Goal: Task Accomplishment & Management: Use online tool/utility

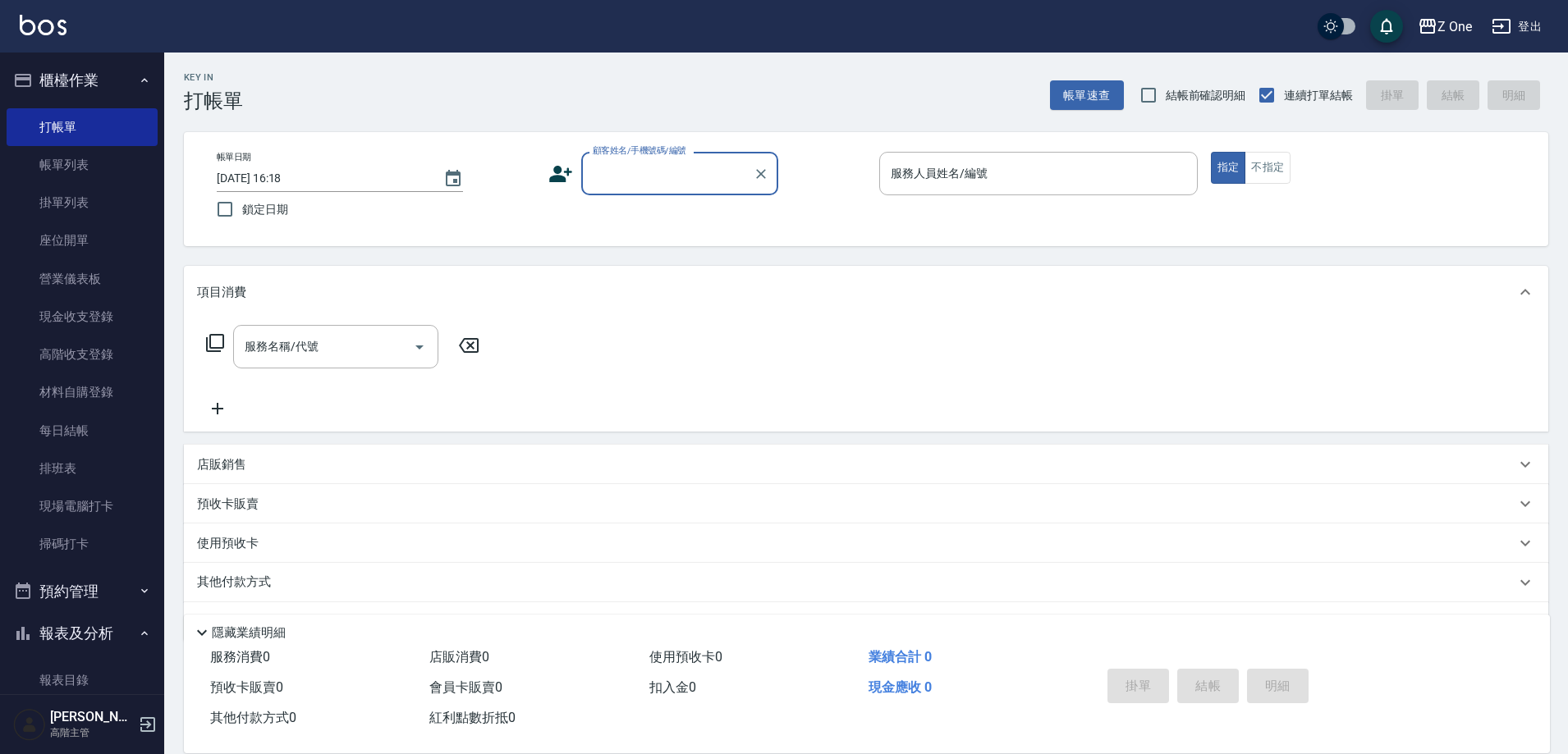
click at [677, 182] on input "顧客姓名/手機號碼/編號" at bounding box center [668, 174] width 158 height 29
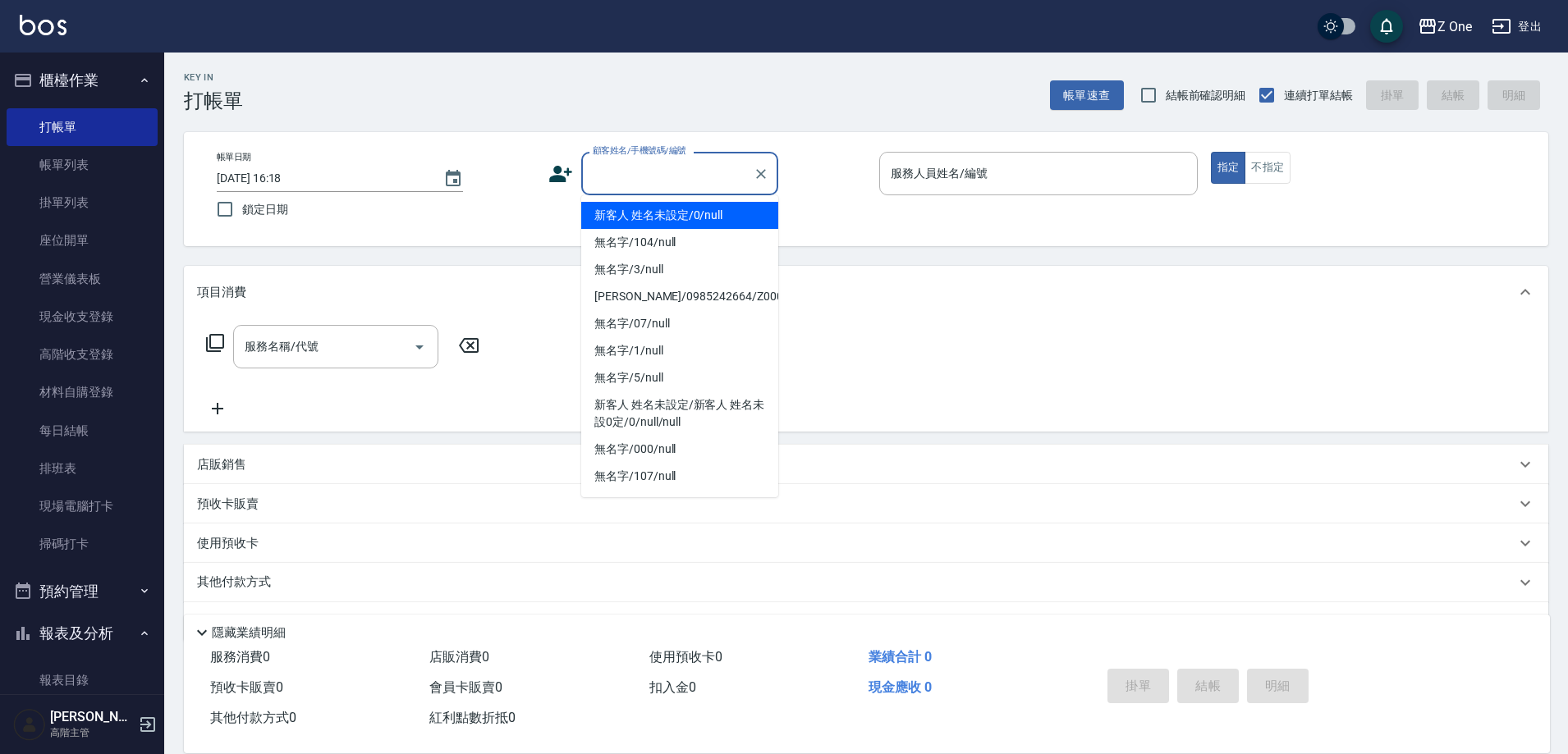
click at [682, 215] on li "新客人 姓名未設定/0/null" at bounding box center [679, 216] width 197 height 27
type input "新客人 姓名未設定/0/null"
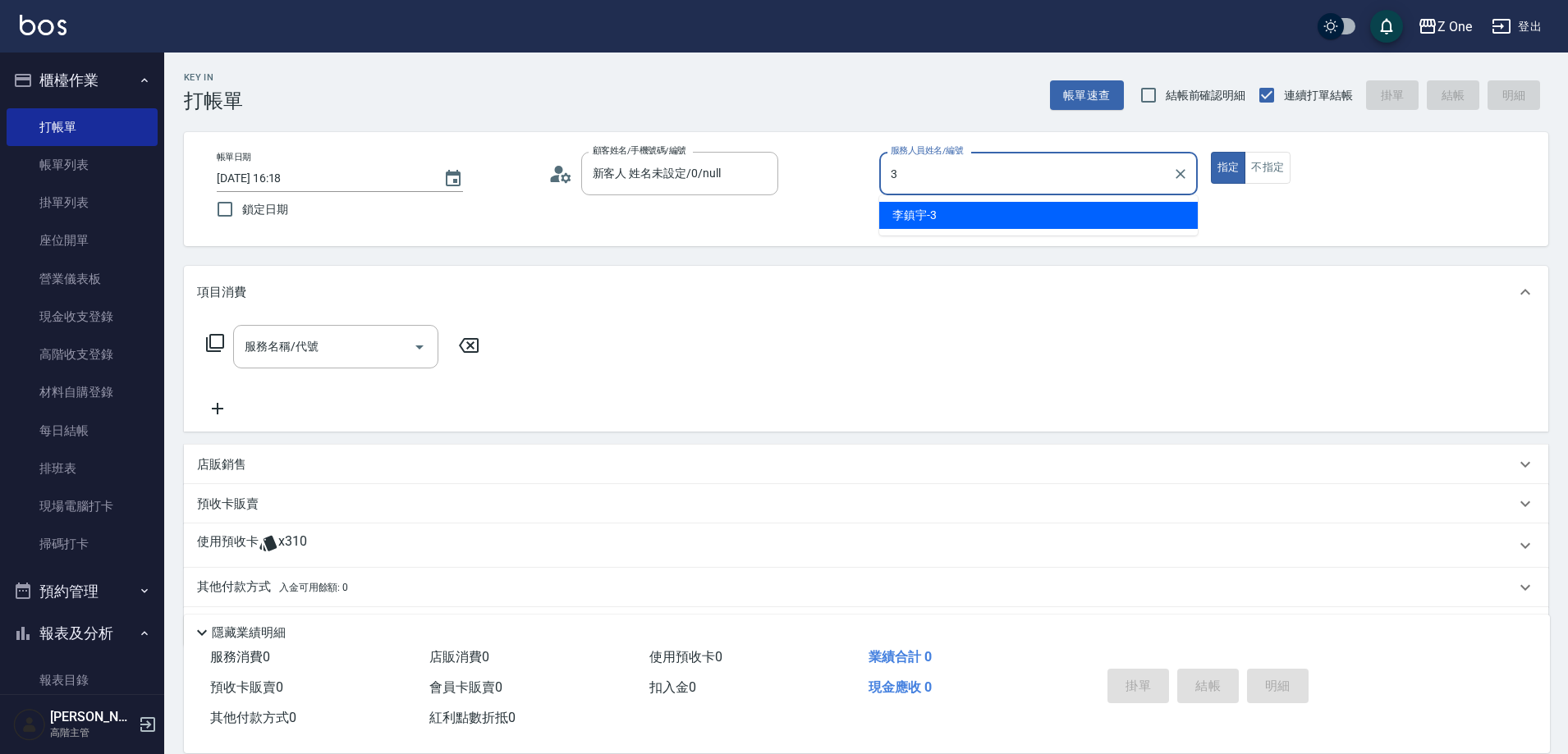
click at [937, 217] on div "[PERSON_NAME]-3" at bounding box center [1038, 216] width 319 height 27
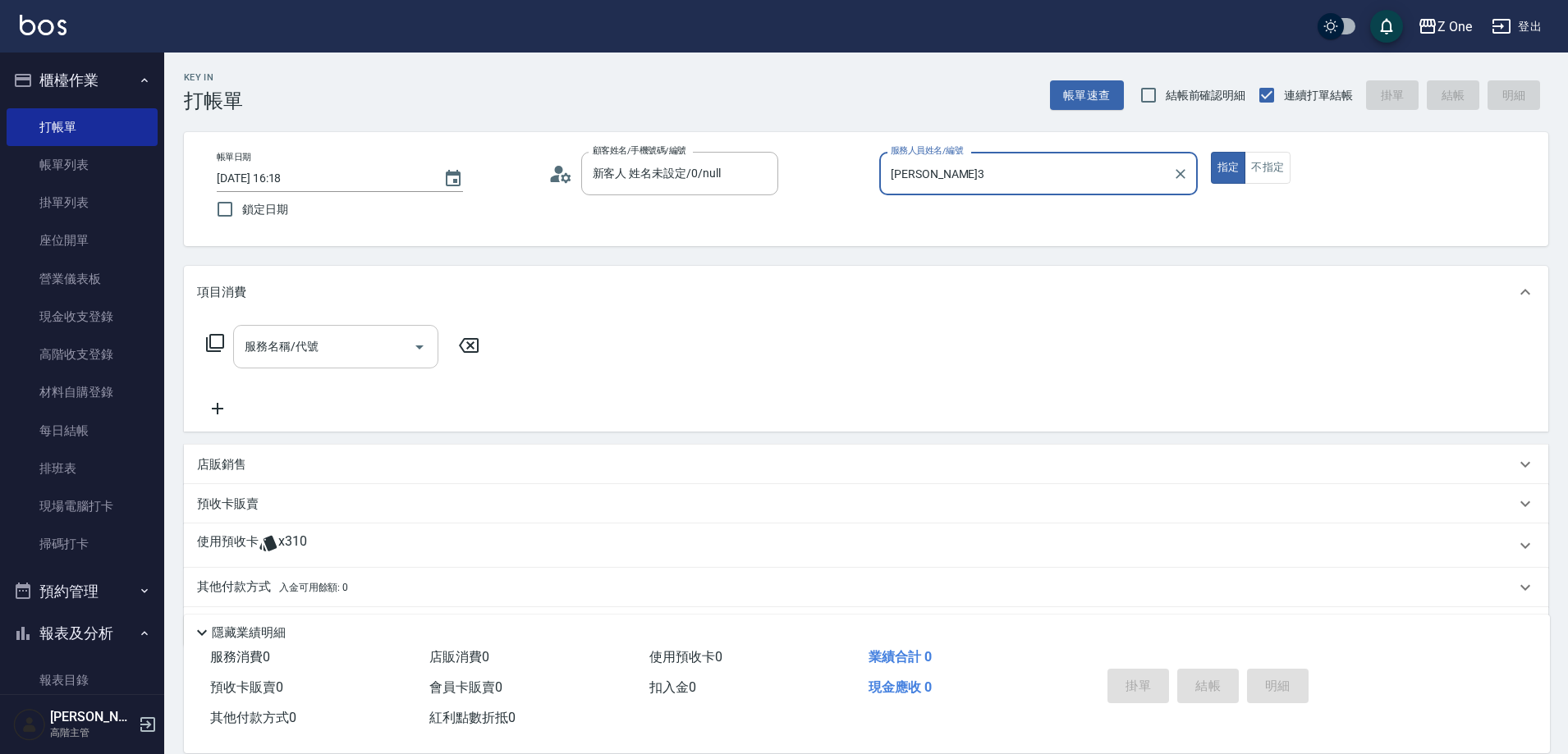
click at [422, 345] on icon "Open" at bounding box center [419, 347] width 8 height 4
type input "[PERSON_NAME]3"
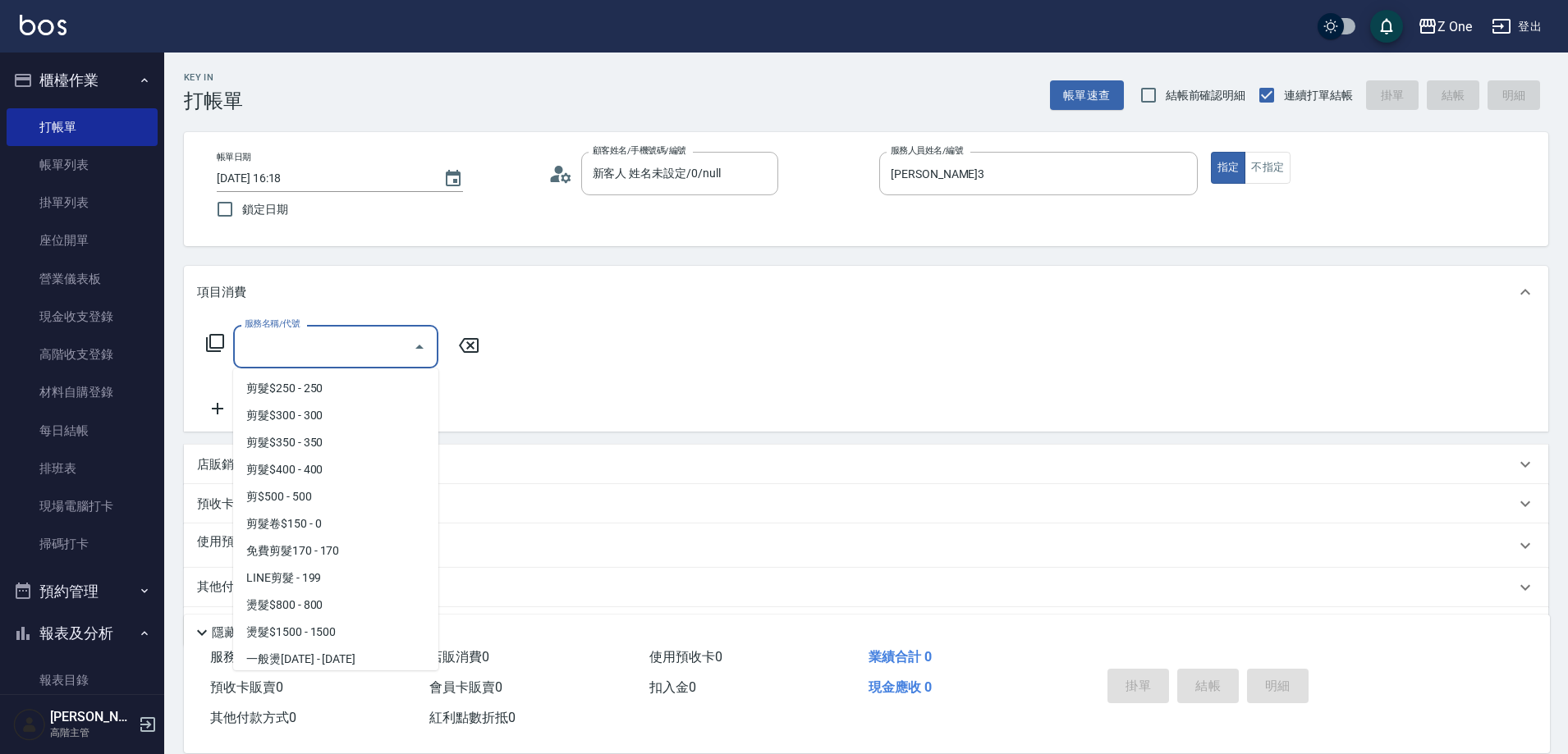
scroll to position [574, 0]
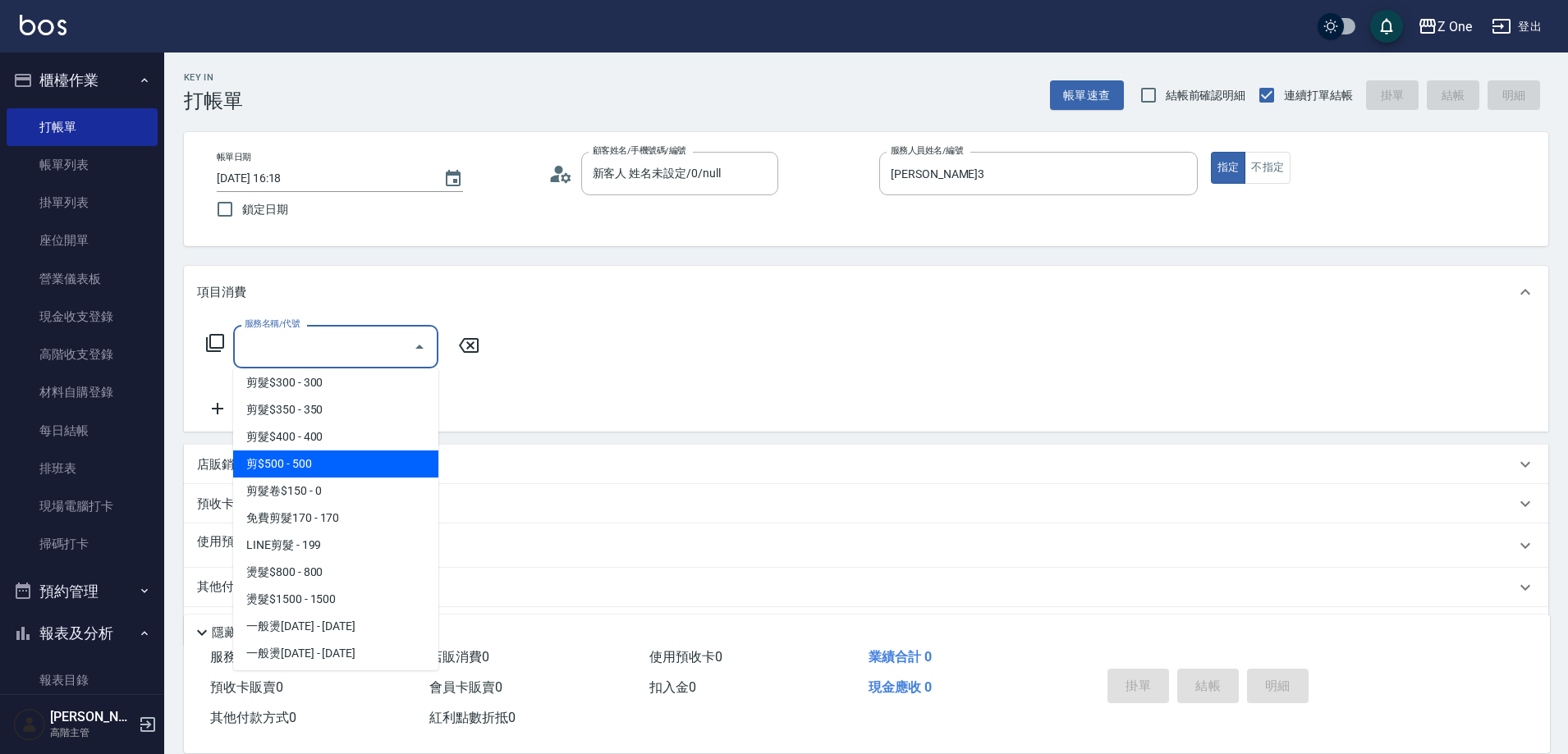
click at [352, 461] on span "剪$500 - 500" at bounding box center [335, 464] width 205 height 27
type input "剪$500(211)"
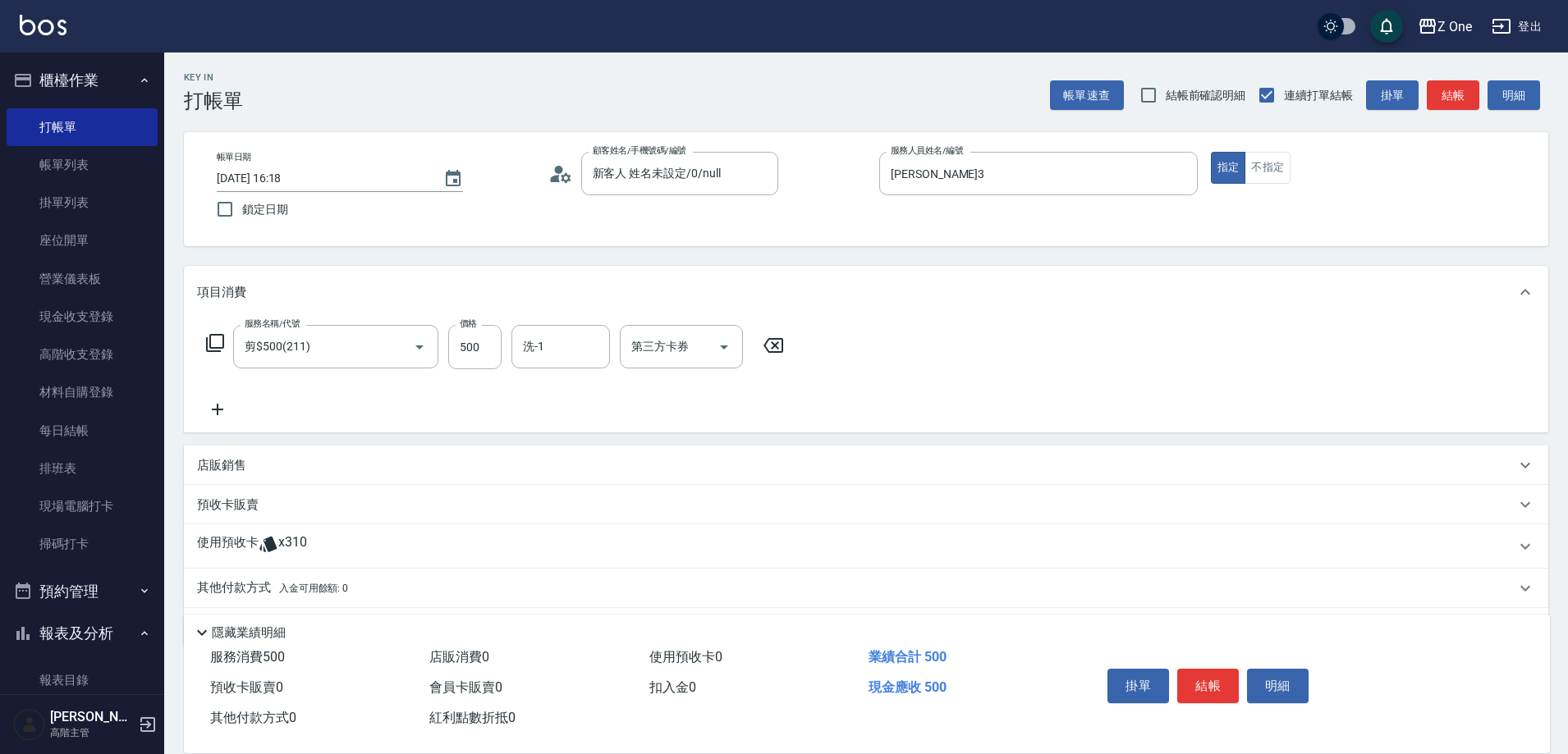
click at [342, 591] on span "入金可用餘額: 0" at bounding box center [314, 588] width 70 height 12
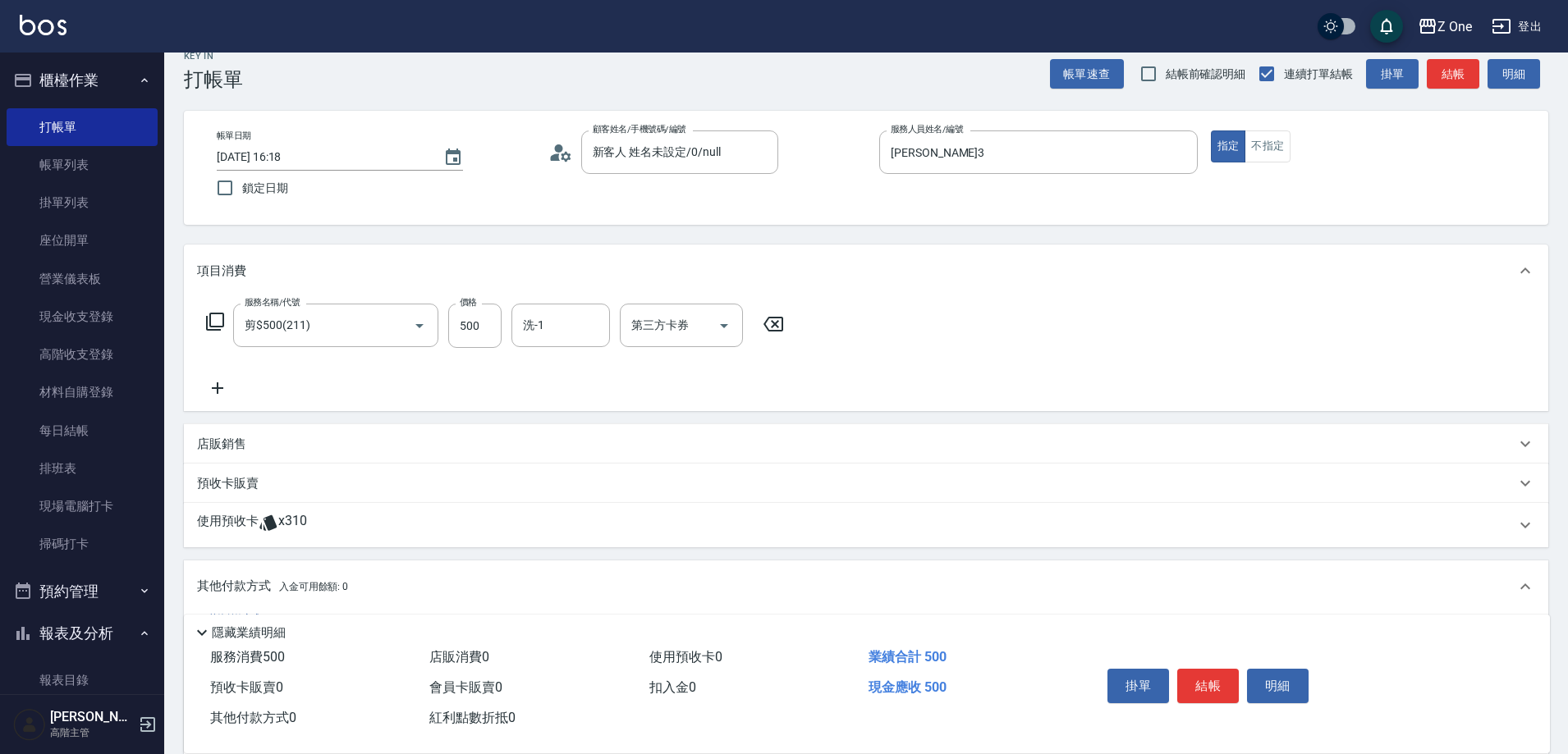
scroll to position [82, 0]
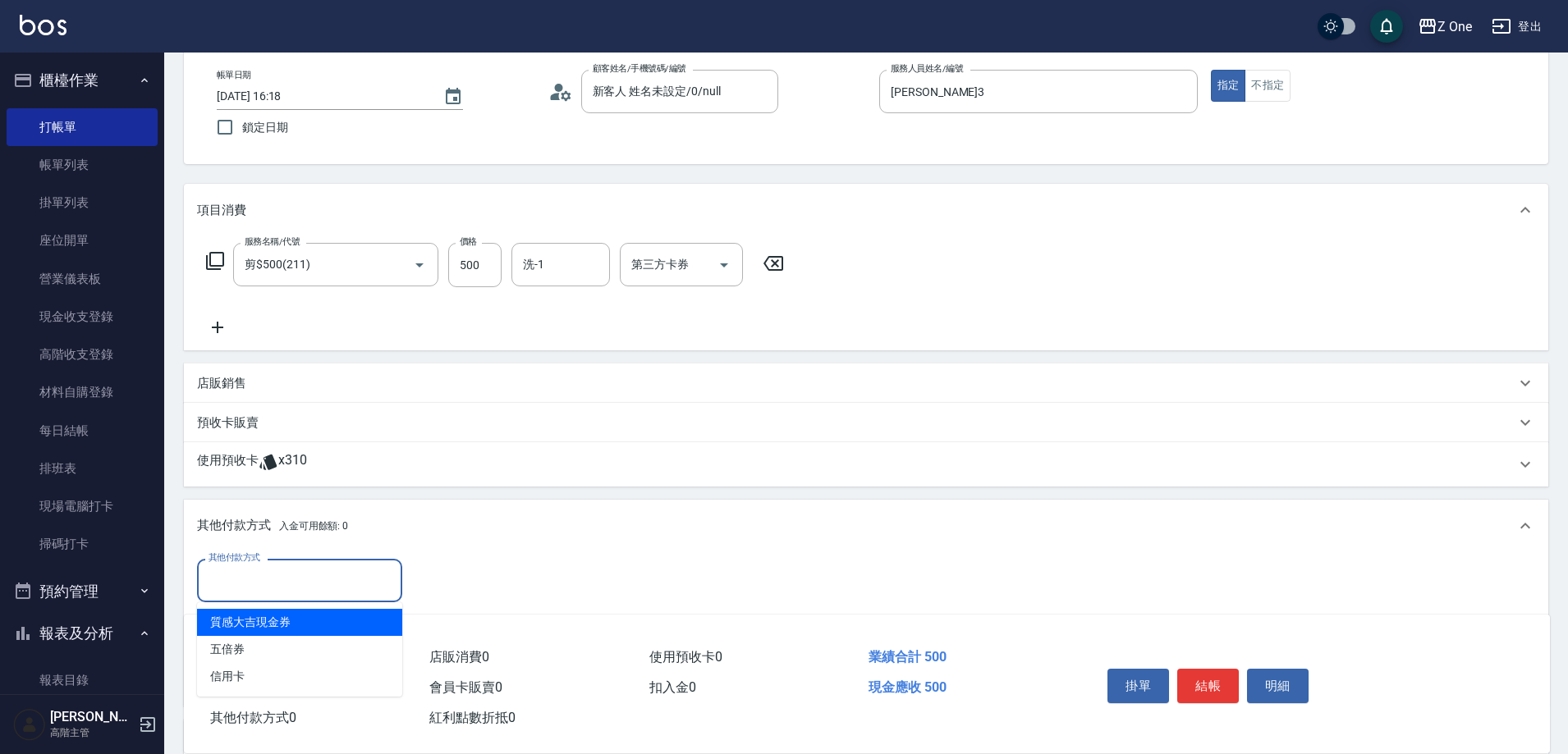
click at [301, 581] on input "其他付款方式" at bounding box center [299, 580] width 191 height 29
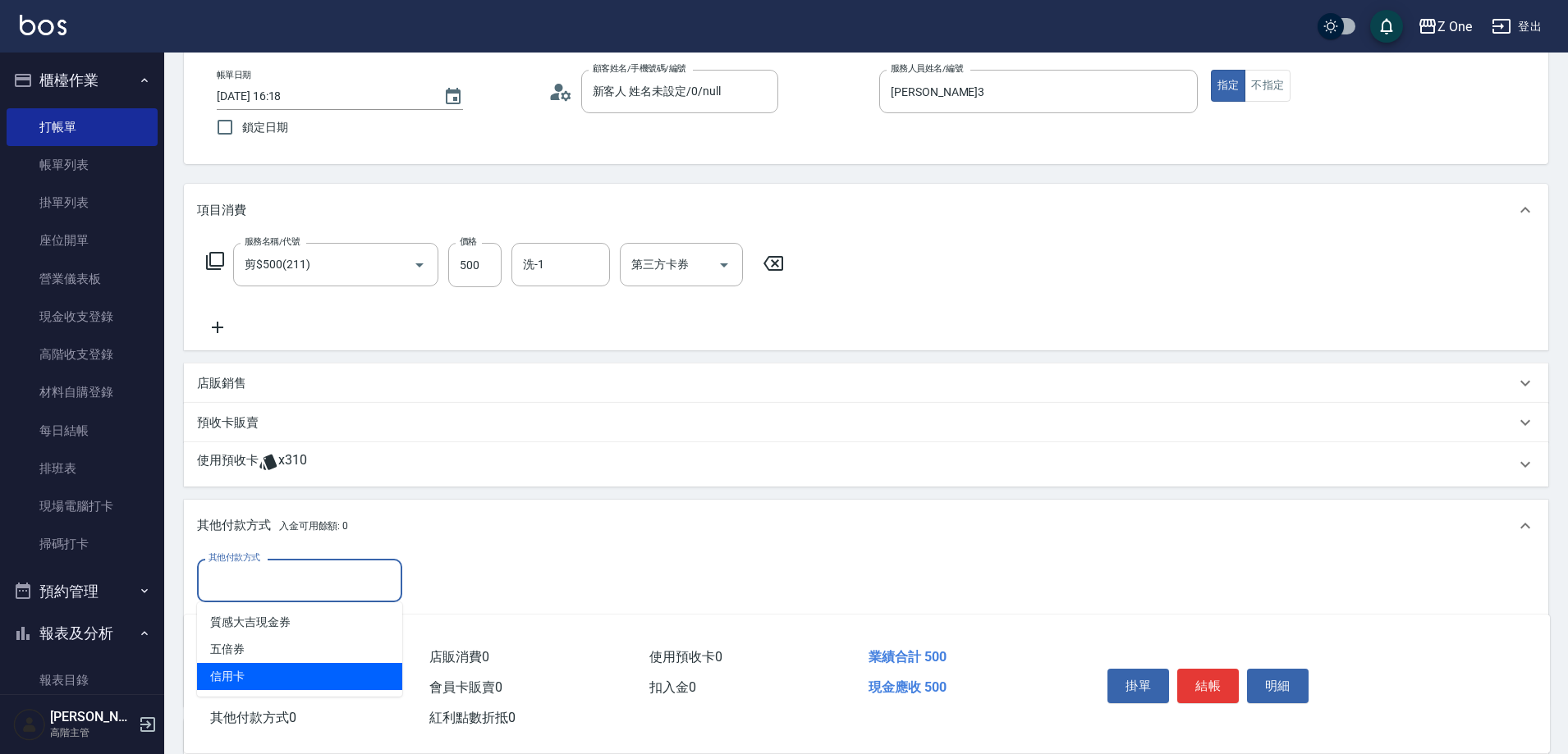
click at [276, 699] on div "預收卡販賣 0" at bounding box center [312, 688] width 219 height 30
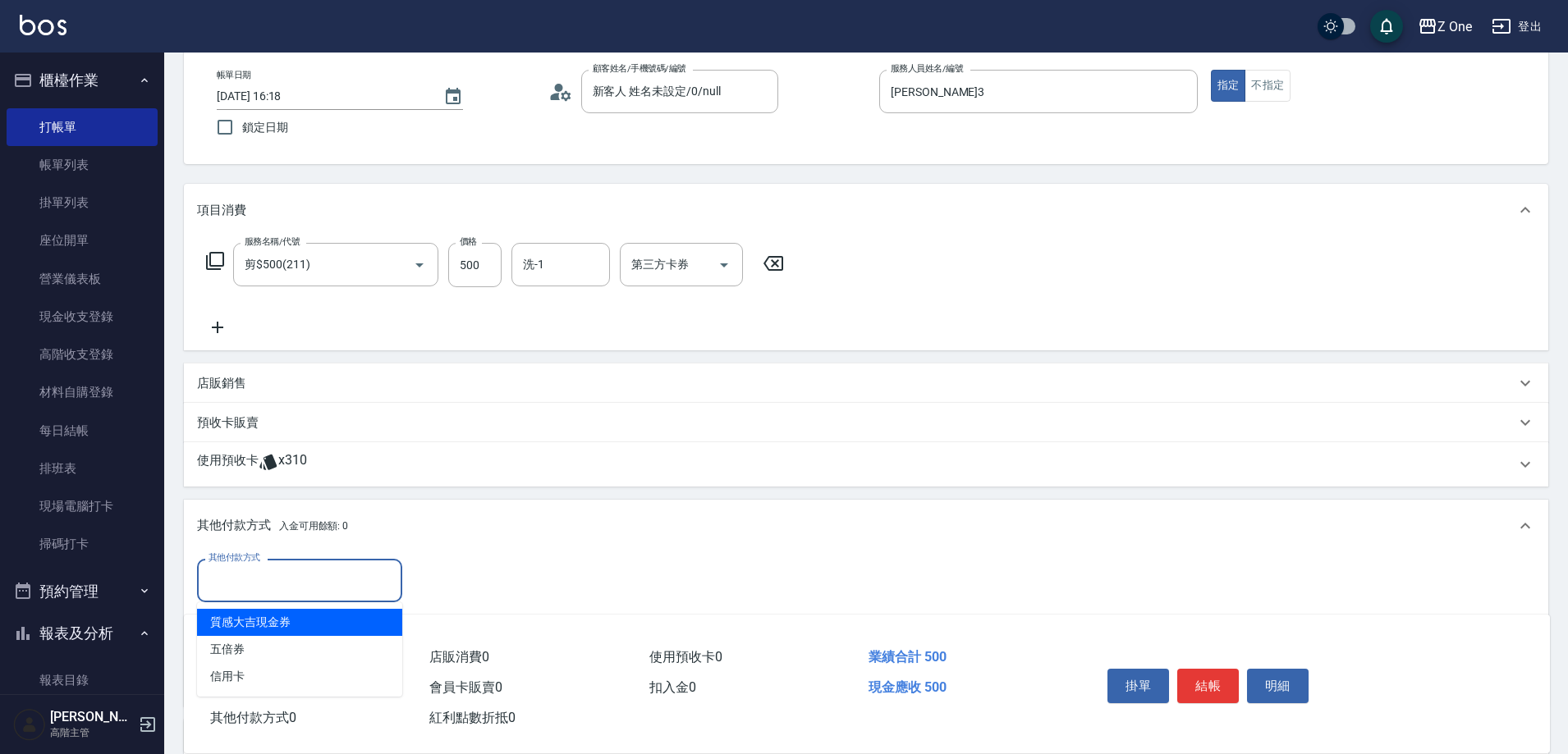
click at [311, 580] on input "其他付款方式" at bounding box center [299, 580] width 191 height 29
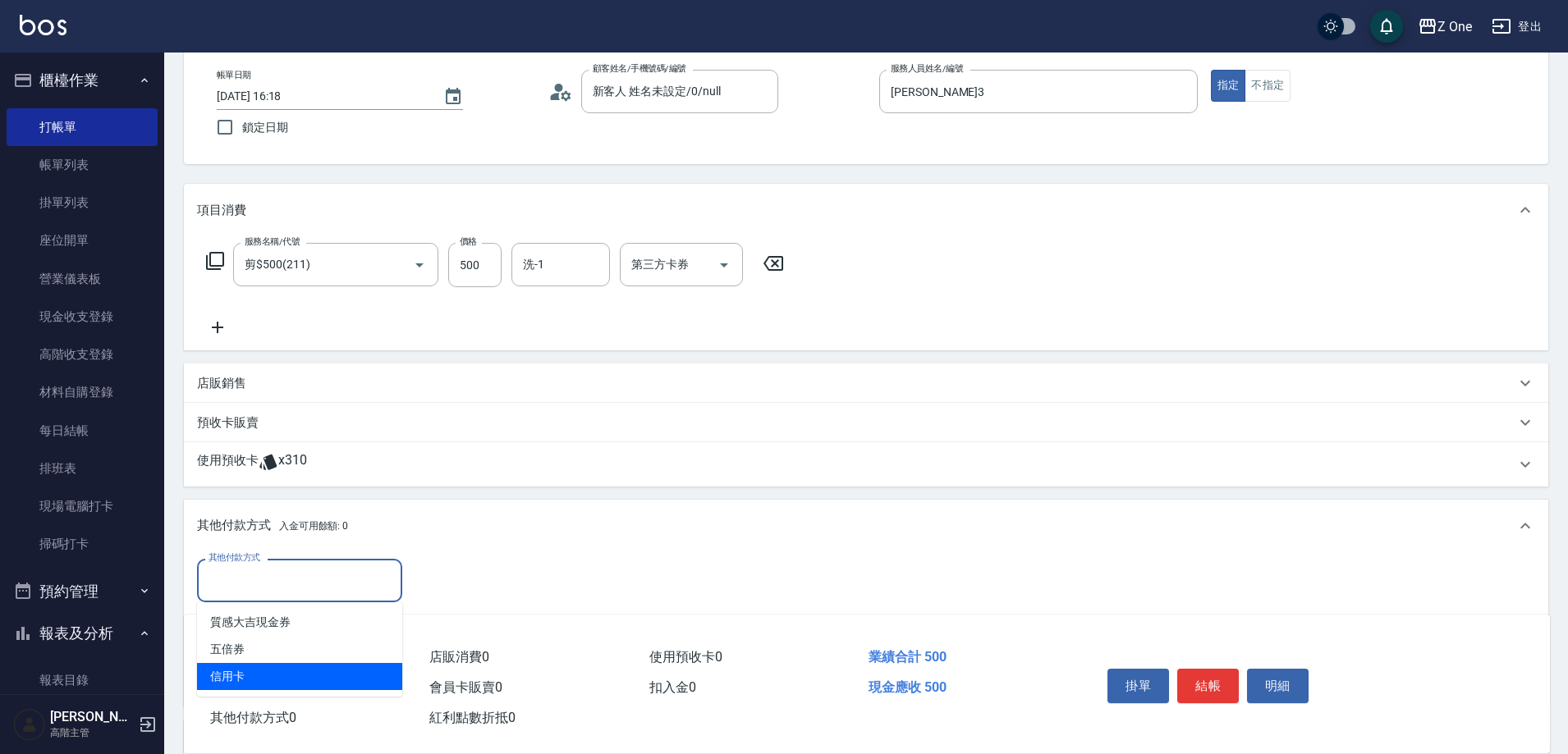
click at [273, 686] on span "信用卡" at bounding box center [299, 676] width 205 height 27
type input "信用卡"
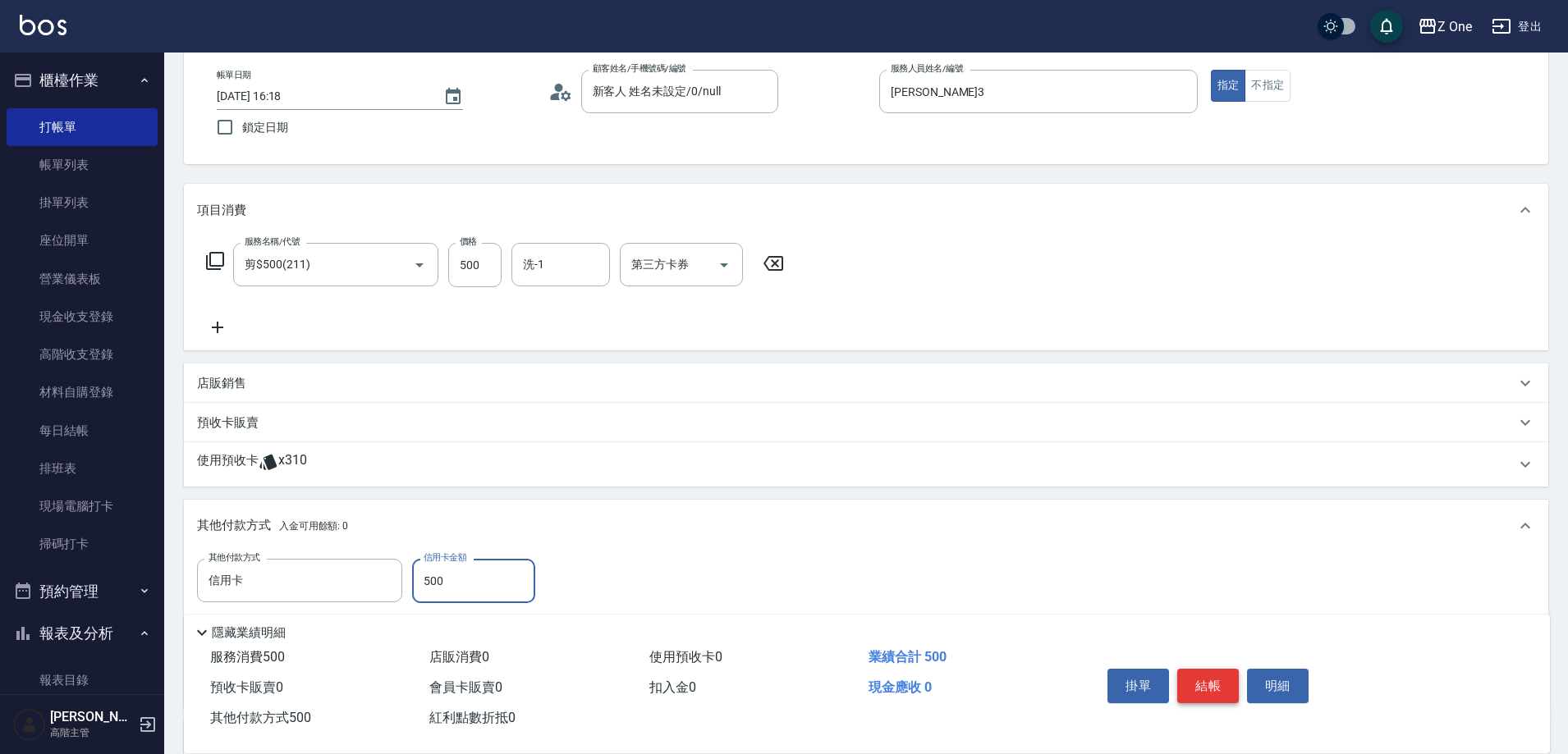
type input "500"
click at [1211, 682] on button "結帳" at bounding box center [1207, 686] width 62 height 35
type input "[DATE] 18:58"
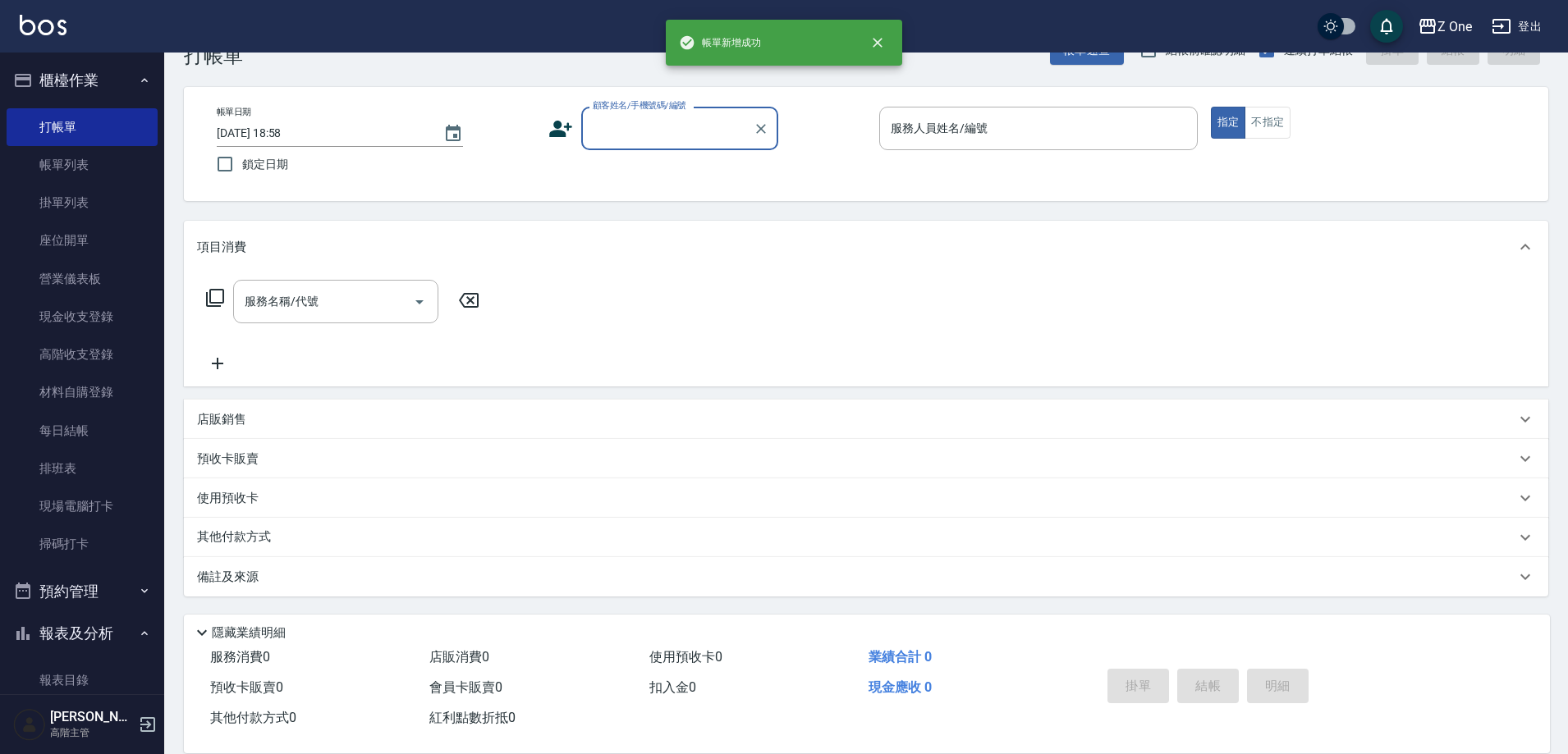
scroll to position [45, 0]
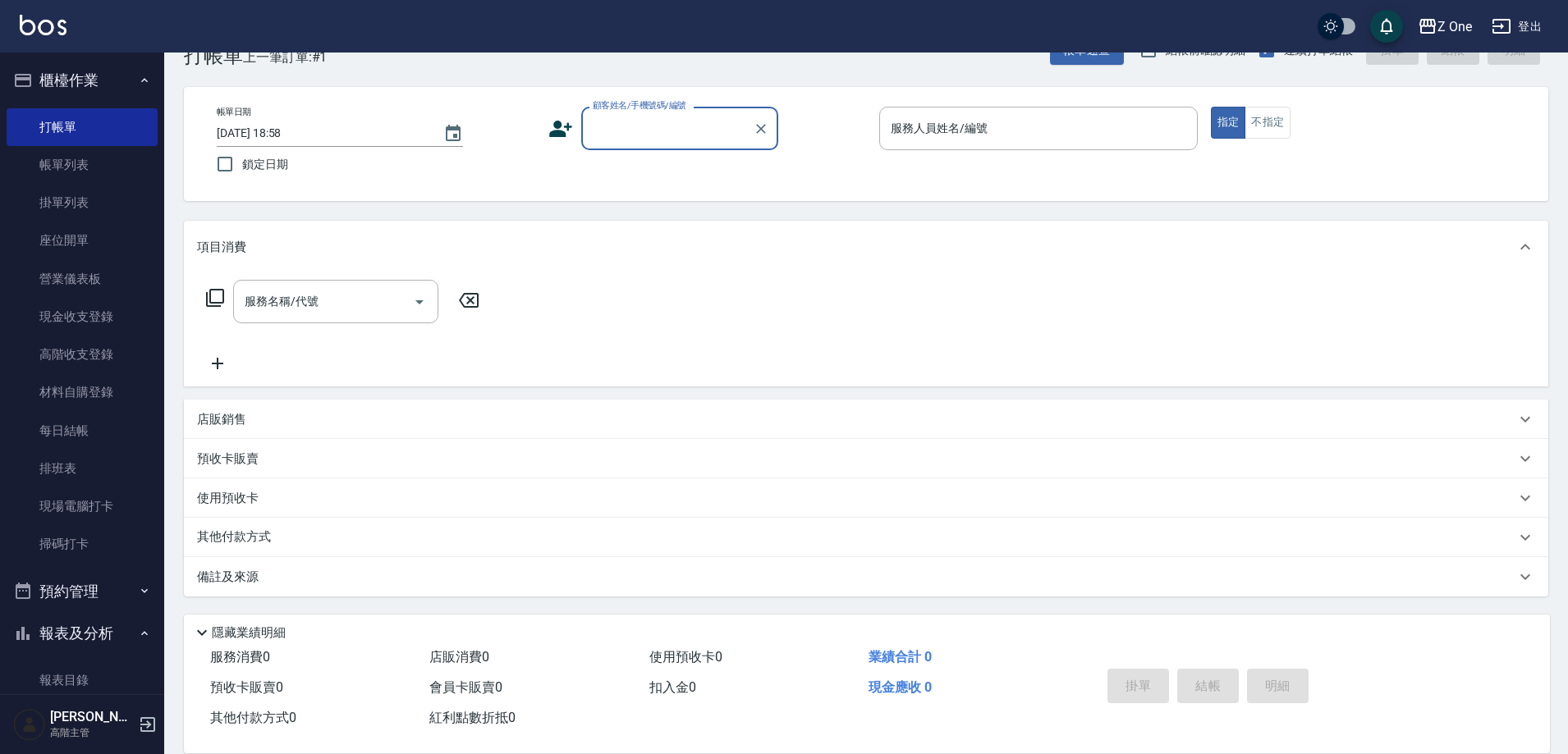
click at [628, 123] on input "顧客姓名/手機號碼/編號" at bounding box center [668, 128] width 158 height 29
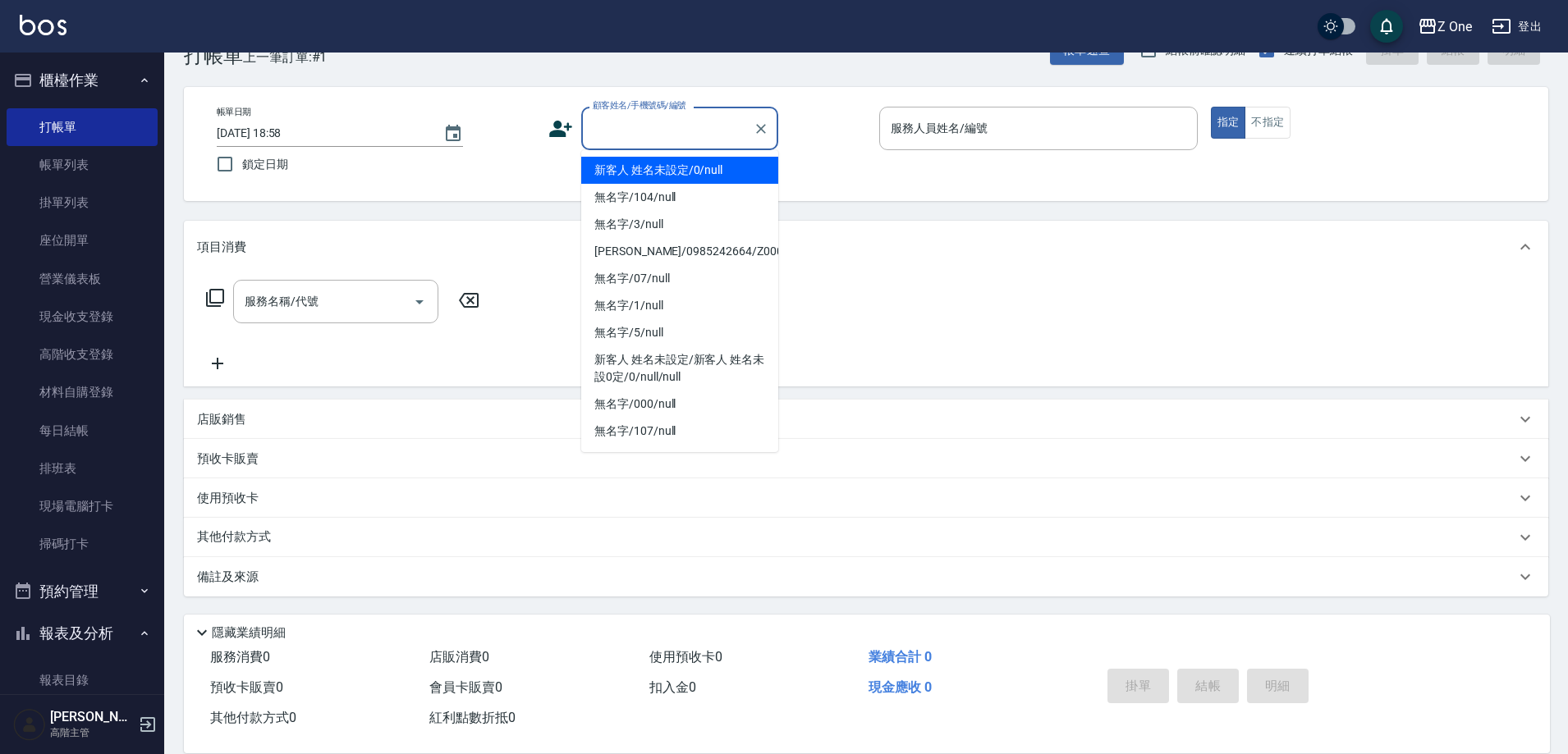
click at [632, 164] on li "新客人 姓名未設定/0/null" at bounding box center [679, 170] width 197 height 27
type input "新客人 姓名未設定/0/null"
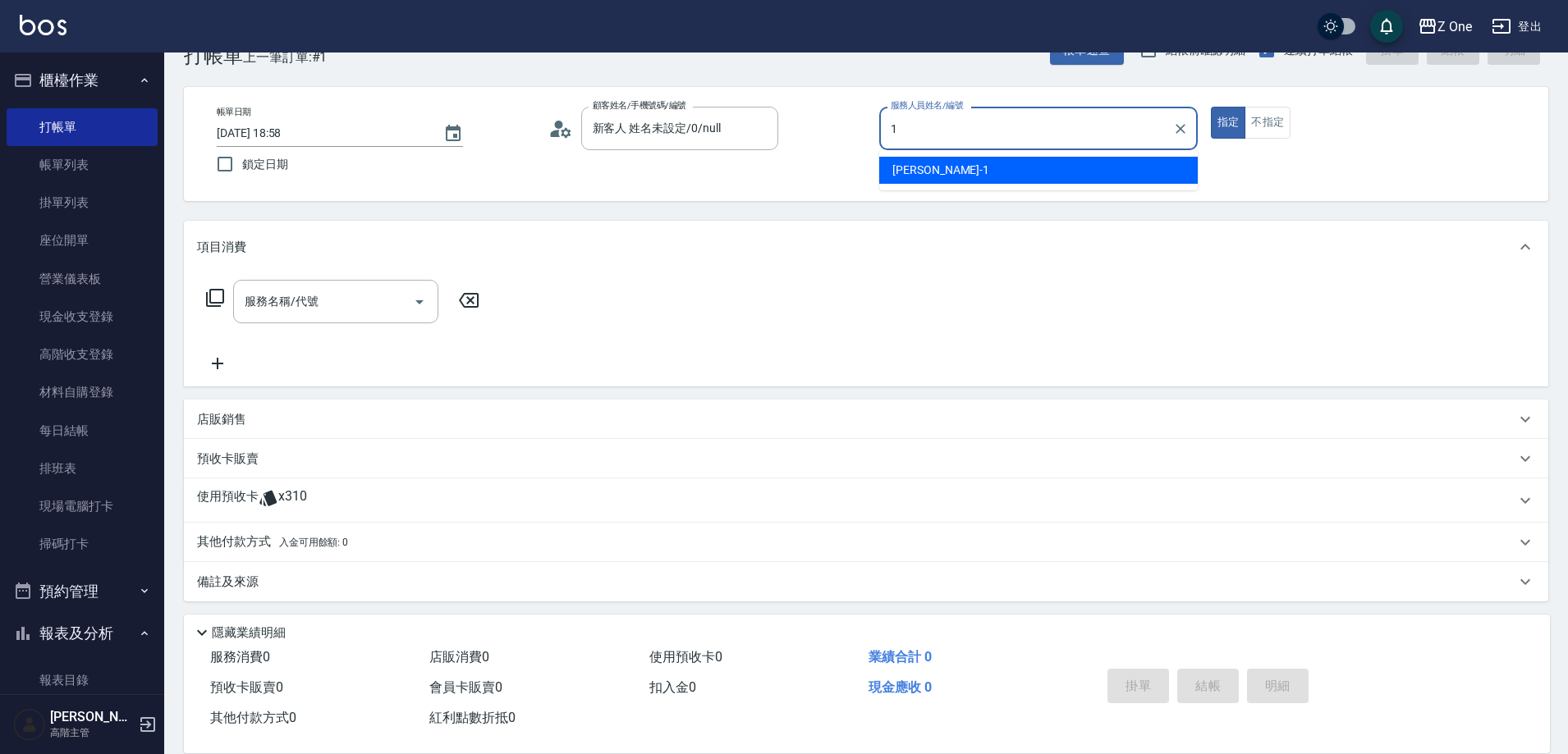
click at [961, 166] on div "[PERSON_NAME]-1" at bounding box center [1038, 170] width 319 height 27
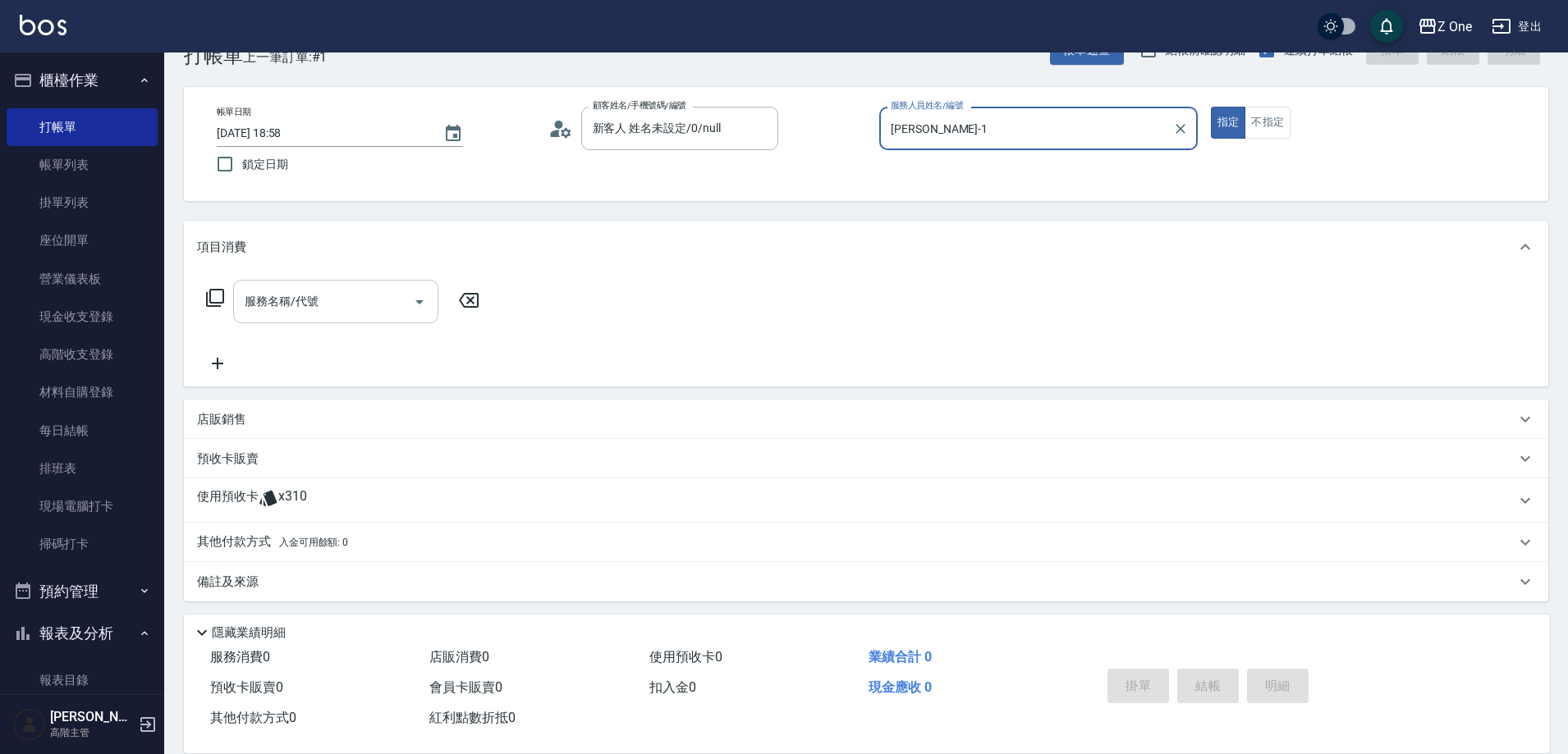
click at [412, 298] on icon "Open" at bounding box center [420, 302] width 20 height 20
type input "[PERSON_NAME]-1"
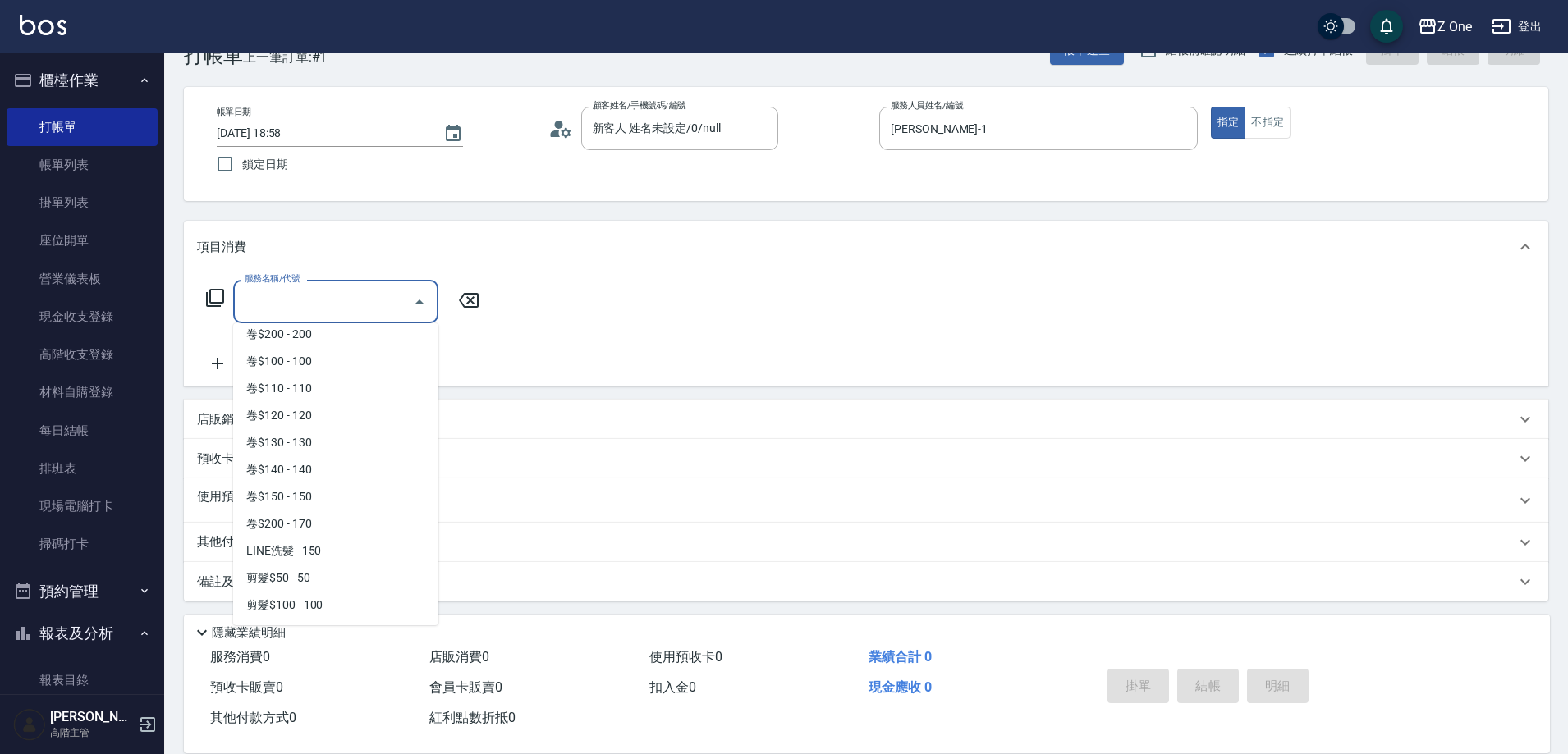
scroll to position [411, 0]
click at [354, 447] on span "剪髮$200 - 200" at bounding box center [335, 447] width 205 height 27
type input "剪髮$200(205)"
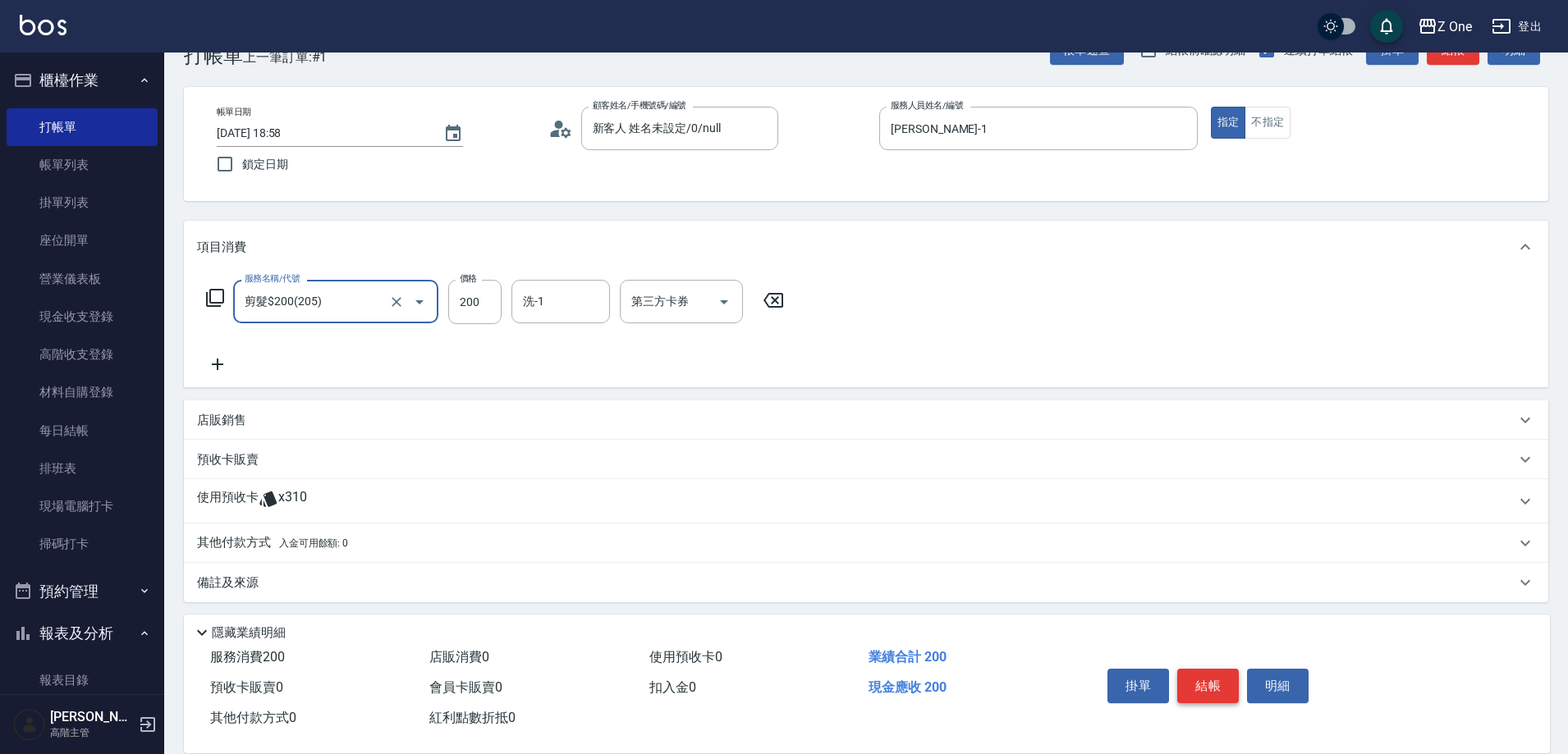
click at [1183, 675] on button "結帳" at bounding box center [1207, 686] width 62 height 35
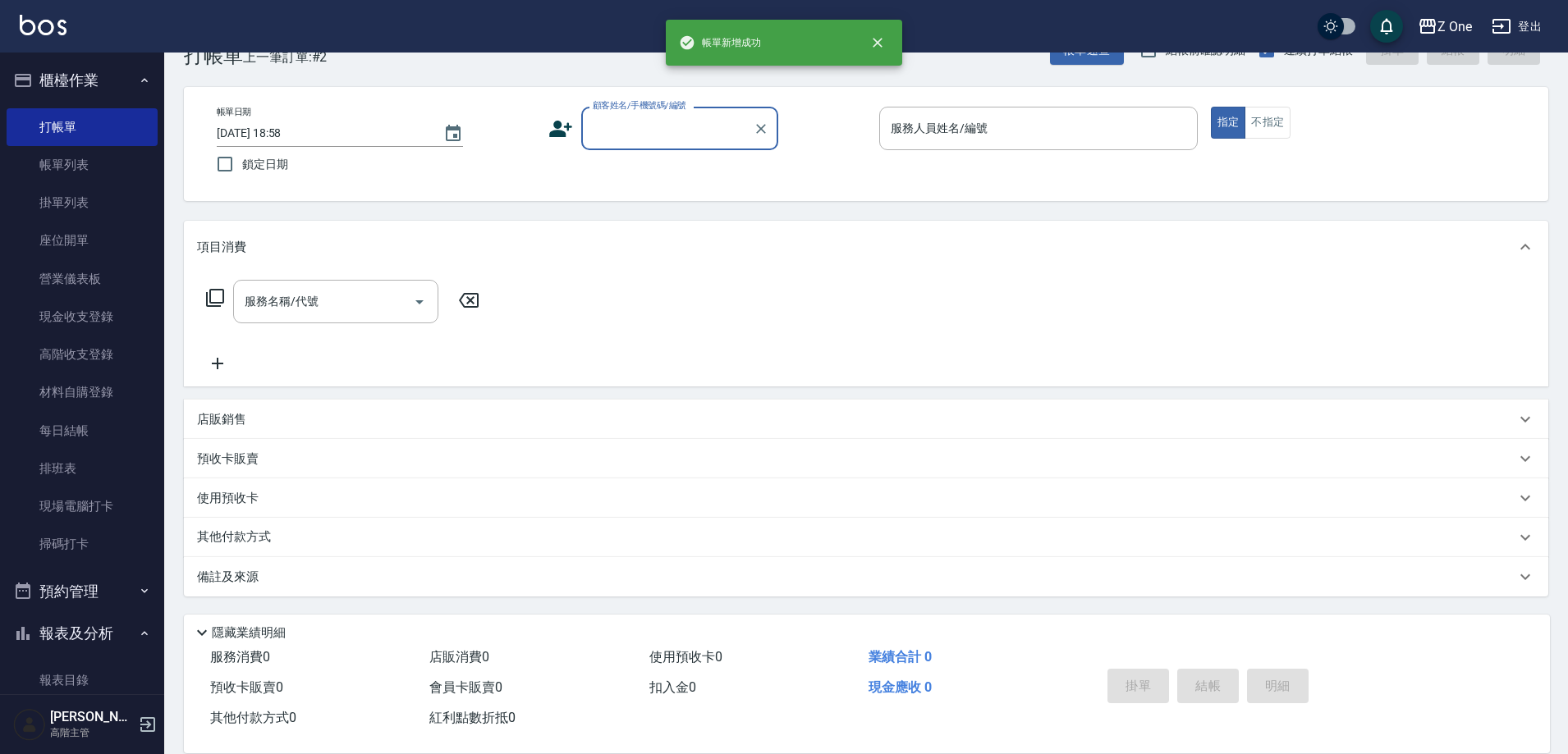
click at [661, 125] on input "顧客姓名/手機號碼/編號" at bounding box center [668, 128] width 158 height 29
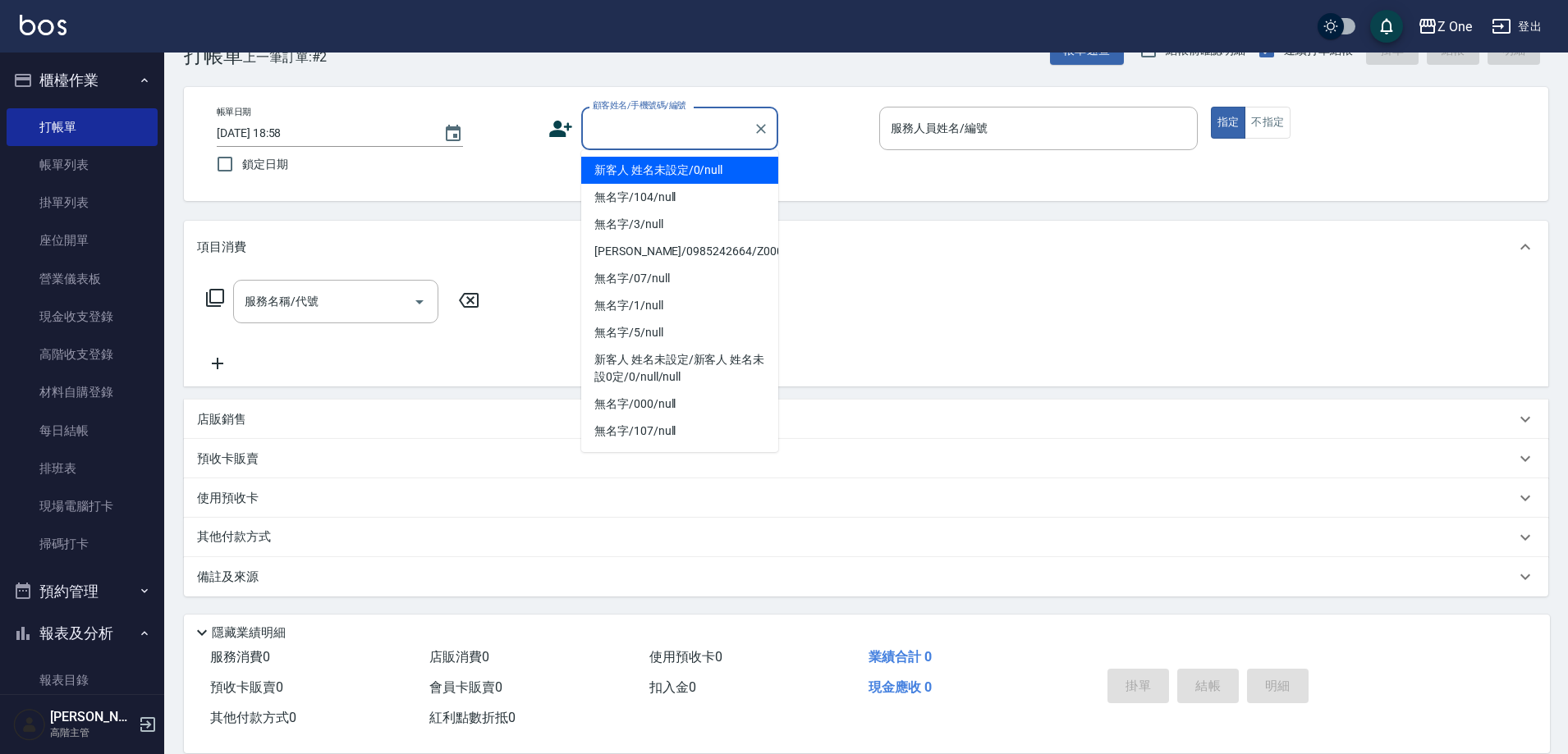
click at [674, 154] on ul "新客人 姓名未設定/0/null 無名字/104/null 無名字/3/null [PERSON_NAME]/0985242664/Z0001 無名字/07/…" at bounding box center [679, 301] width 197 height 302
click at [668, 182] on li "新客人 姓名未設定/0/null" at bounding box center [679, 170] width 197 height 27
type input "新客人 姓名未設定/0/null"
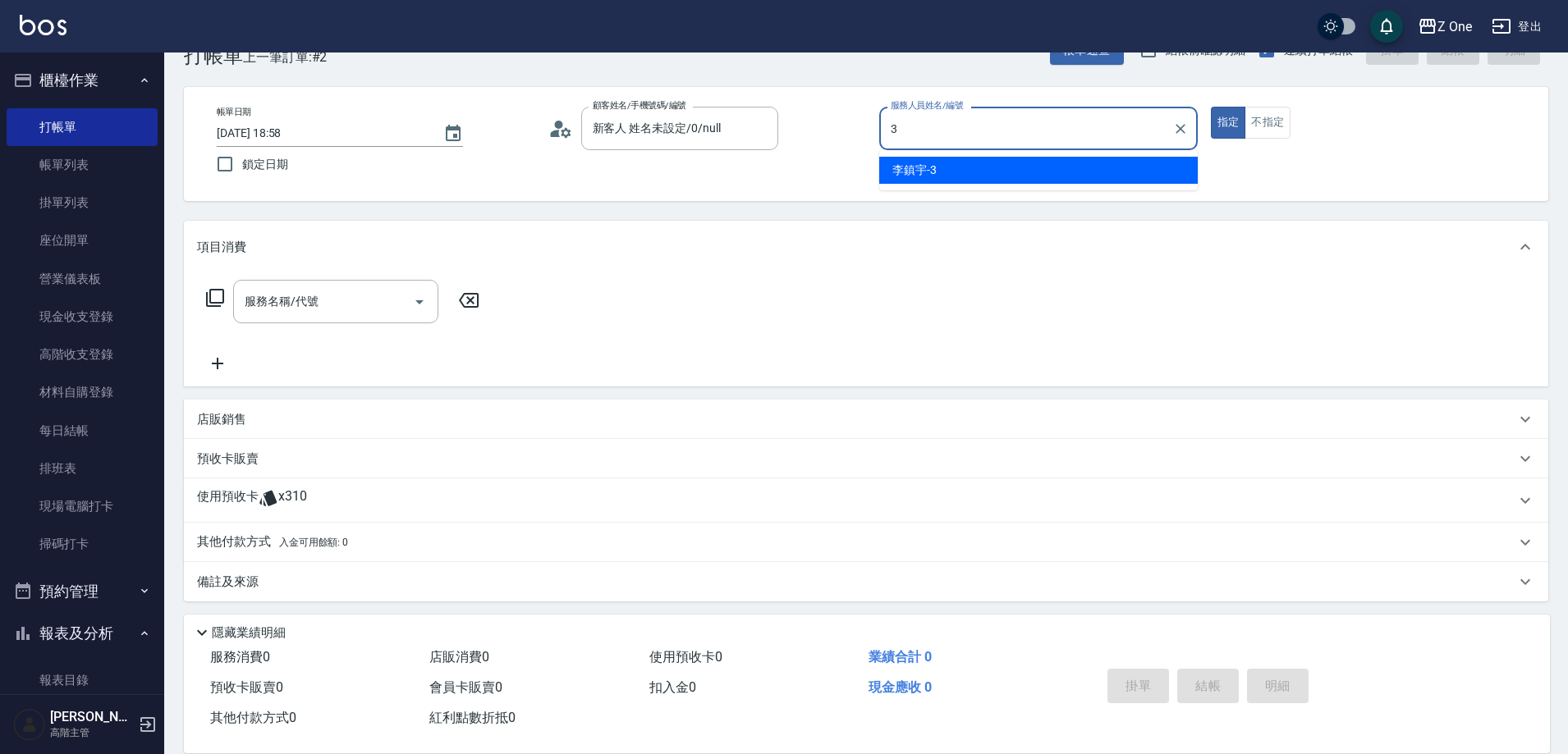
click at [957, 167] on div "[PERSON_NAME]-3" at bounding box center [1038, 170] width 319 height 27
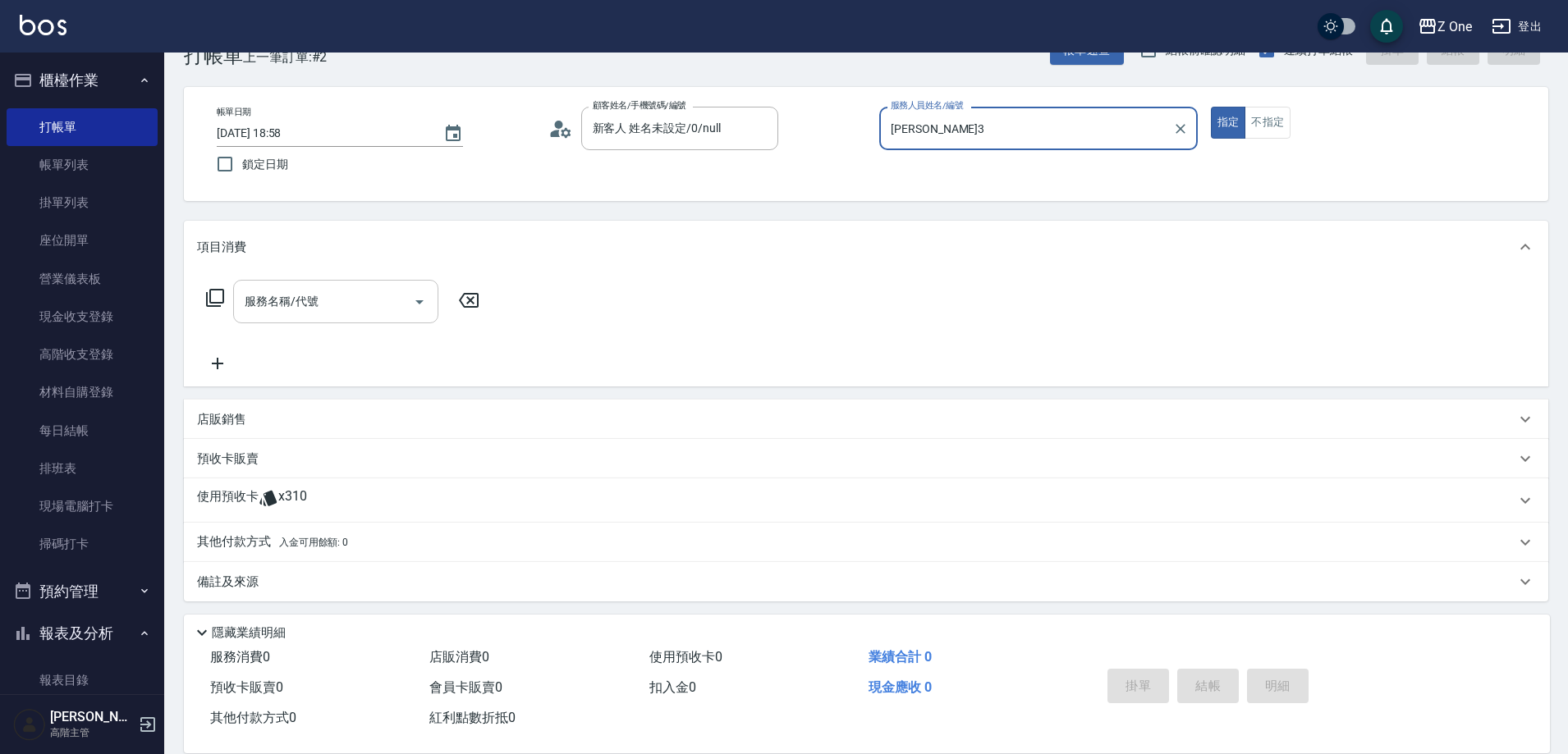
click at [413, 301] on icon "Open" at bounding box center [420, 302] width 20 height 20
type input "[PERSON_NAME]3"
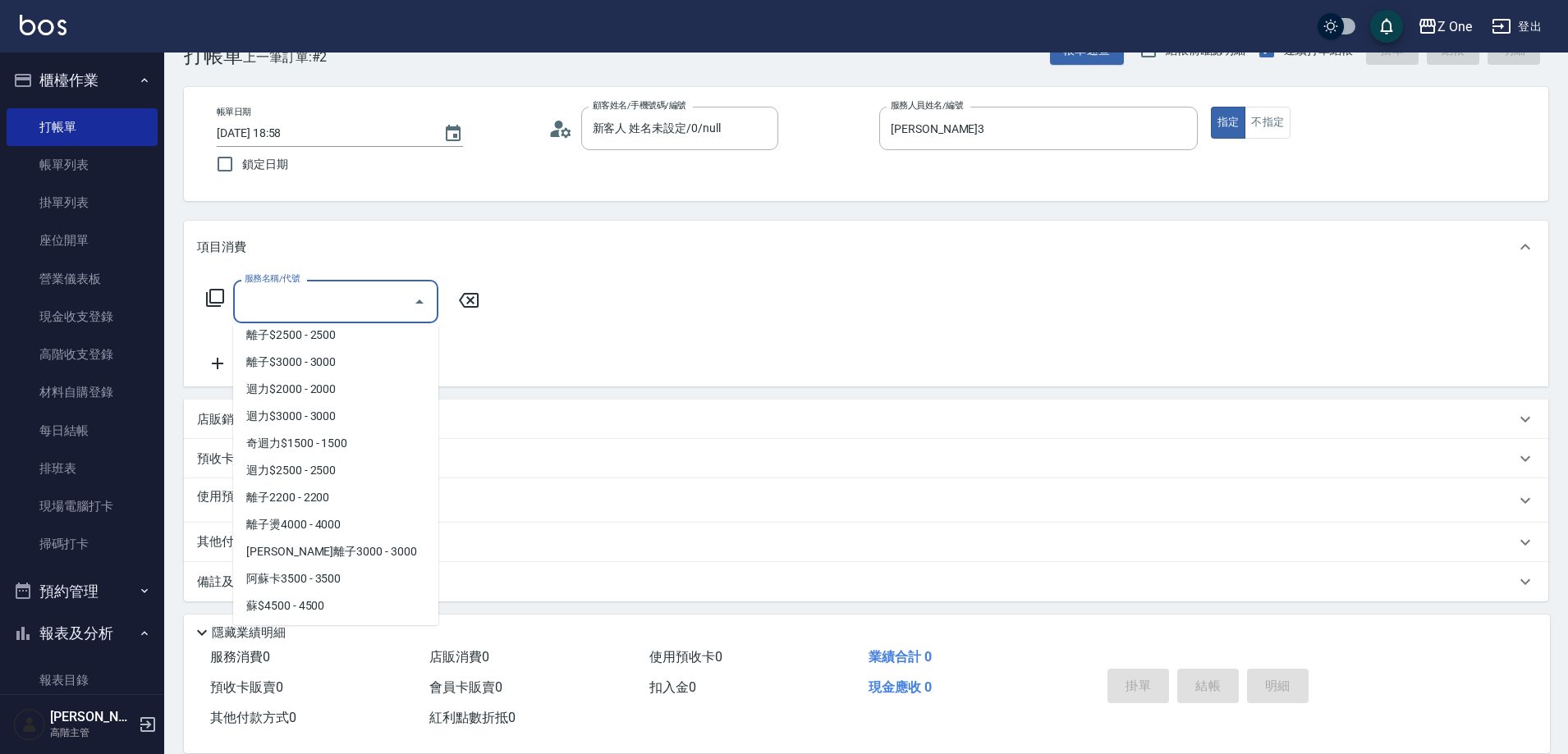
scroll to position [985, 0]
click at [362, 521] on span "離子燙4000 - 4000" at bounding box center [335, 523] width 205 height 27
type input "離子燙4000(332)"
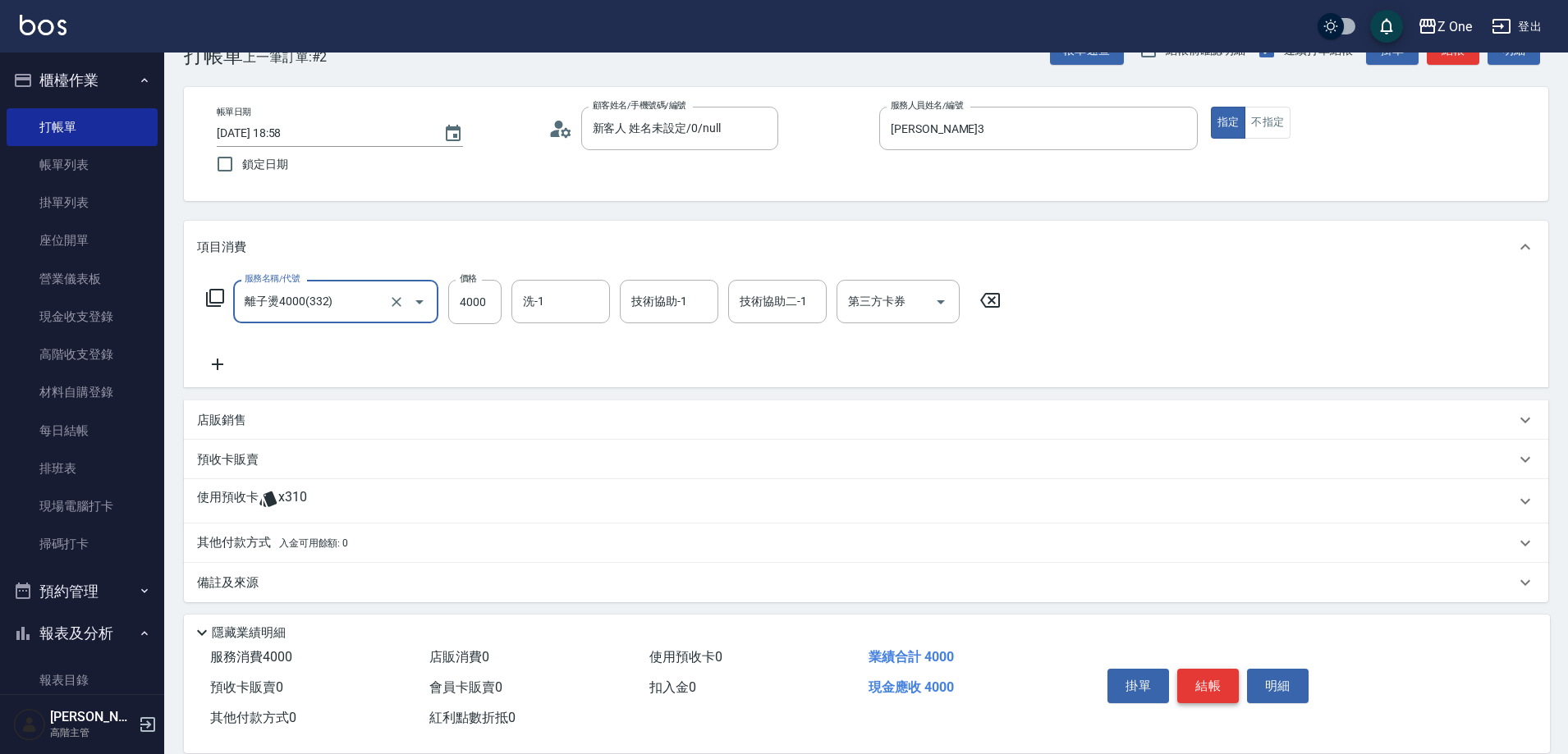
click at [1214, 679] on button "結帳" at bounding box center [1207, 686] width 62 height 35
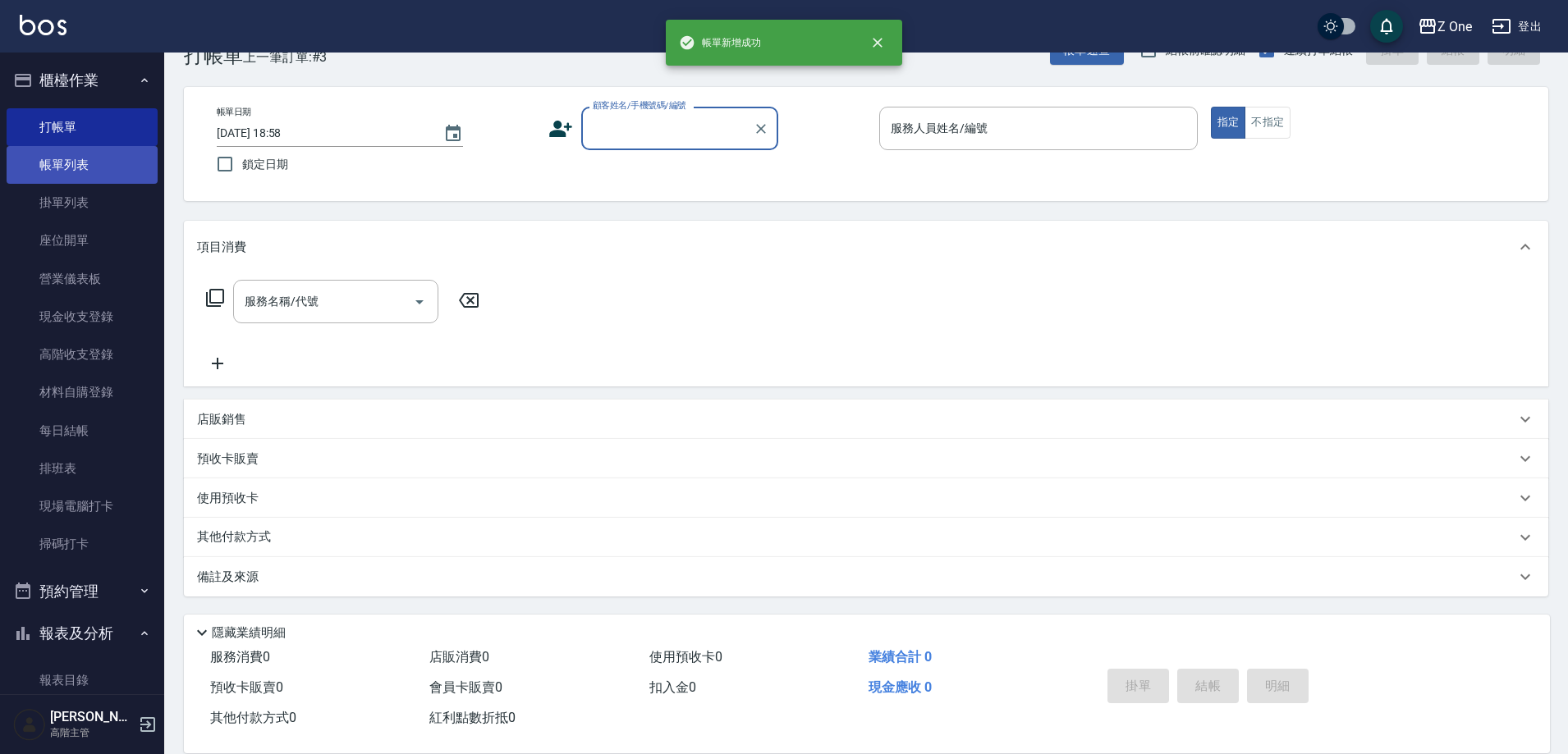
click at [73, 162] on link "帳單列表" at bounding box center [81, 165] width 151 height 38
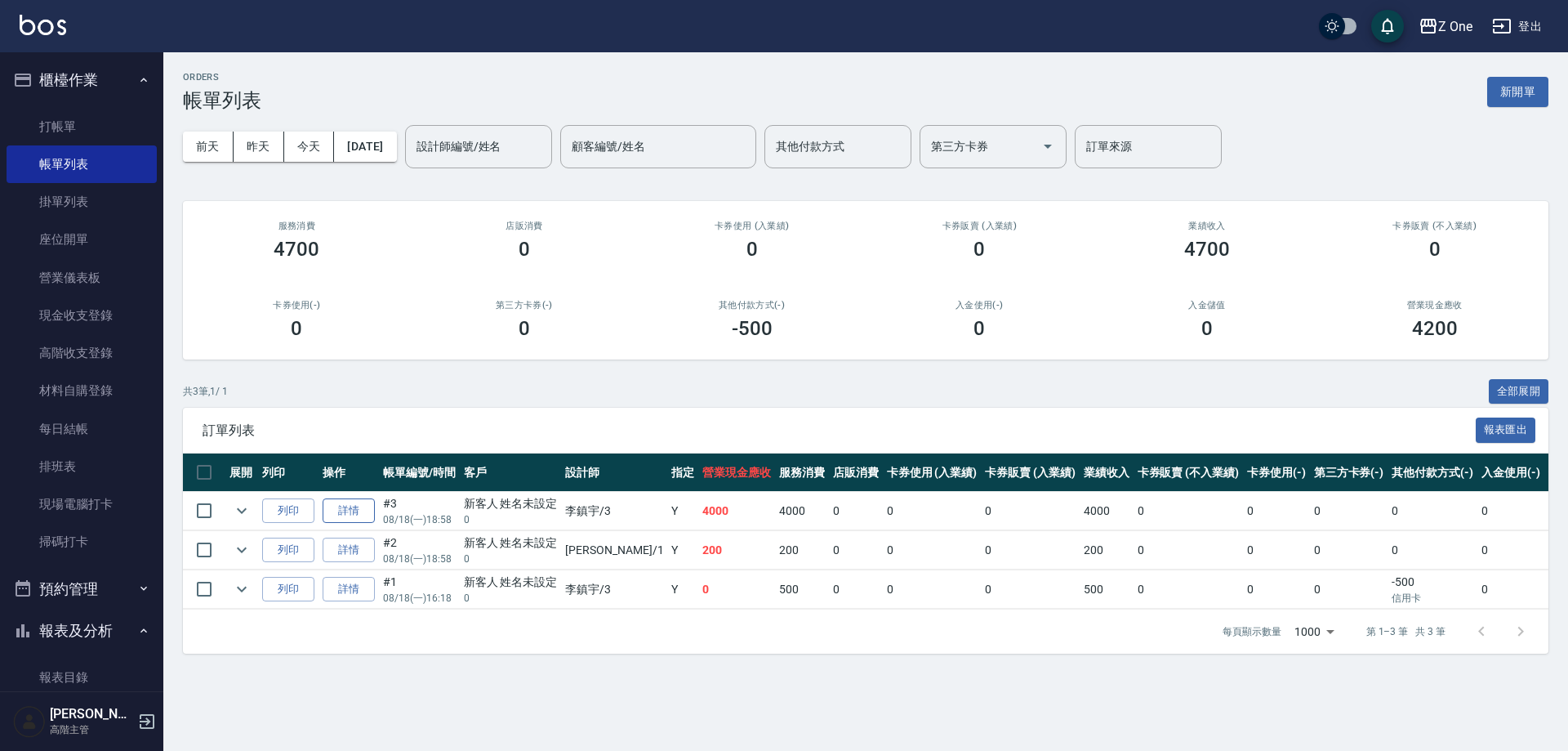
click at [363, 503] on link "詳情" at bounding box center [348, 510] width 53 height 25
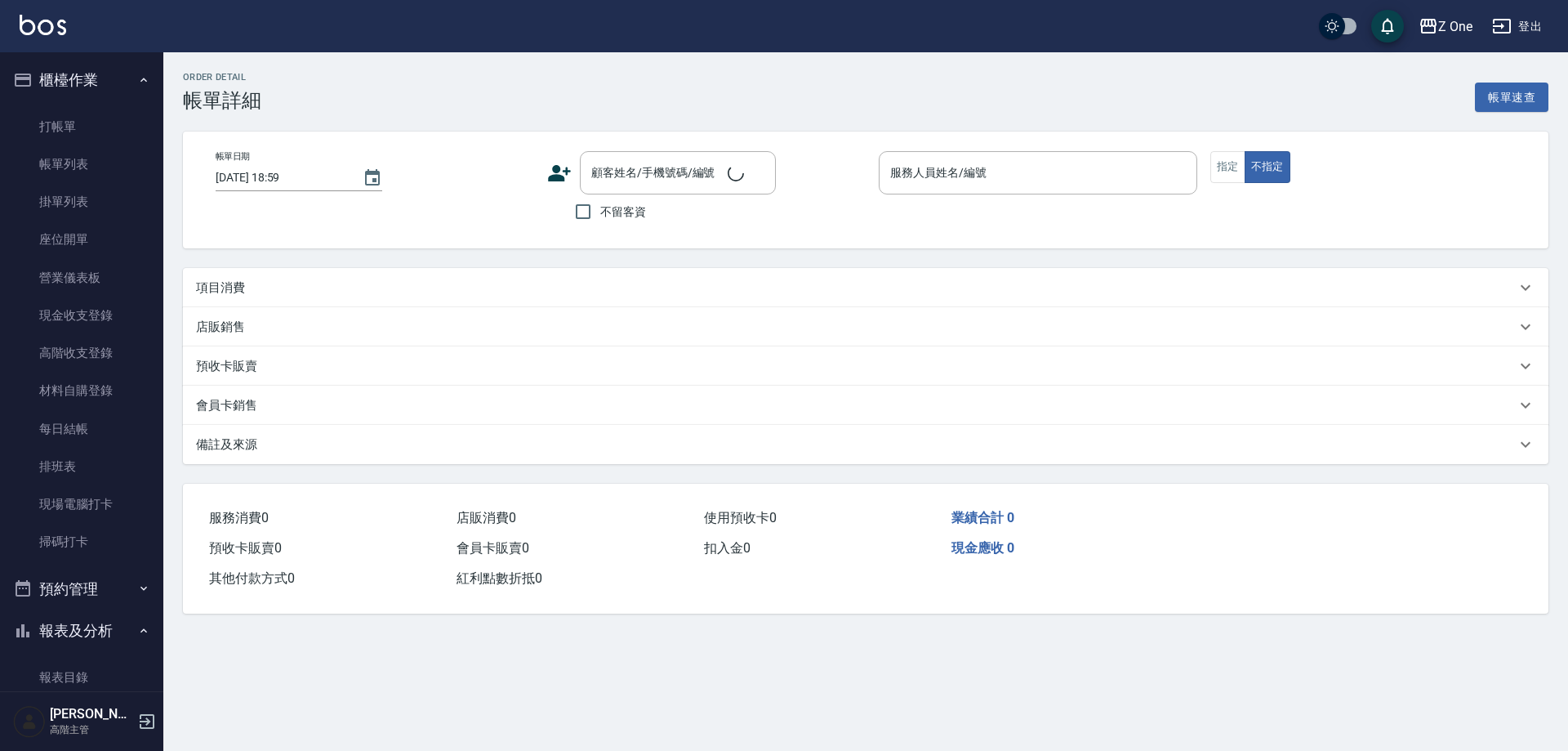
type input "[DATE] 18:58"
type input "[PERSON_NAME]3"
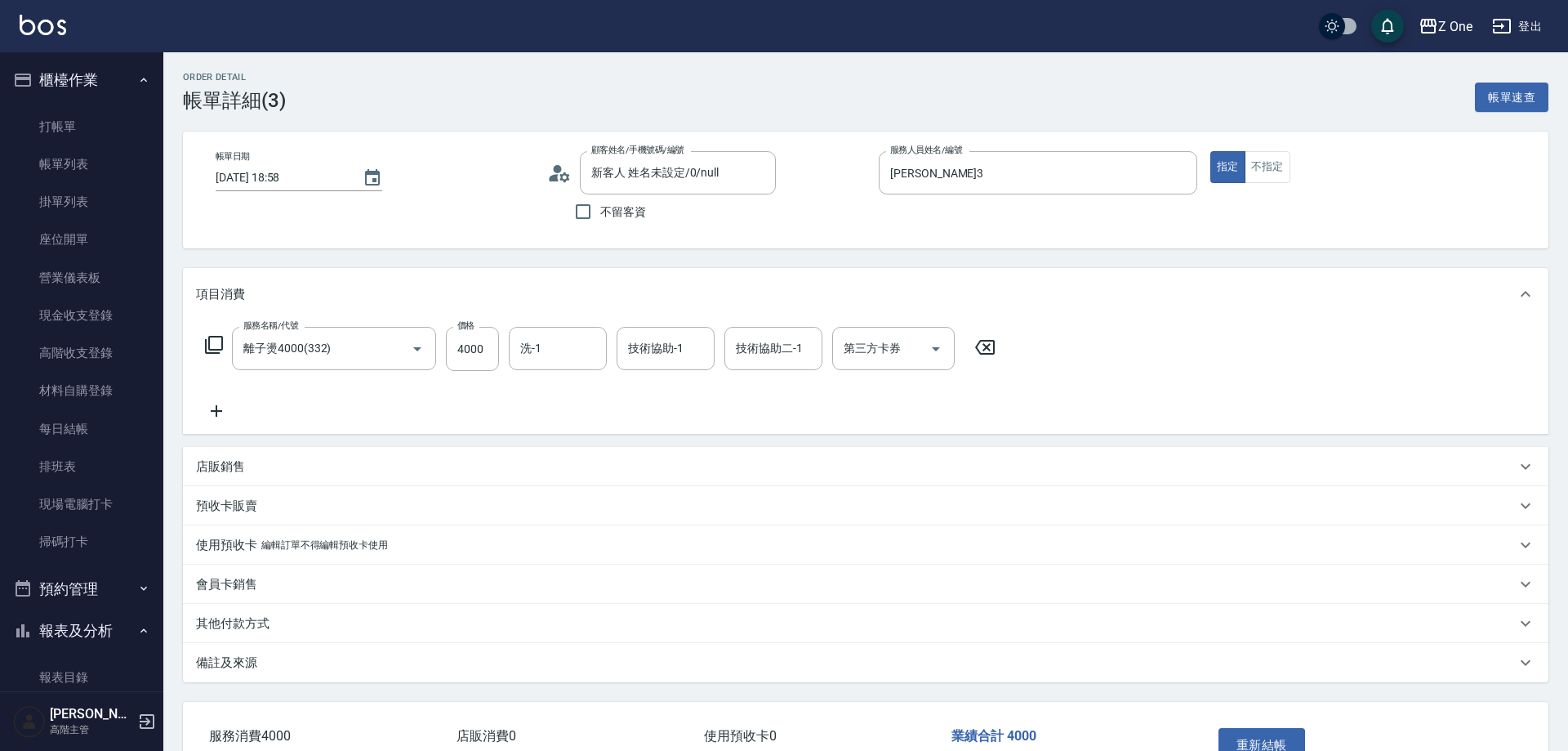
type input "新客人 姓名未設定/0/null"
type input "離子燙4000(332)"
click at [476, 347] on input "4000" at bounding box center [473, 349] width 53 height 45
type input "4500"
click at [1238, 736] on button "重新結帳" at bounding box center [1255, 745] width 86 height 35
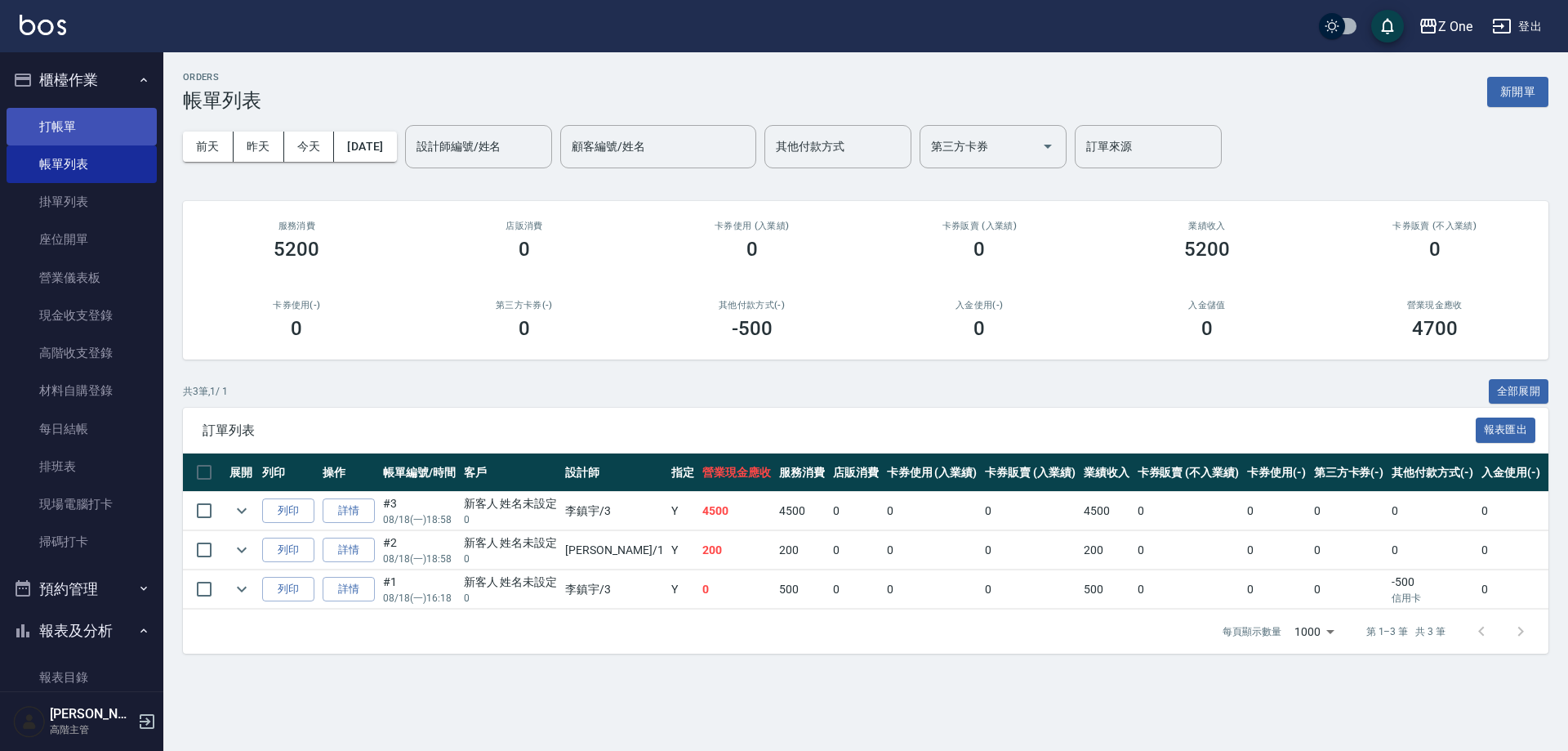
click at [69, 113] on link "打帳單" at bounding box center [81, 127] width 150 height 37
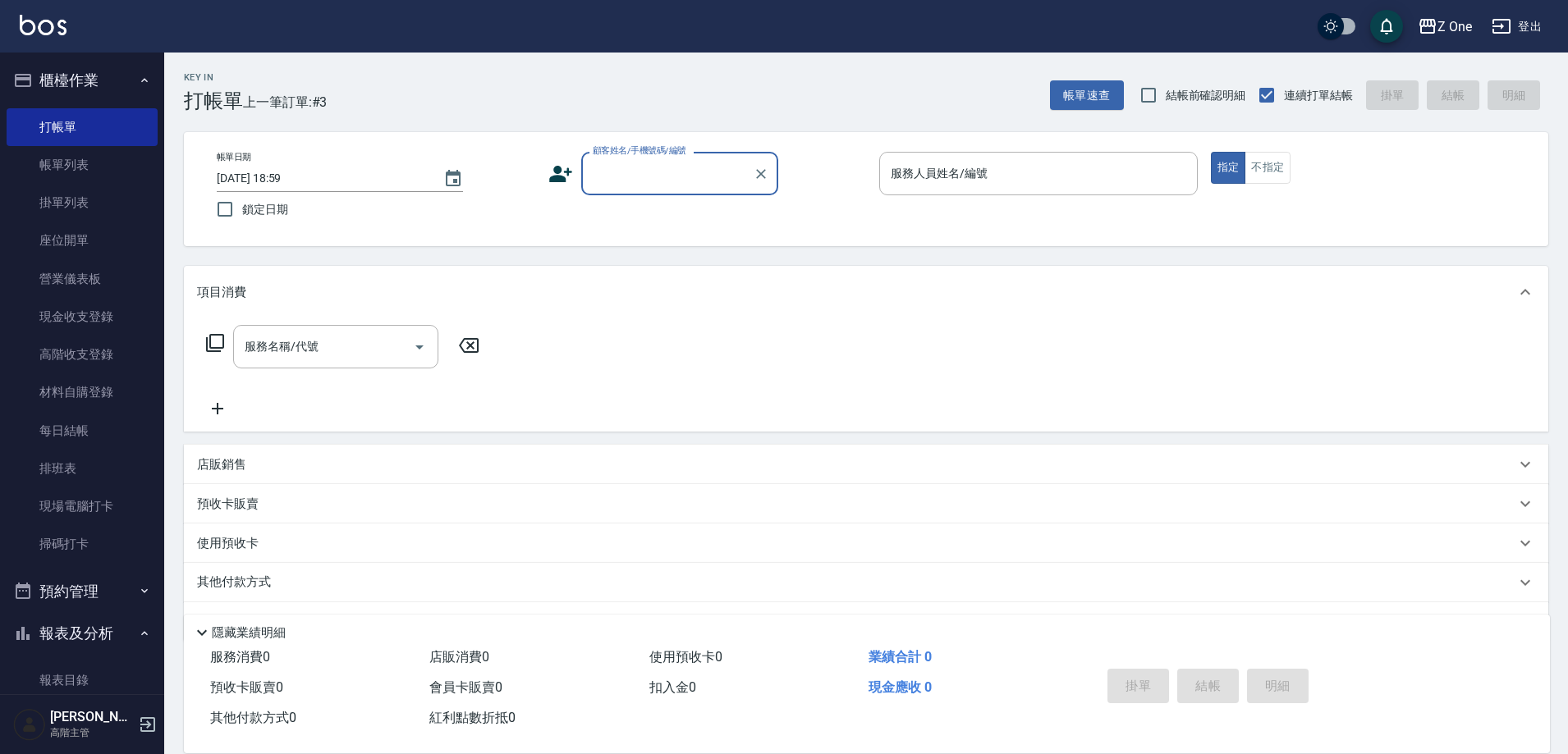
click at [652, 172] on input "顧客姓名/手機號碼/編號" at bounding box center [668, 174] width 158 height 29
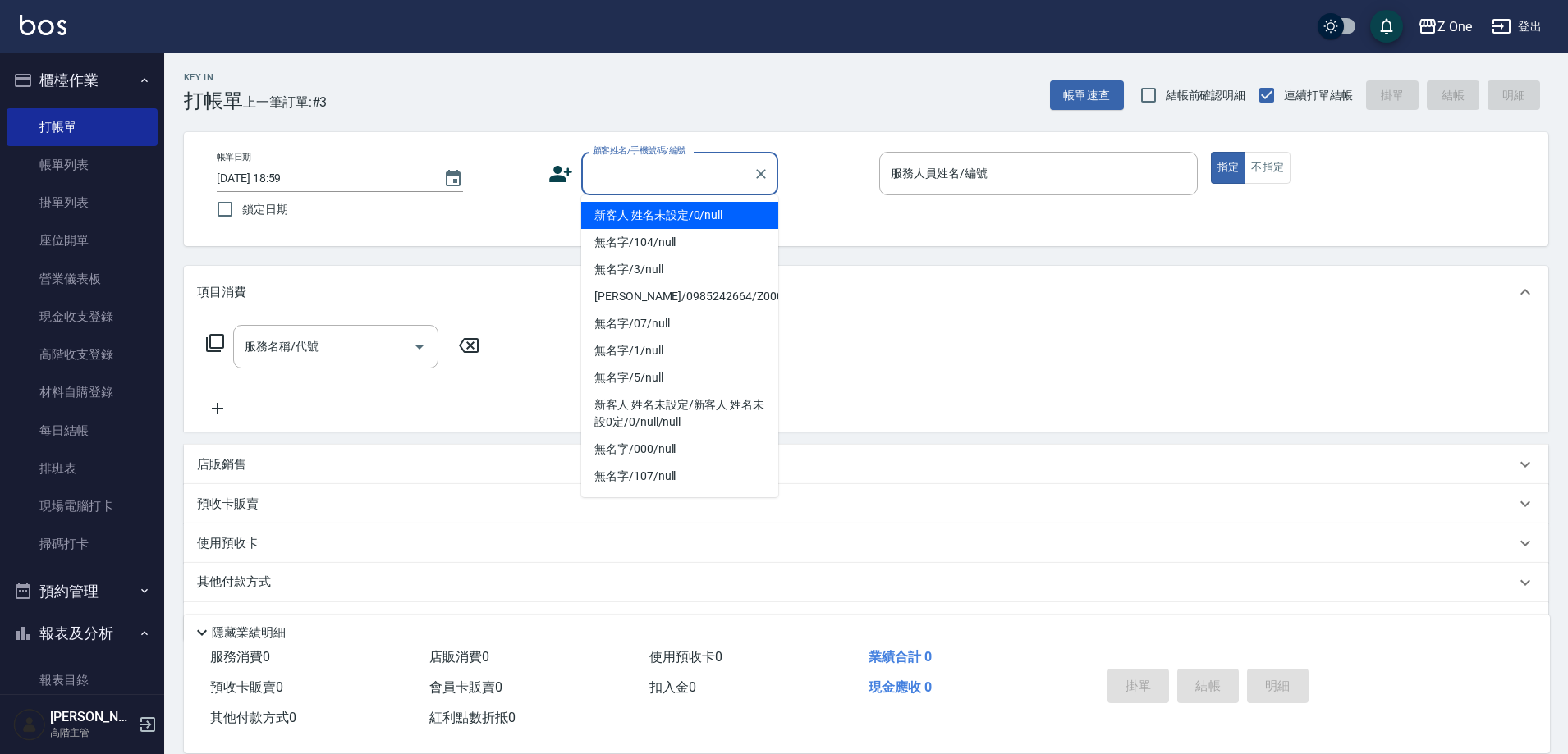
click at [650, 207] on li "新客人 姓名未設定/0/null" at bounding box center [679, 216] width 197 height 27
type input "新客人 姓名未設定/0/null"
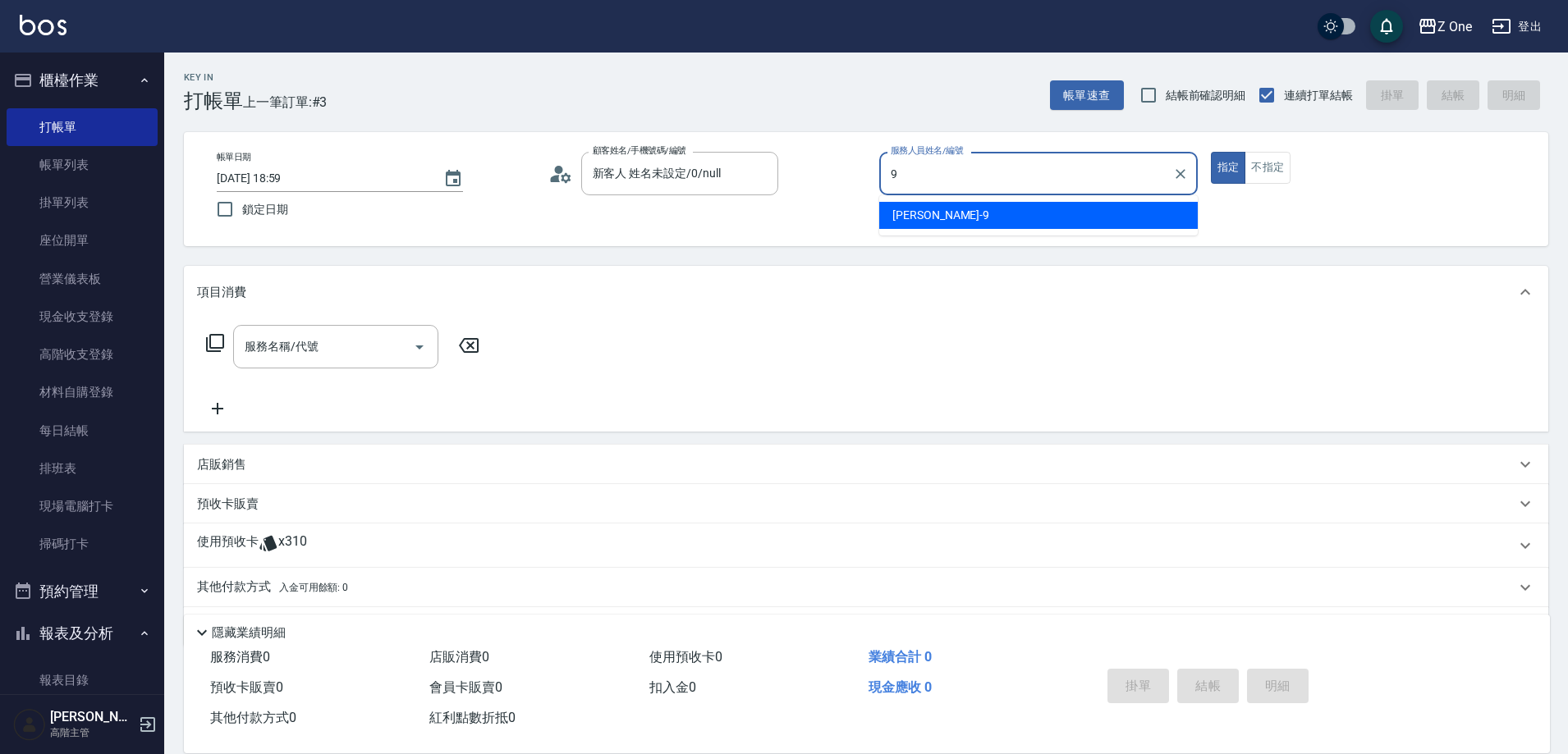
click at [1078, 220] on div "[PERSON_NAME]-9" at bounding box center [1038, 216] width 319 height 27
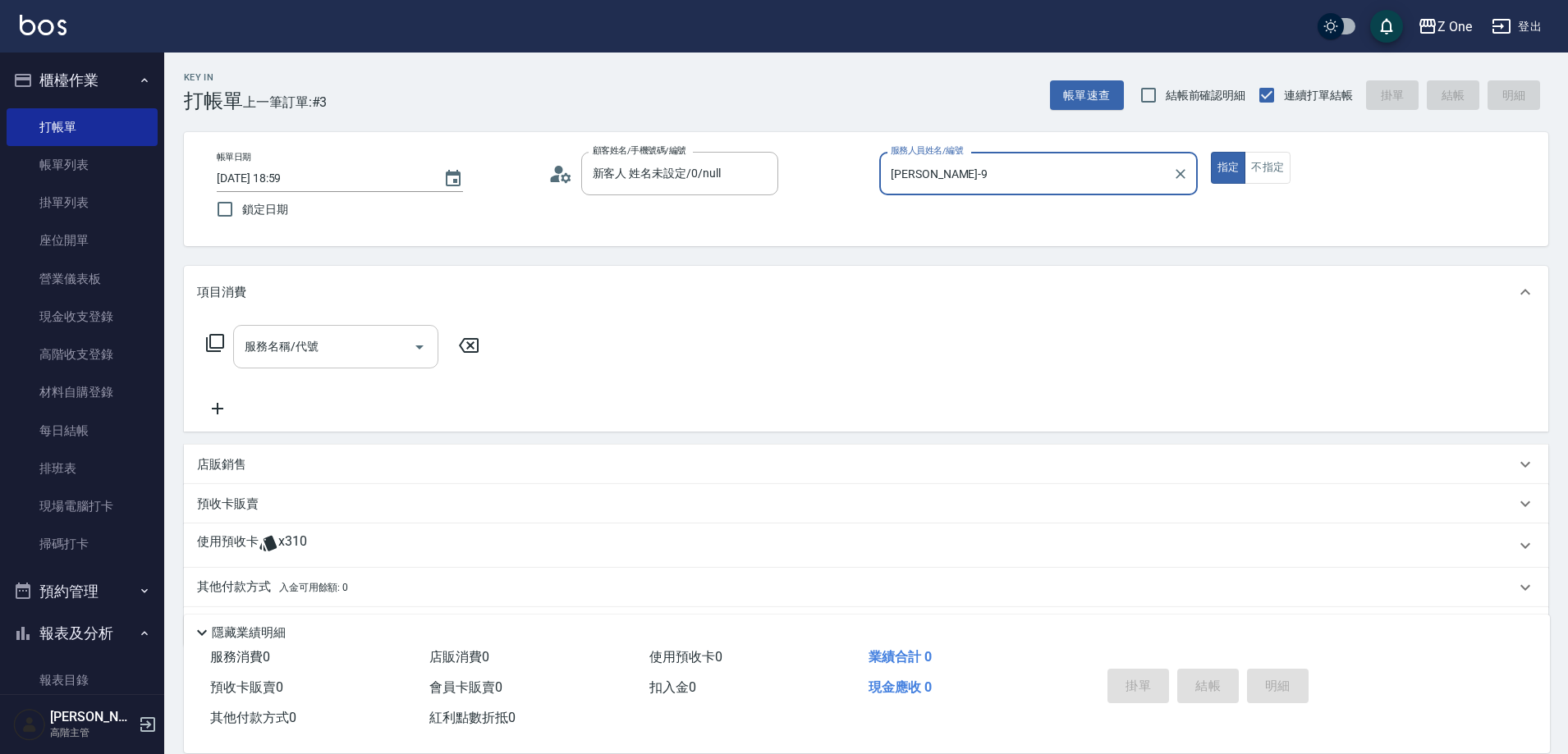
click at [415, 347] on icon "Open" at bounding box center [420, 347] width 20 height 20
type input "[PERSON_NAME]-9"
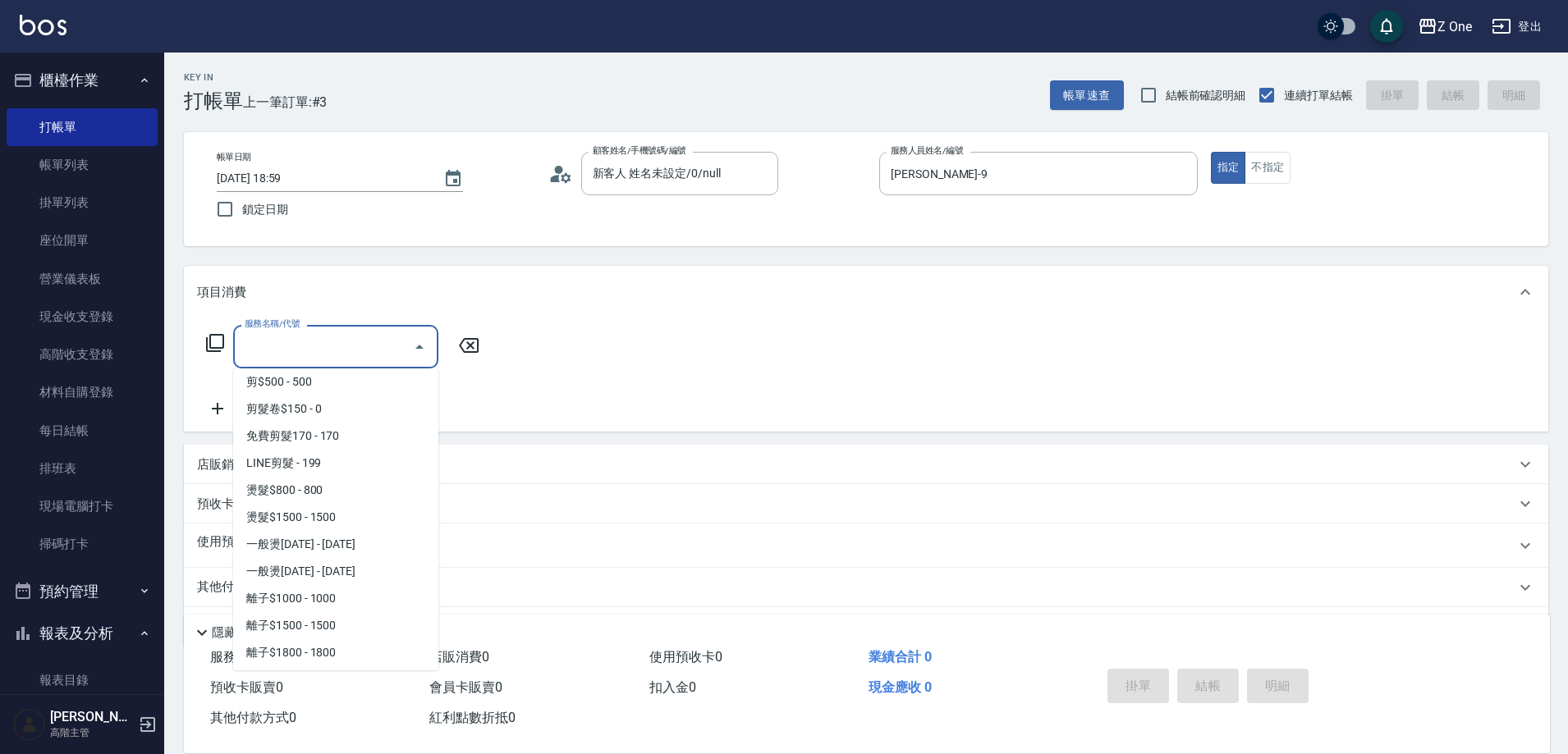
scroll to position [985, 0]
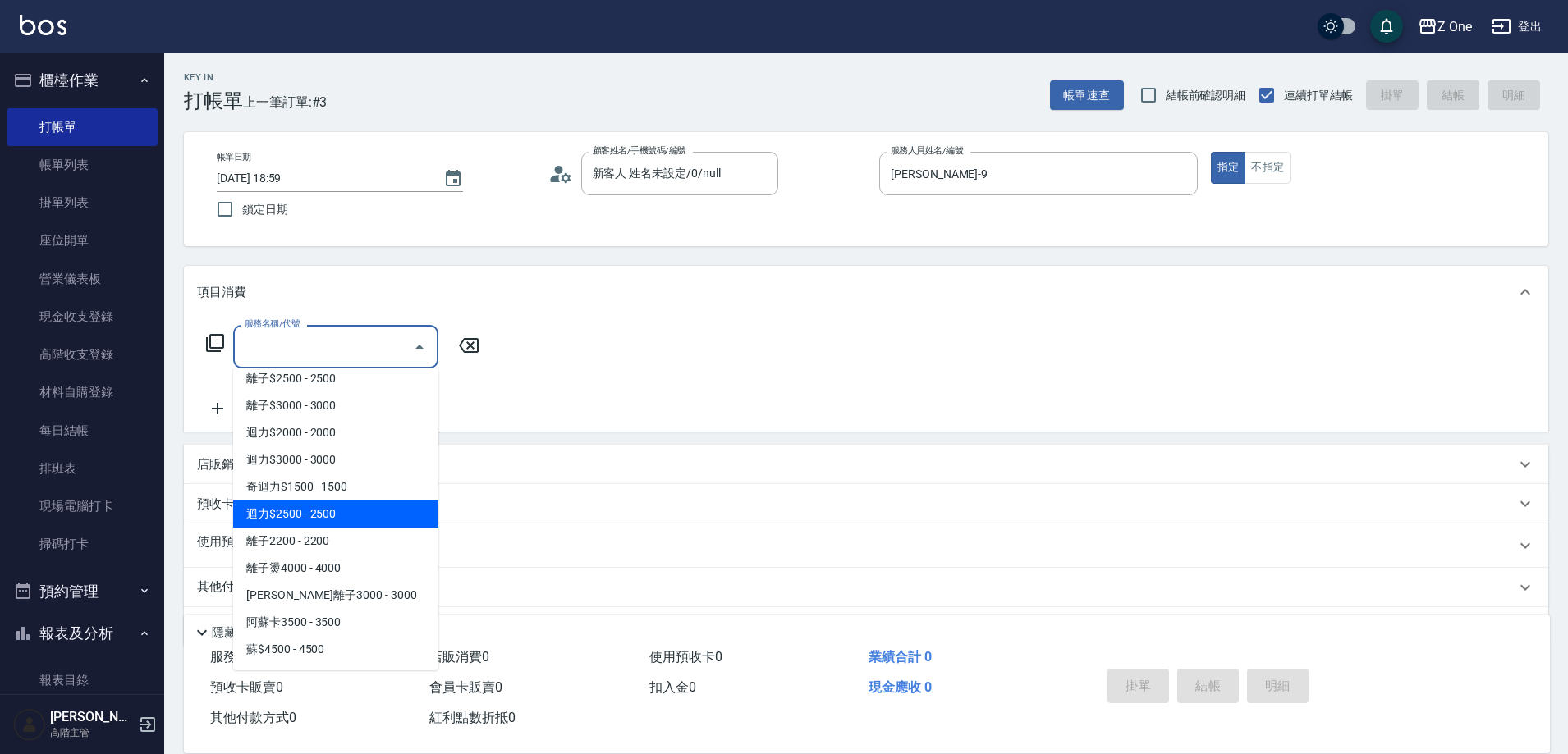
click at [357, 524] on span "迴力$2500 - 2500" at bounding box center [335, 513] width 205 height 27
type input "迴力$2500(323)"
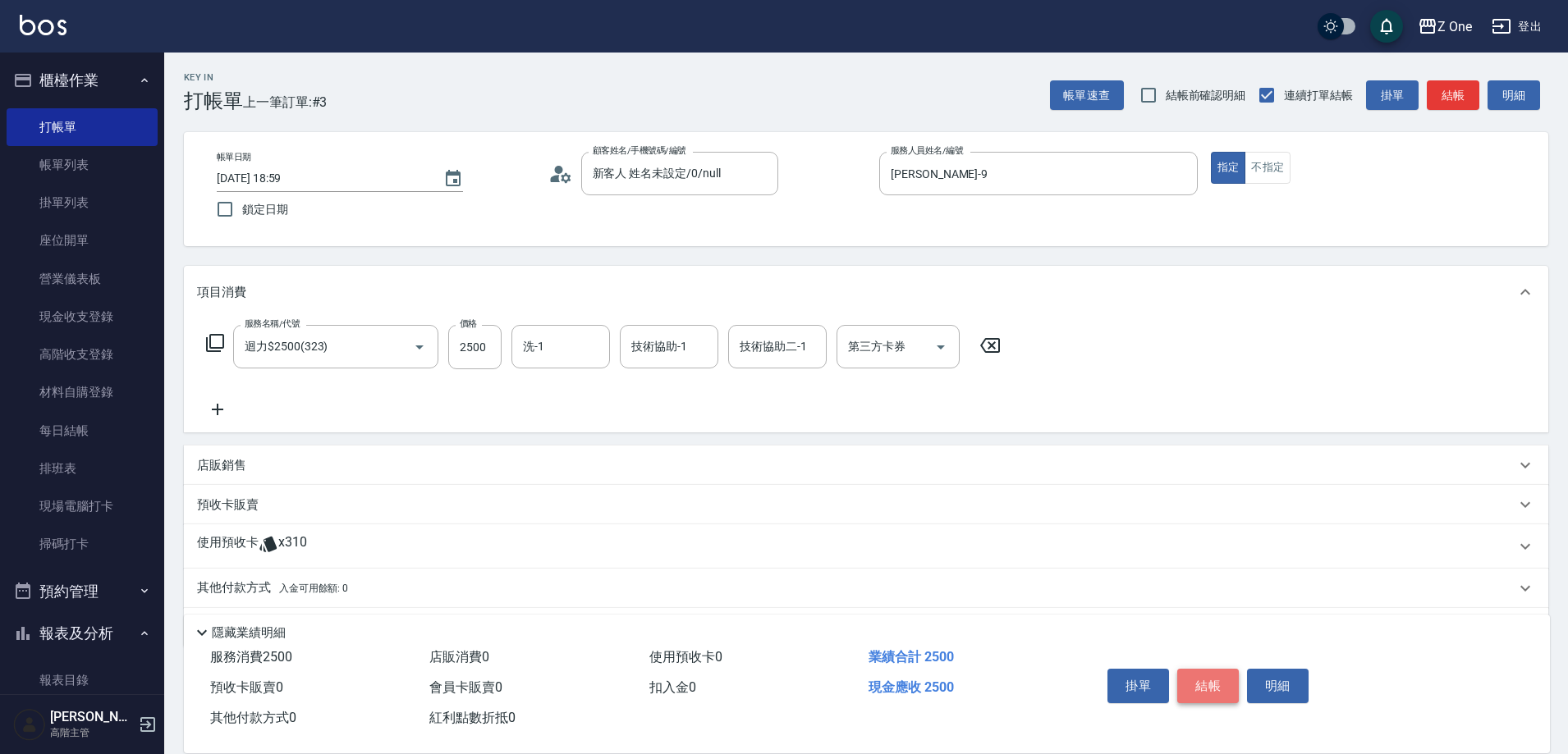
click at [1206, 682] on button "結帳" at bounding box center [1207, 686] width 62 height 35
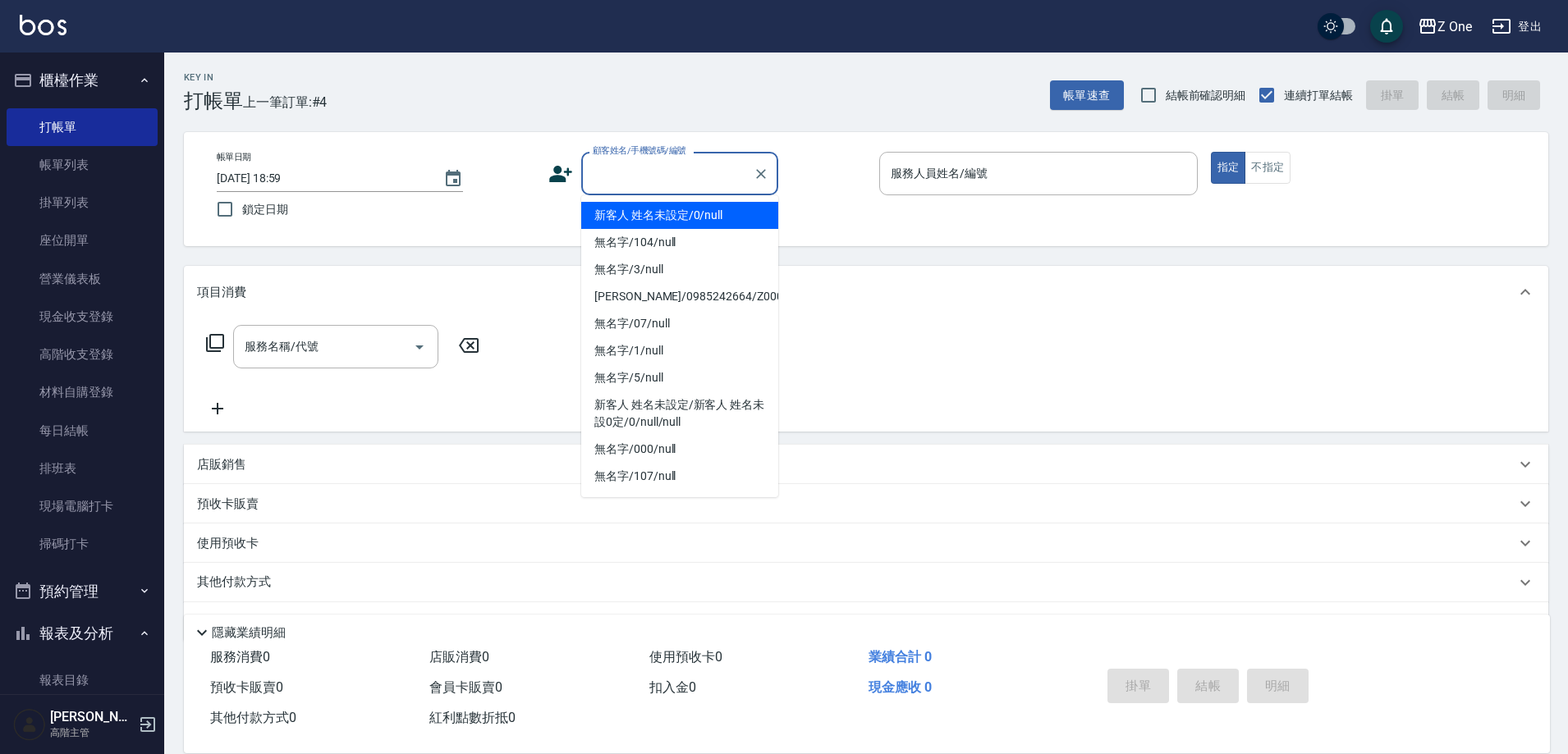
click at [654, 174] on input "顧客姓名/手機號碼/編號" at bounding box center [668, 174] width 158 height 29
click at [652, 207] on li "新客人 姓名未設定/0/null" at bounding box center [679, 216] width 197 height 27
type input "新客人 姓名未設定/0/null"
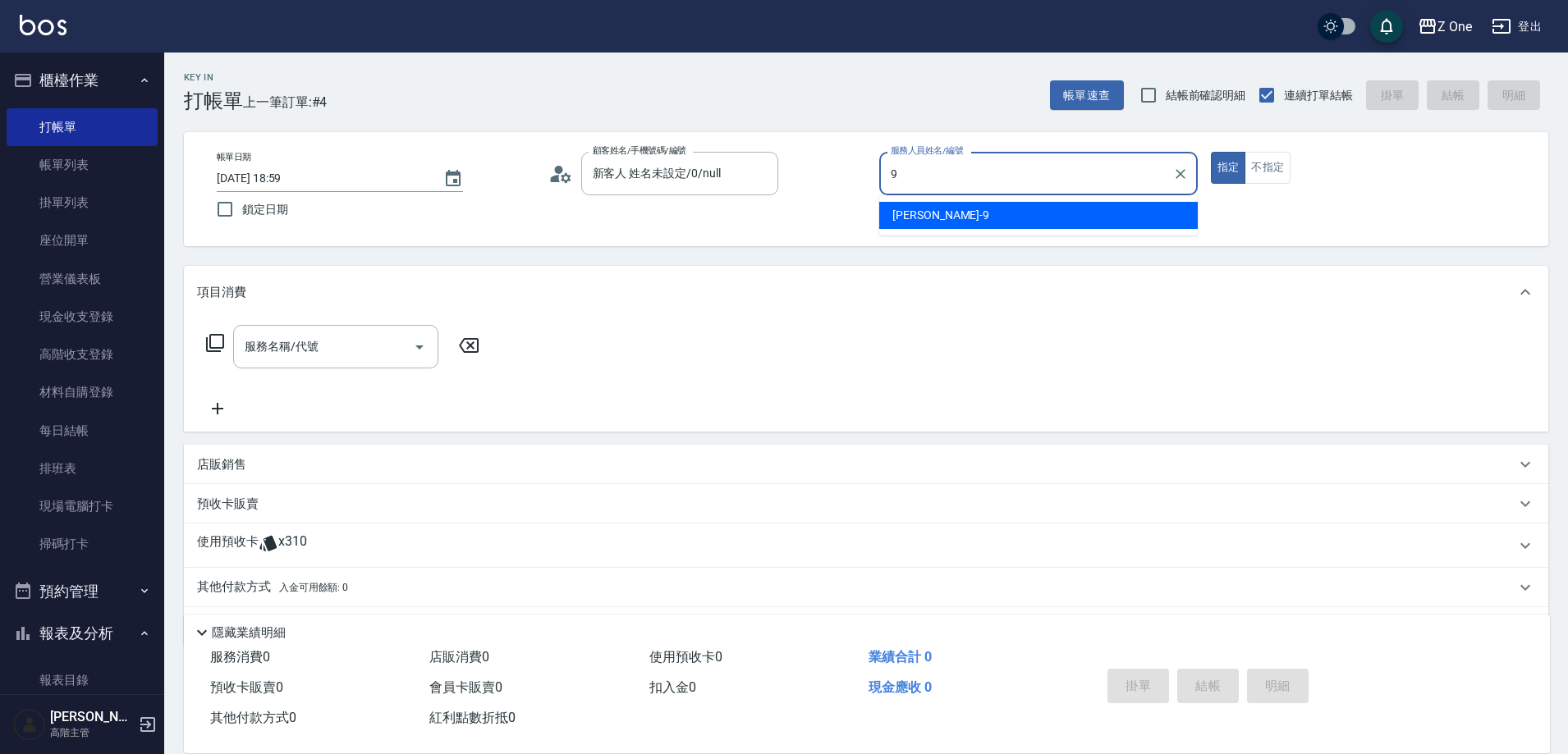
click at [923, 205] on div "[PERSON_NAME]-9" at bounding box center [1038, 216] width 319 height 27
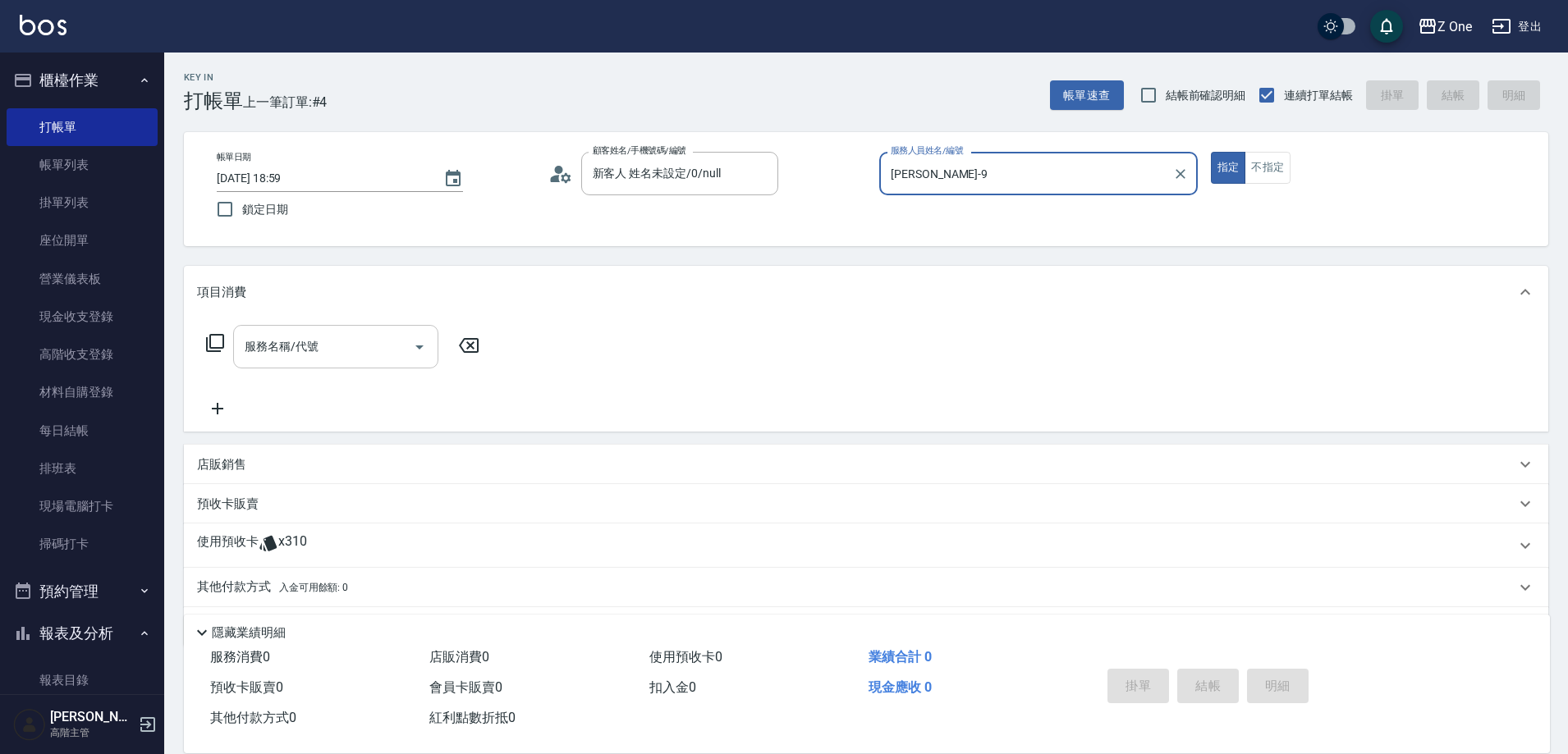
click at [419, 351] on icon "Open" at bounding box center [420, 347] width 20 height 20
type input "[PERSON_NAME]-9"
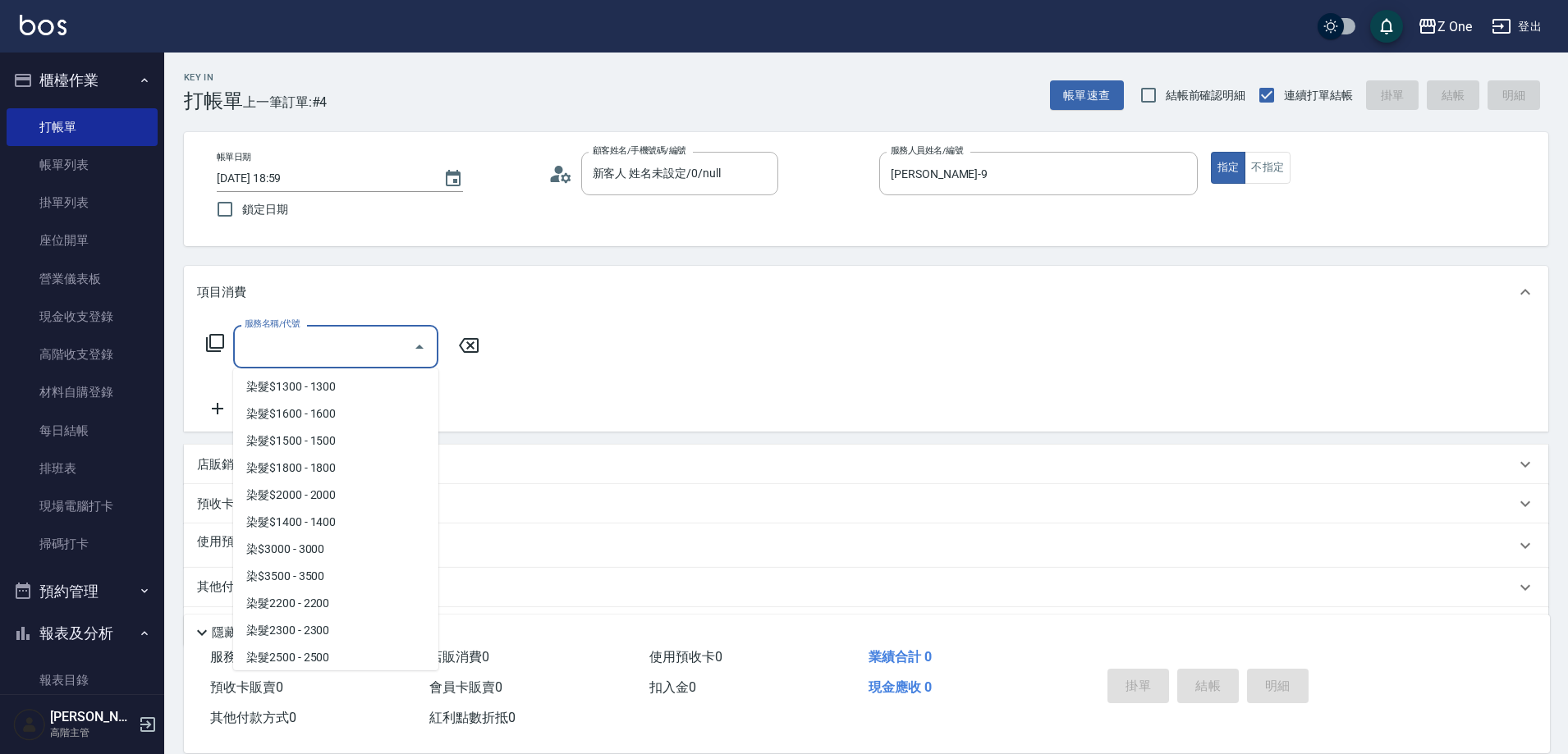
scroll to position [1640, 0]
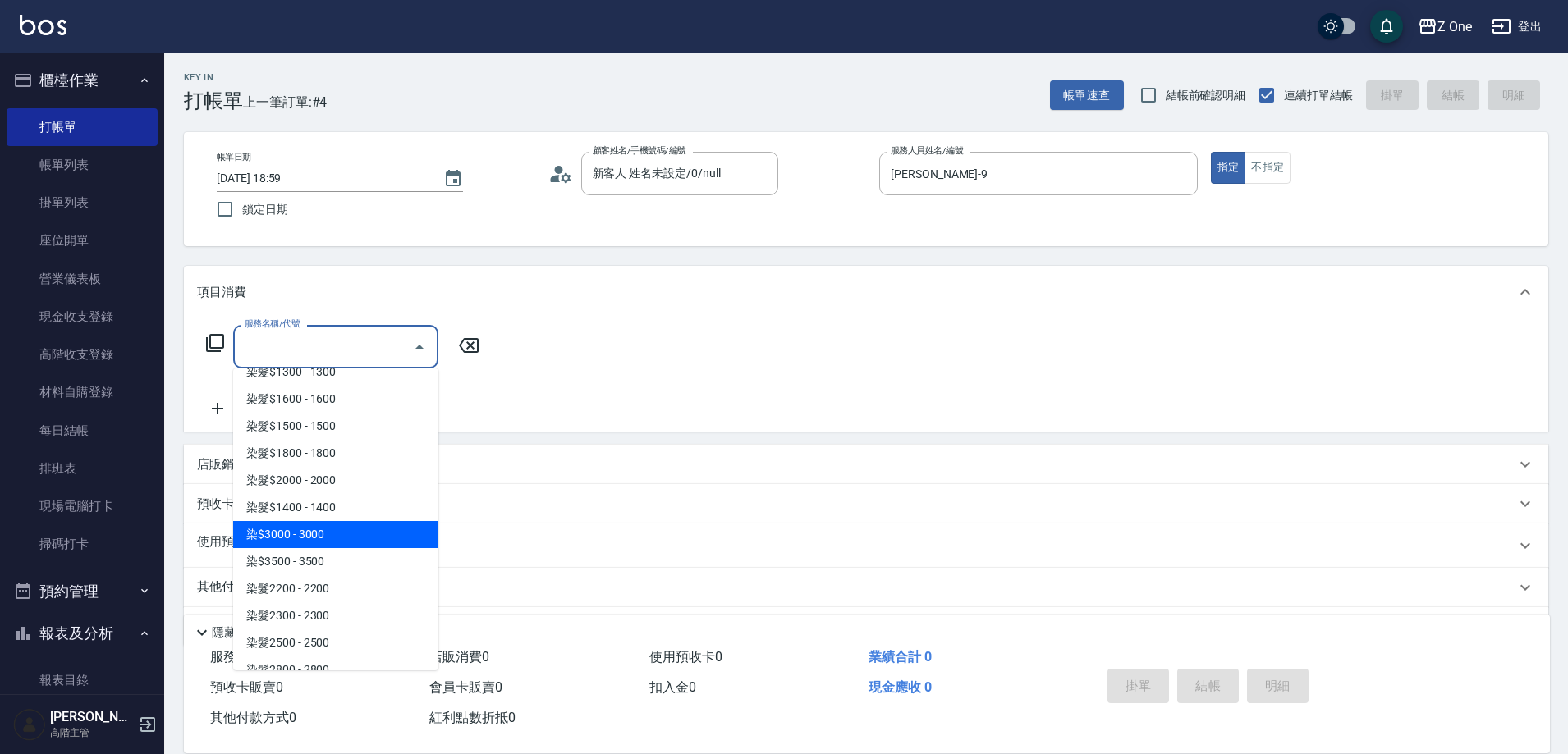
click at [362, 540] on span "染$3000 - 3000" at bounding box center [335, 534] width 205 height 27
type input "染$3000(412)"
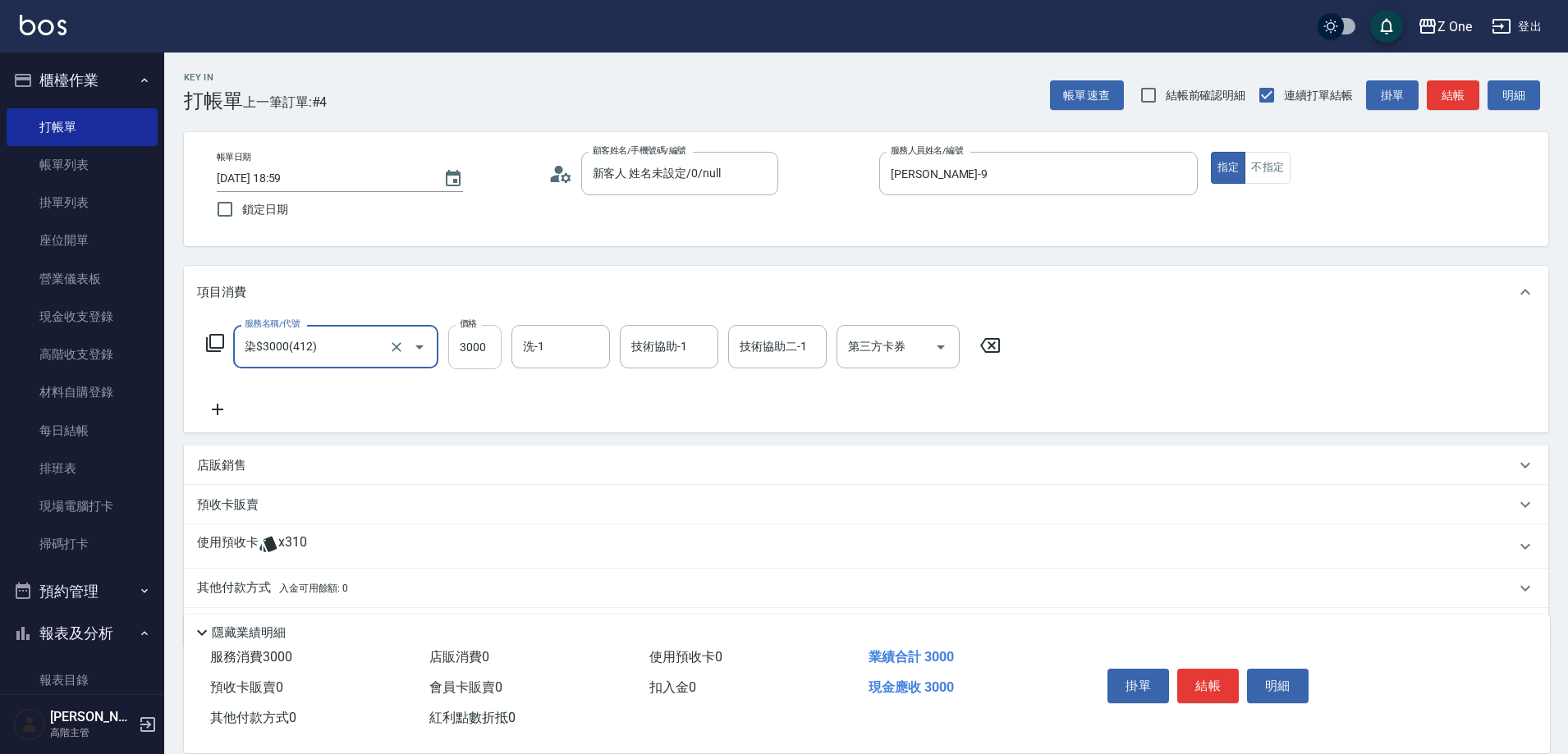
click at [483, 348] on input "3000" at bounding box center [475, 347] width 54 height 45
type input "3300"
click at [225, 414] on icon at bounding box center [217, 410] width 41 height 20
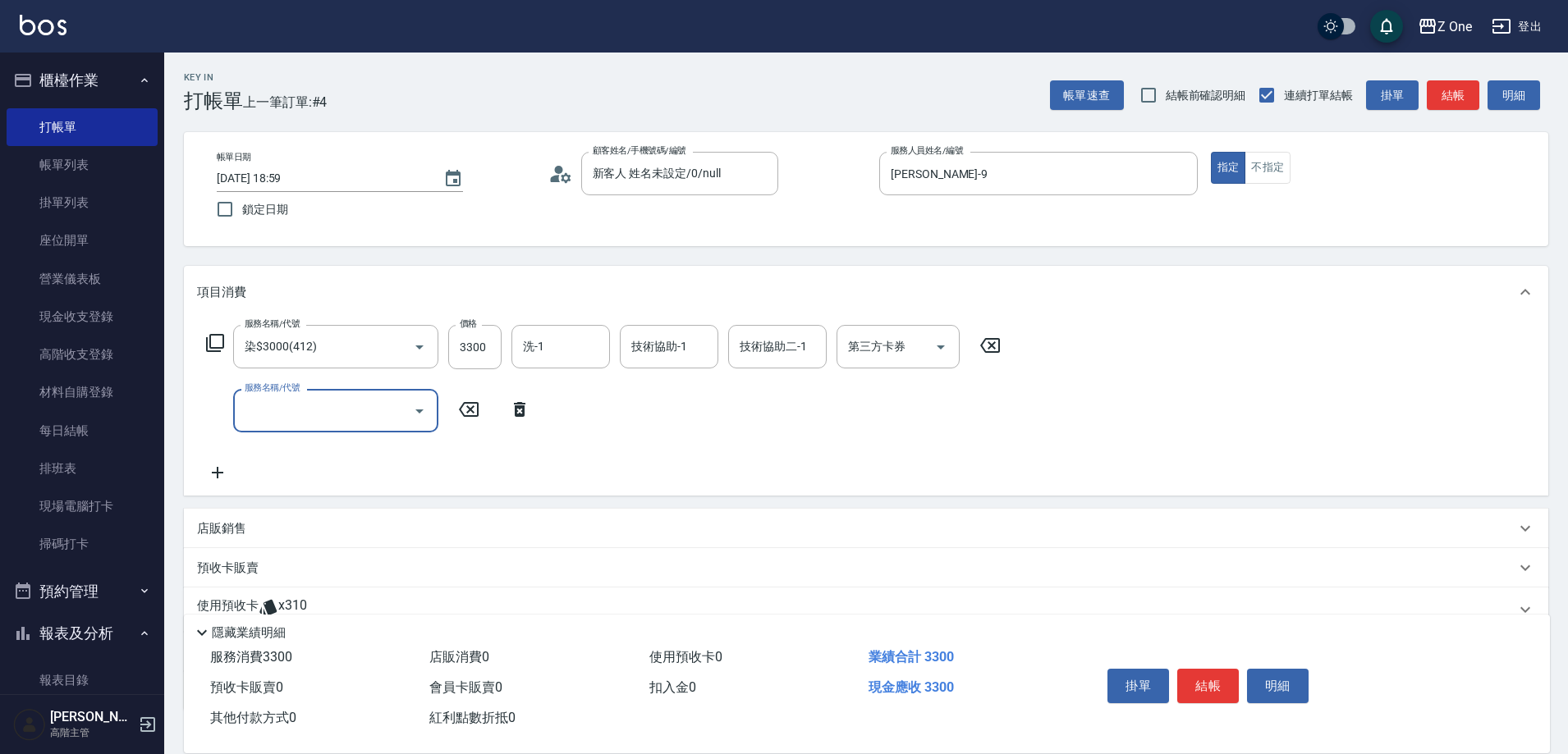
click at [315, 415] on input "服務名稱/代號" at bounding box center [323, 411] width 166 height 29
click at [355, 439] on span "黑耀光5400 - 1080" at bounding box center [335, 453] width 205 height 27
click at [724, 419] on icon "Open" at bounding box center [724, 411] width 20 height 20
type input "黑耀光5400(565)"
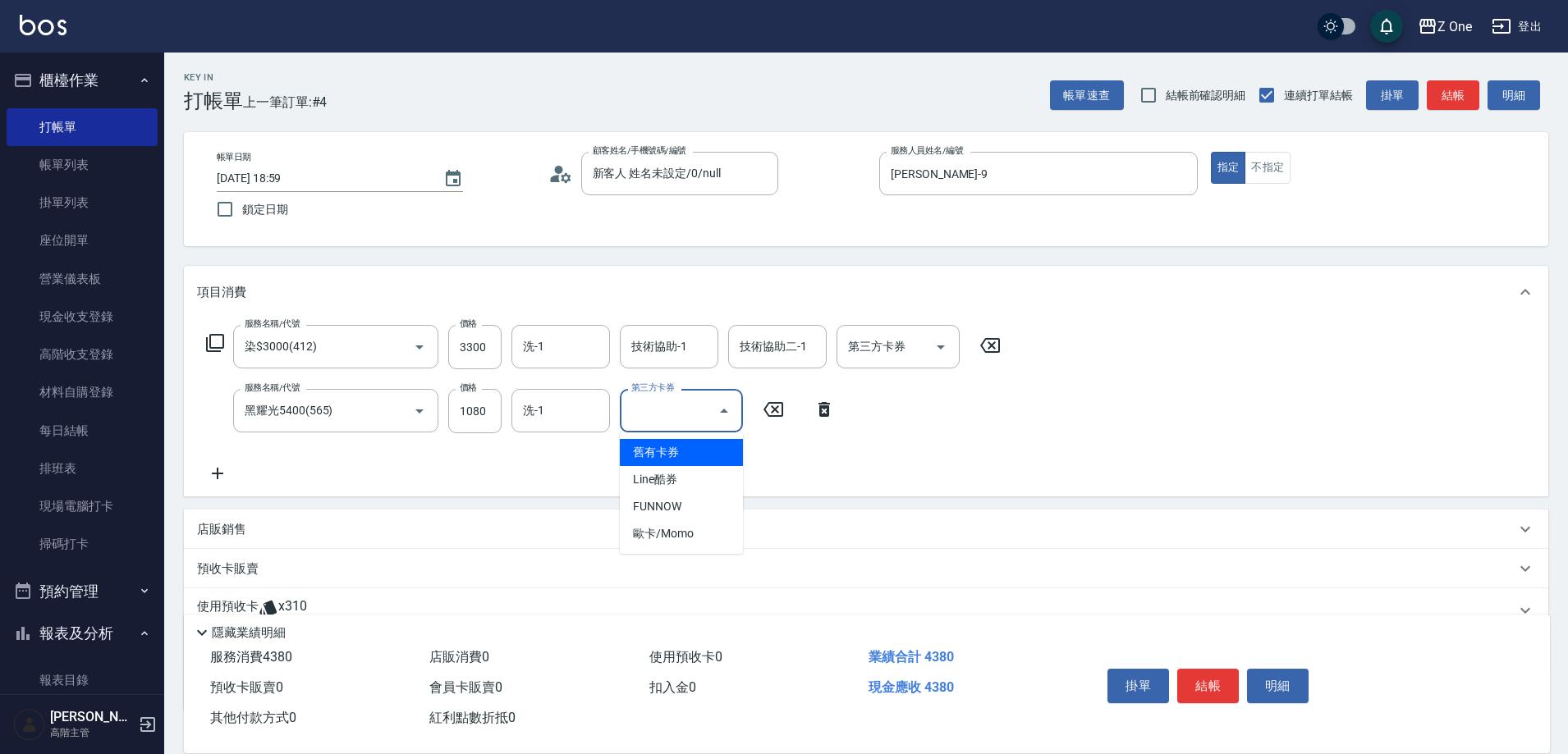
click at [701, 455] on span "舊有卡券" at bounding box center [681, 453] width 124 height 27
type input "舊有卡券"
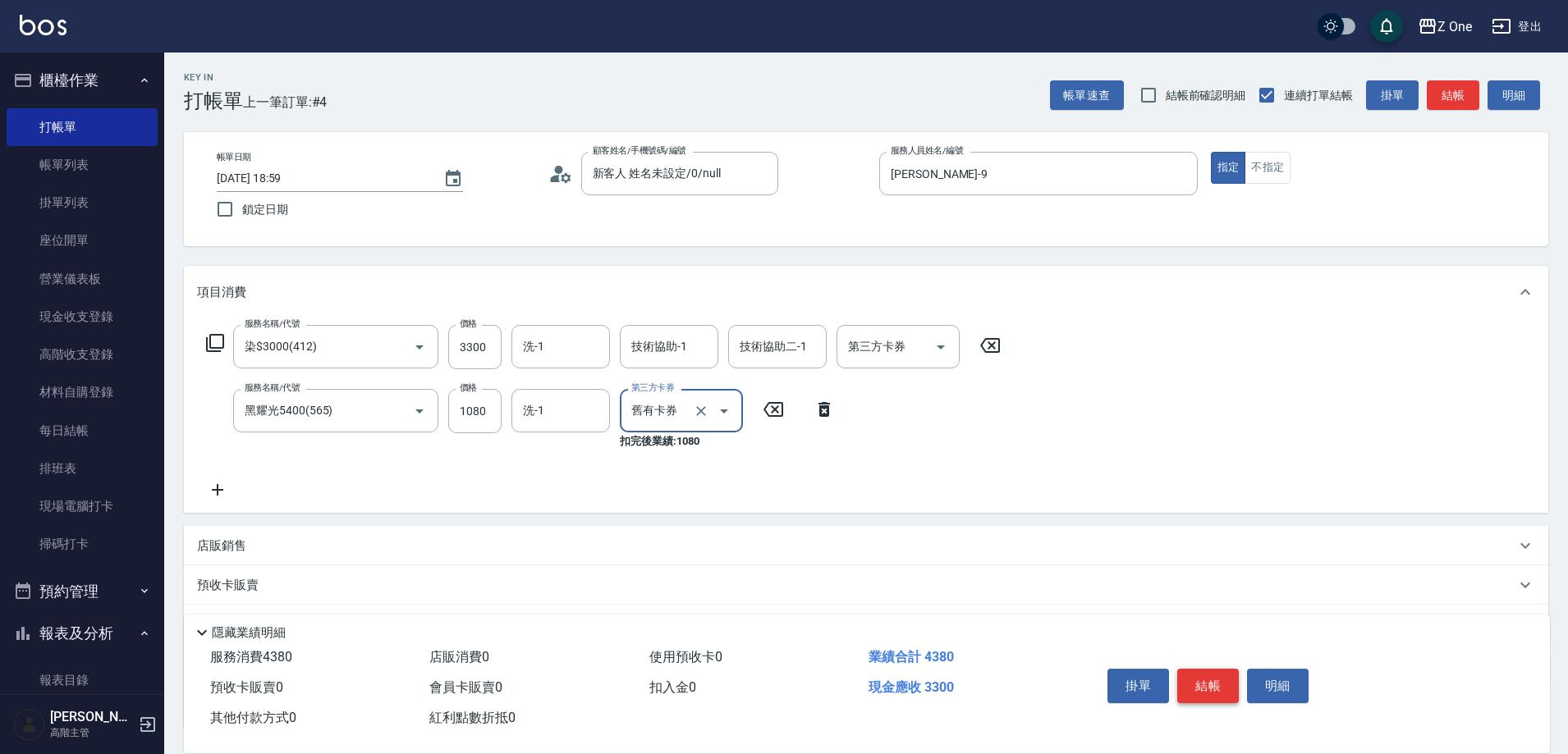
click at [1222, 679] on button "結帳" at bounding box center [1207, 686] width 62 height 35
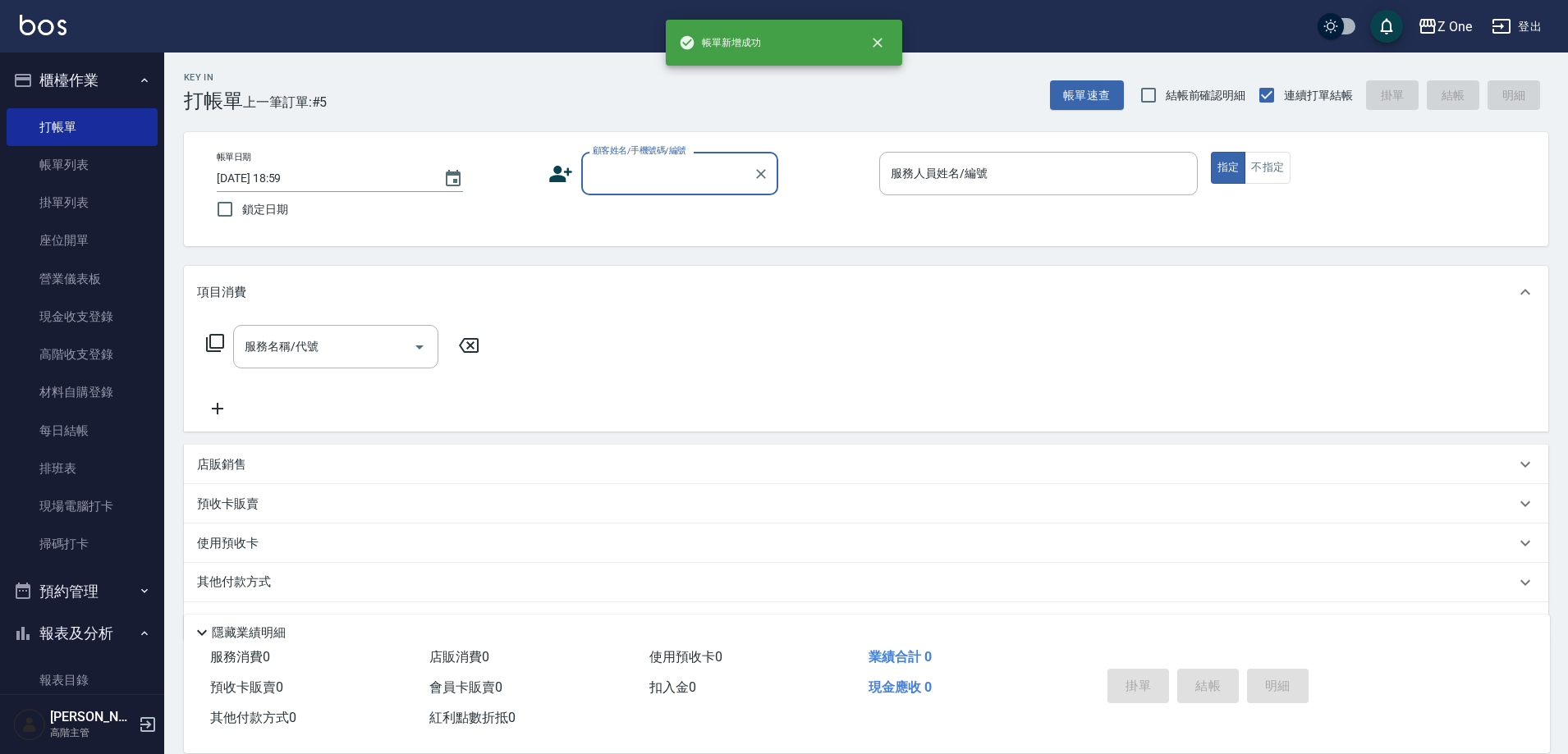
click at [659, 183] on input "顧客姓名/手機號碼/編號" at bounding box center [668, 174] width 158 height 29
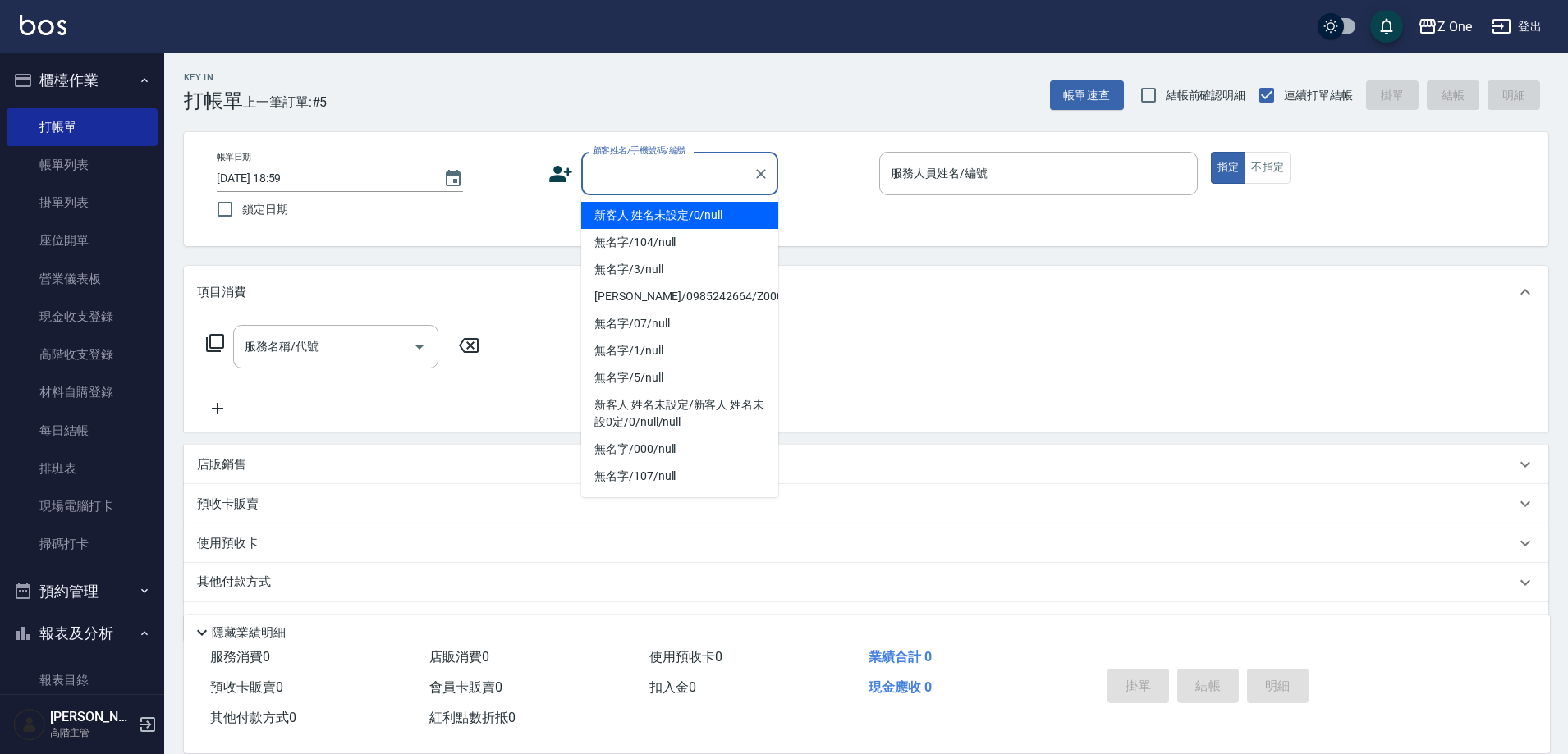
click at [660, 220] on li "新客人 姓名未設定/0/null" at bounding box center [679, 216] width 197 height 27
type input "新客人 姓名未設定/0/null"
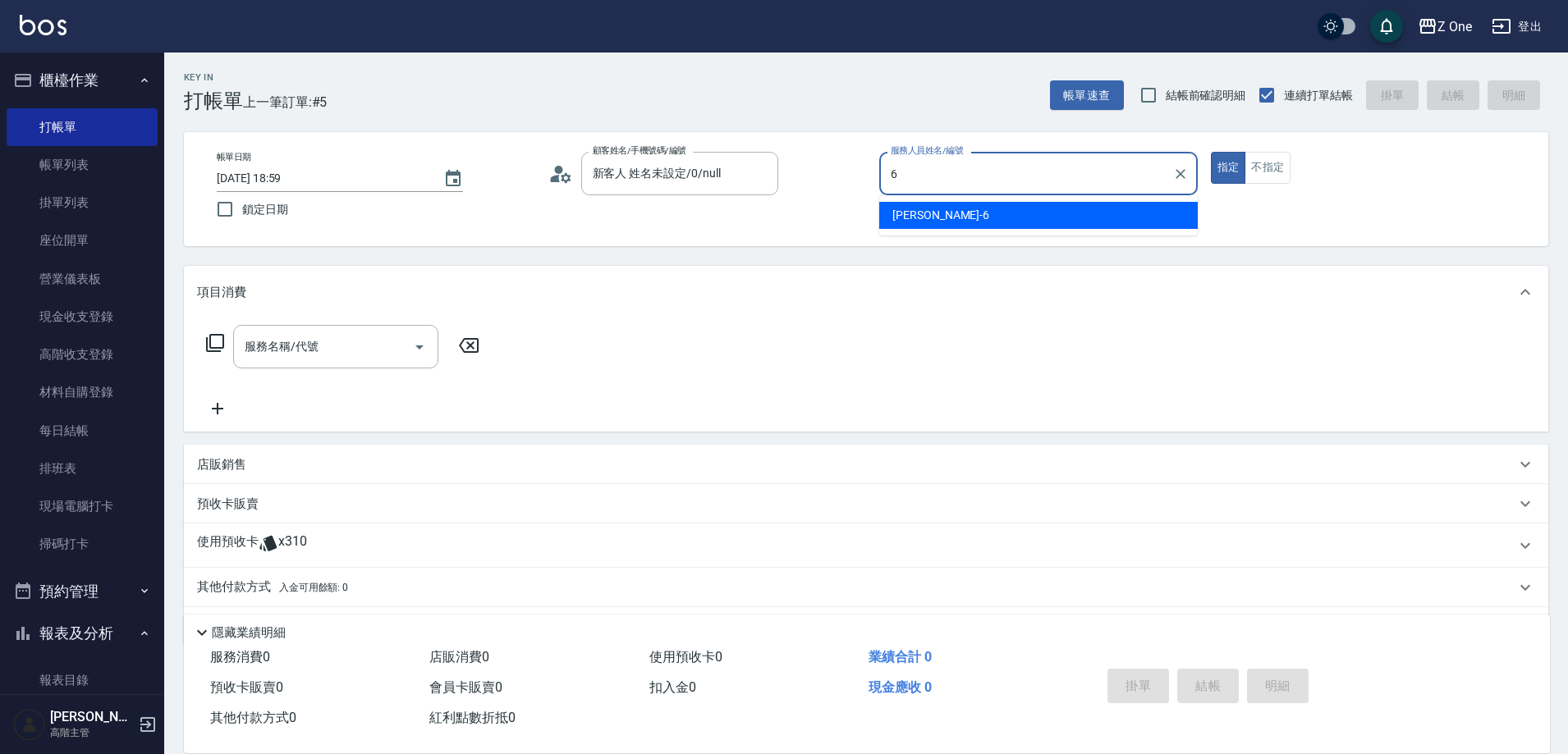
click at [884, 208] on div "[PERSON_NAME]-6" at bounding box center [1038, 216] width 319 height 27
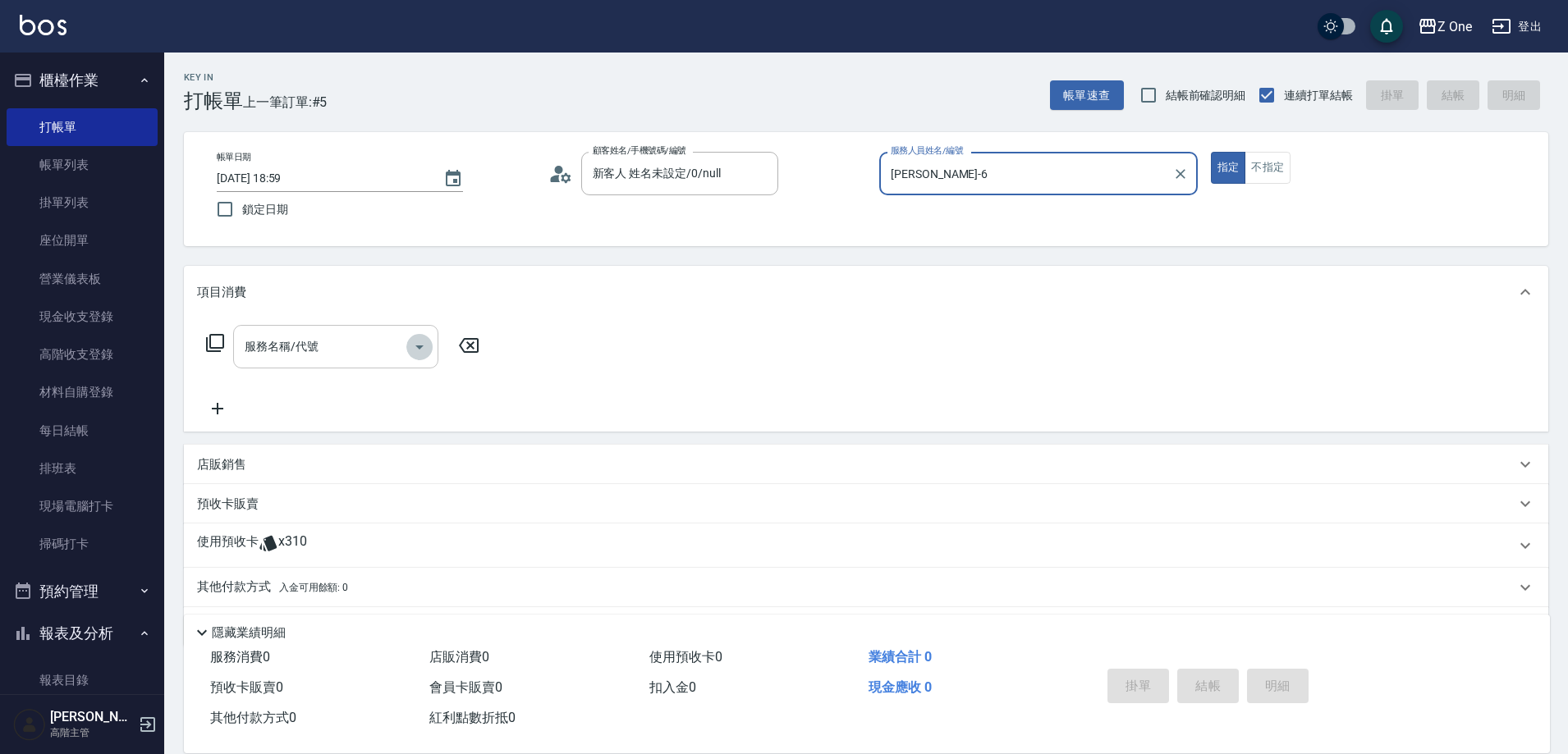
click at [417, 348] on icon "Open" at bounding box center [420, 347] width 20 height 20
type input "[PERSON_NAME]-6"
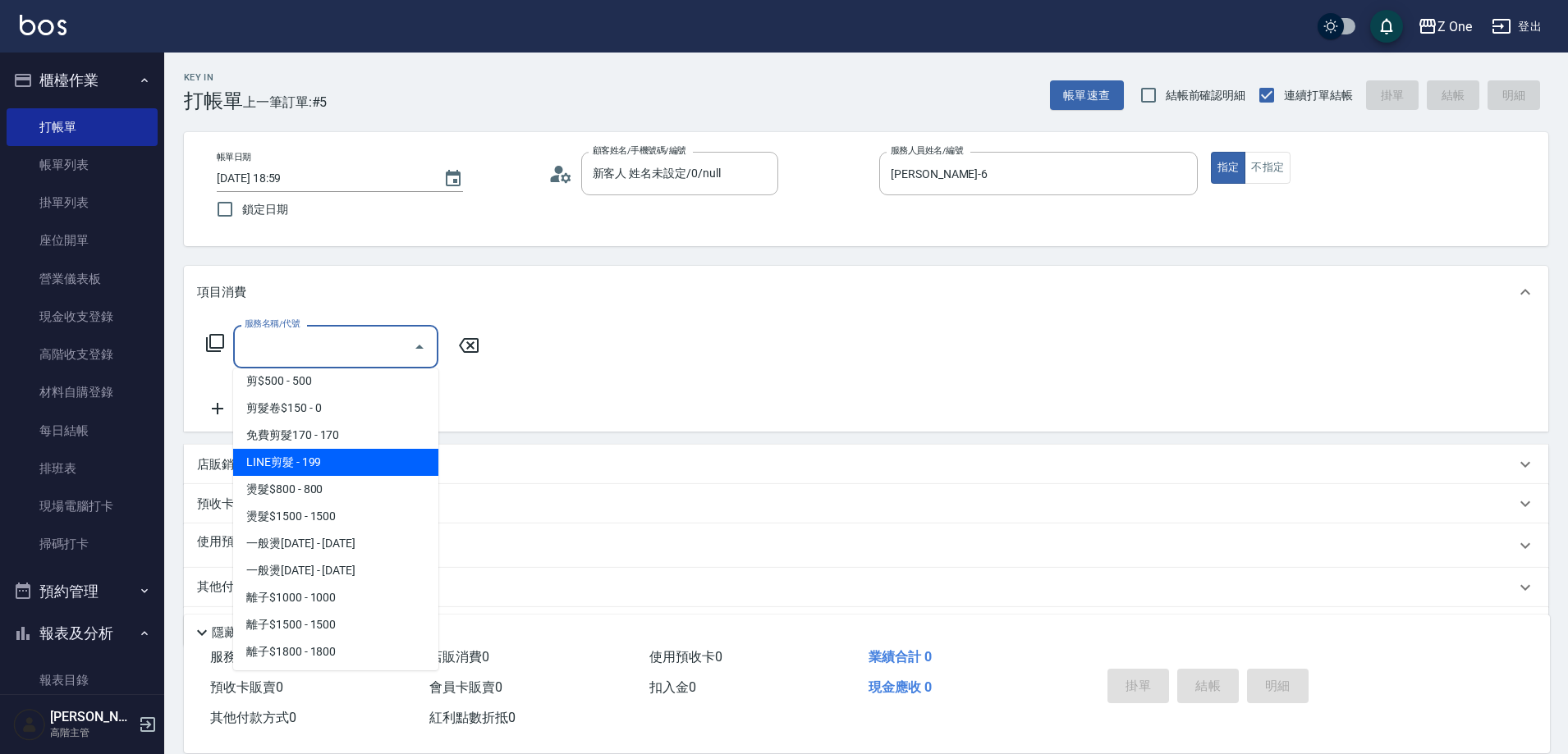
scroll to position [657, 0]
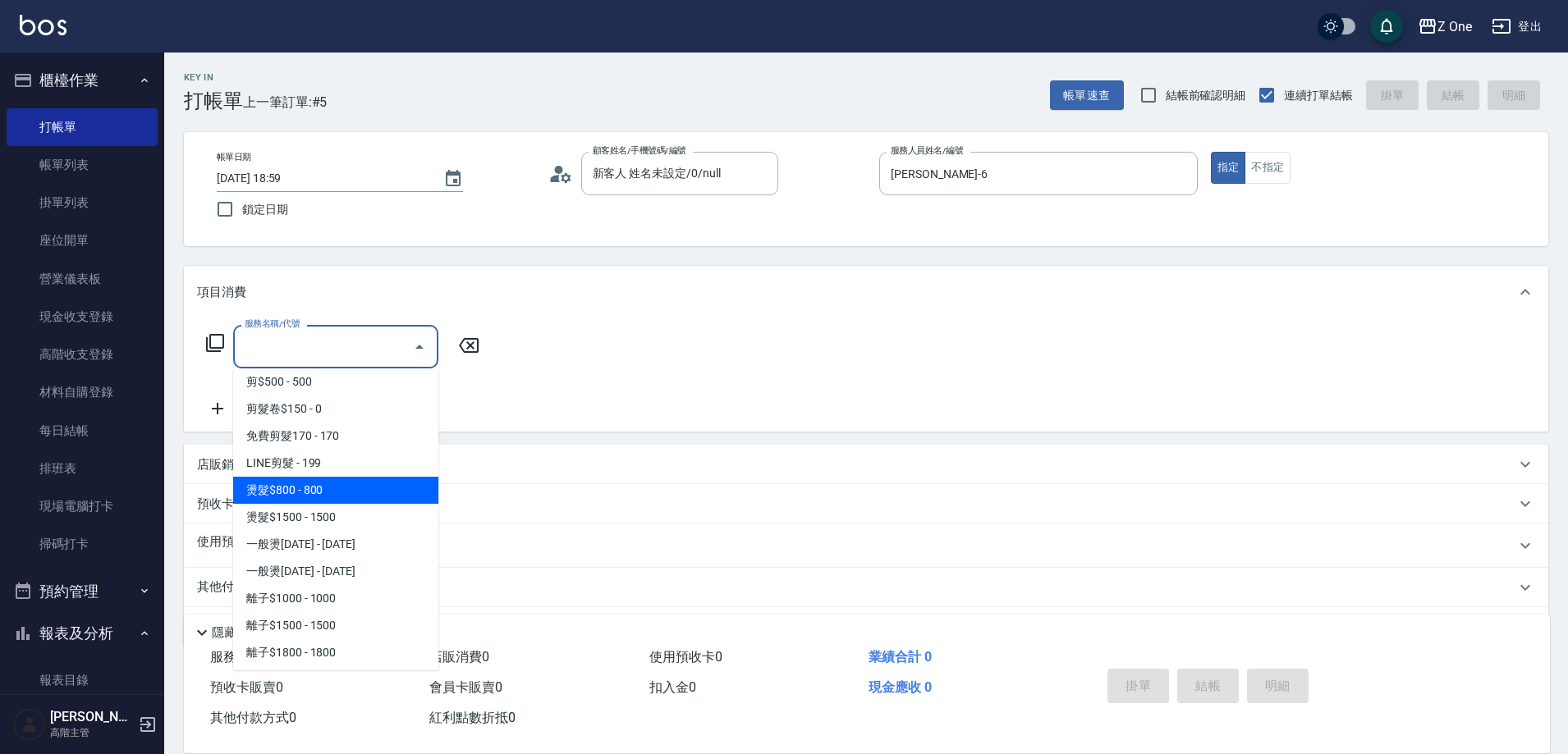
click at [354, 484] on span "燙髮$800 - 800" at bounding box center [335, 490] width 205 height 27
type input "燙髮$800(301)"
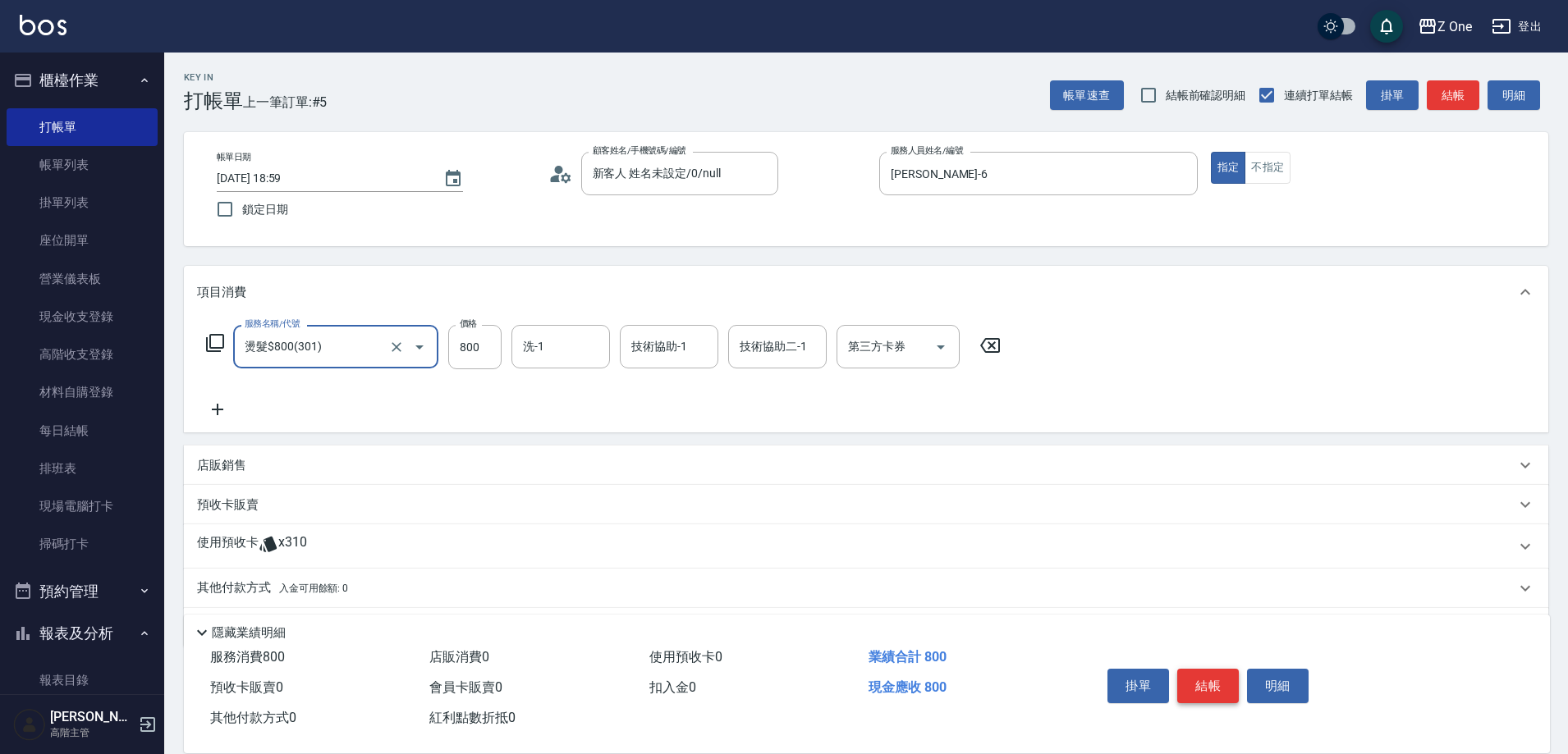
click at [1212, 674] on button "結帳" at bounding box center [1207, 686] width 62 height 35
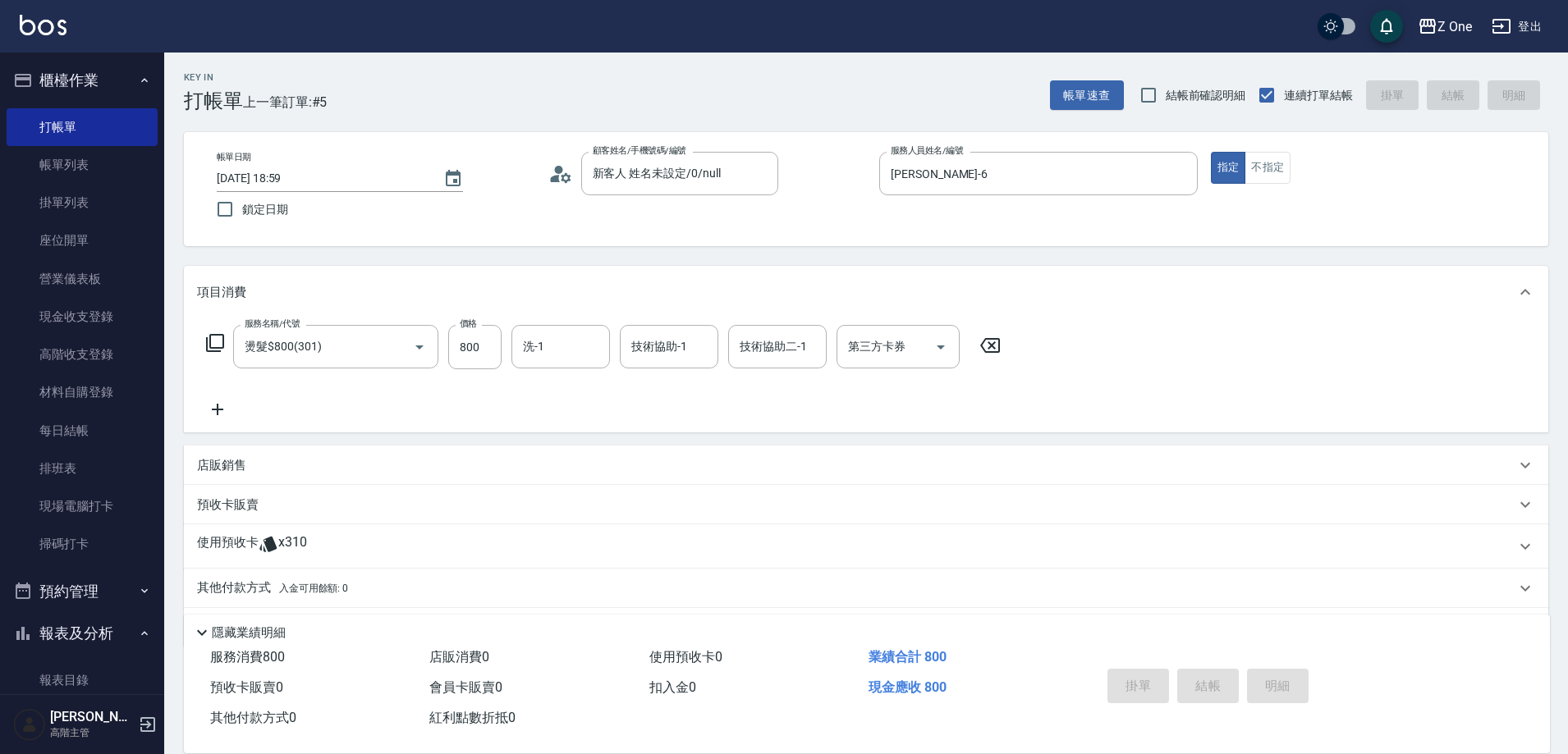
type input "[DATE] 19:00"
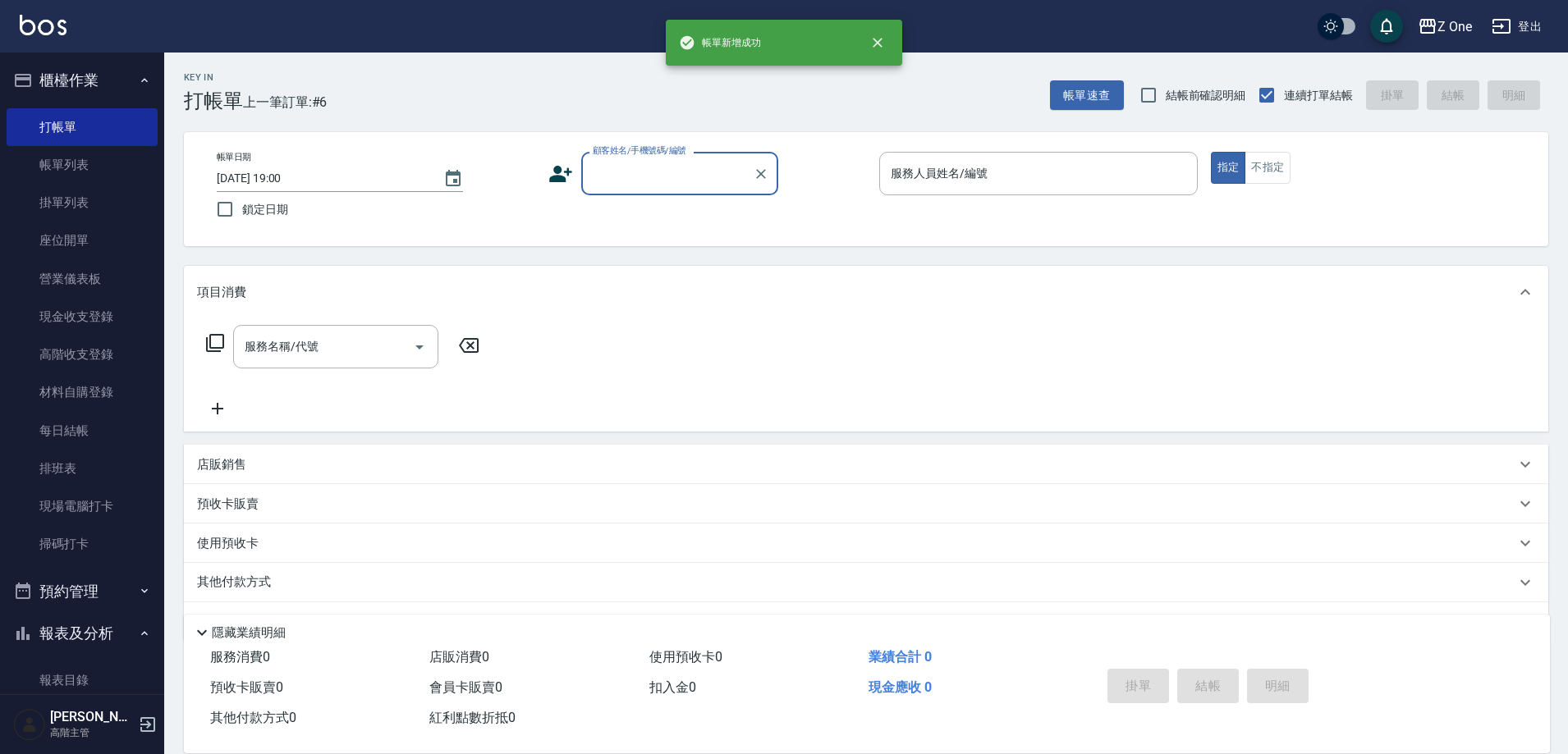
click at [653, 165] on input "顧客姓名/手機號碼/編號" at bounding box center [668, 174] width 158 height 29
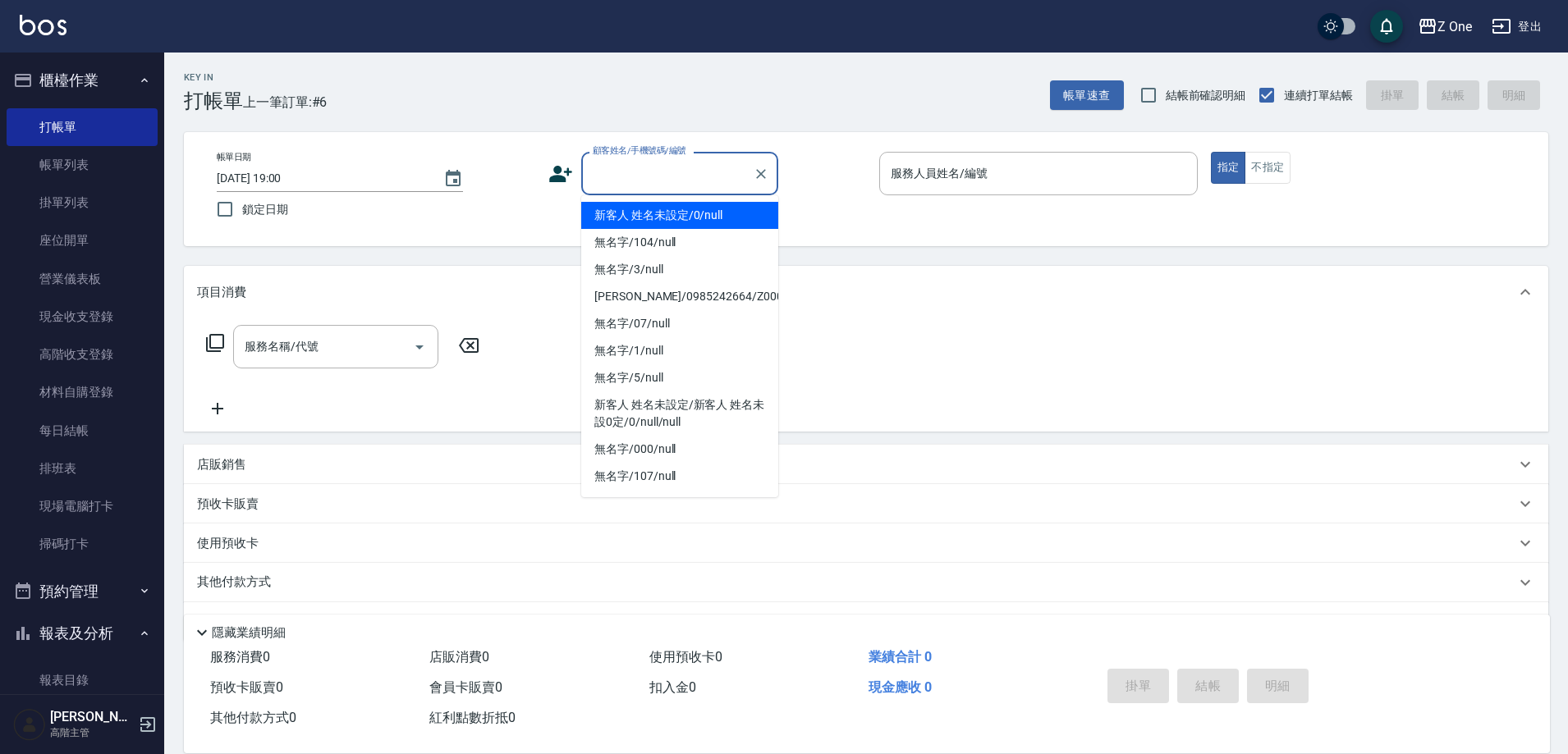
click at [643, 214] on li "新客人 姓名未設定/0/null" at bounding box center [679, 216] width 197 height 27
type input "新客人 姓名未設定/0/null"
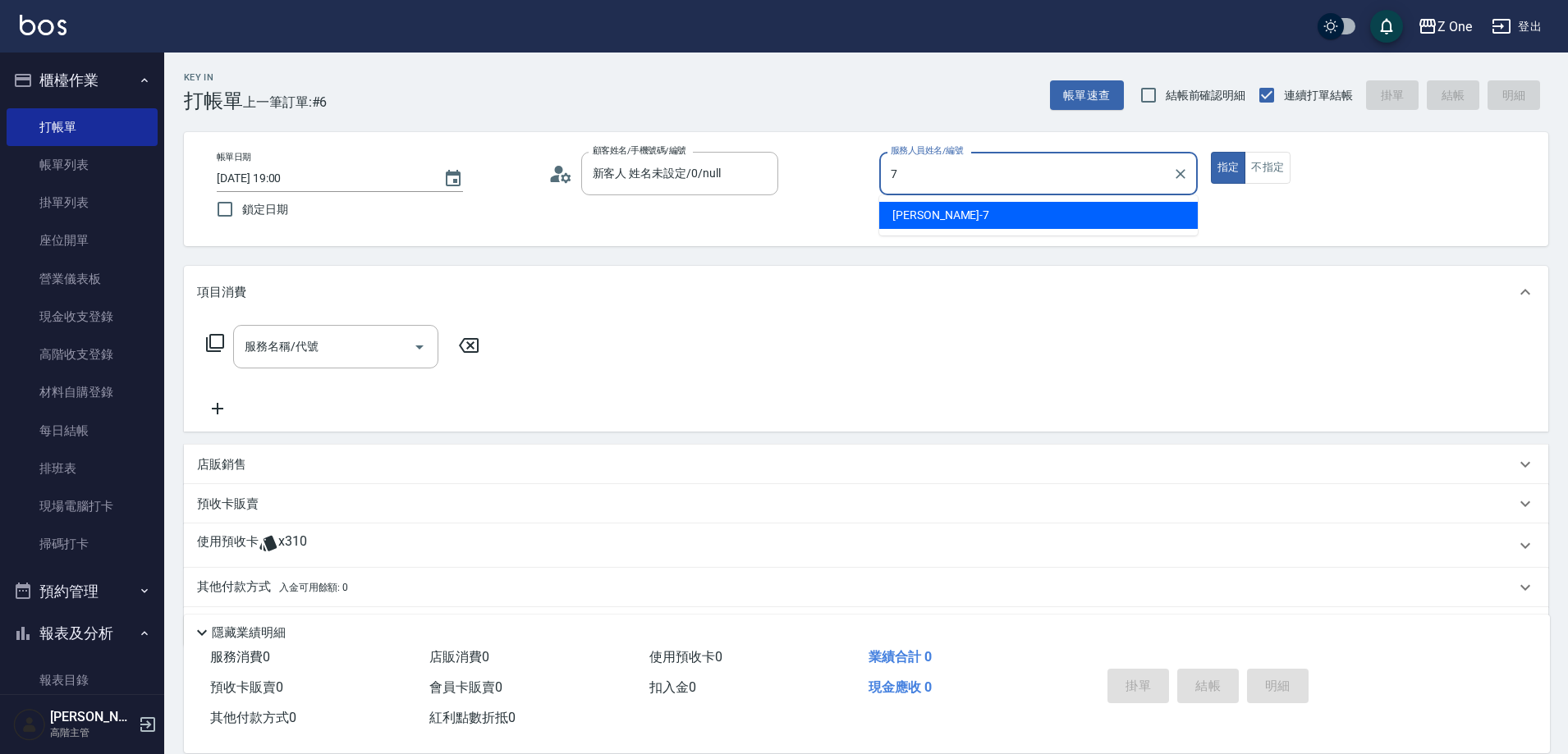
click at [914, 219] on span "[PERSON_NAME]-7" at bounding box center [941, 215] width 97 height 17
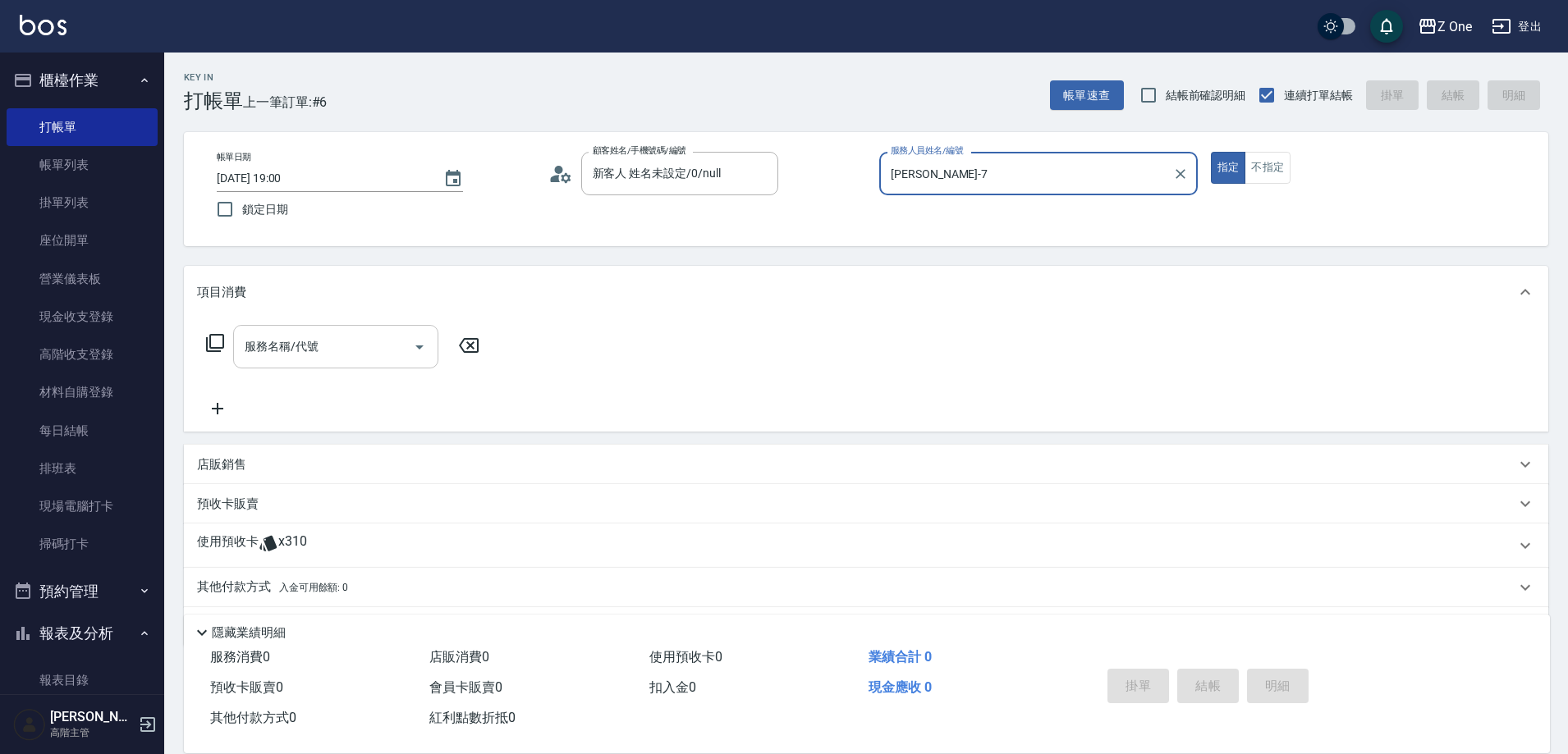
click at [413, 341] on icon "Open" at bounding box center [420, 347] width 20 height 20
type input "[PERSON_NAME]-7"
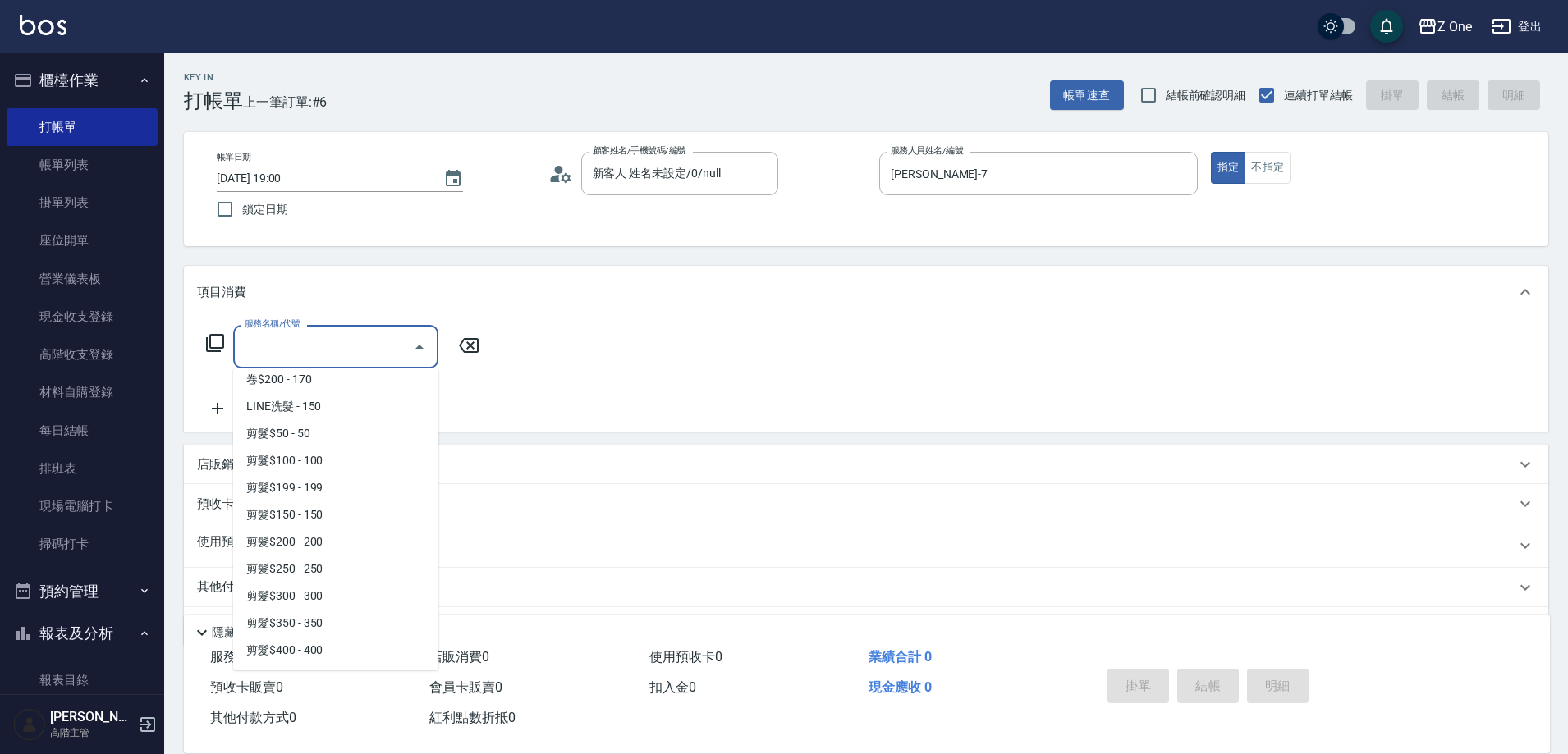
scroll to position [411, 0]
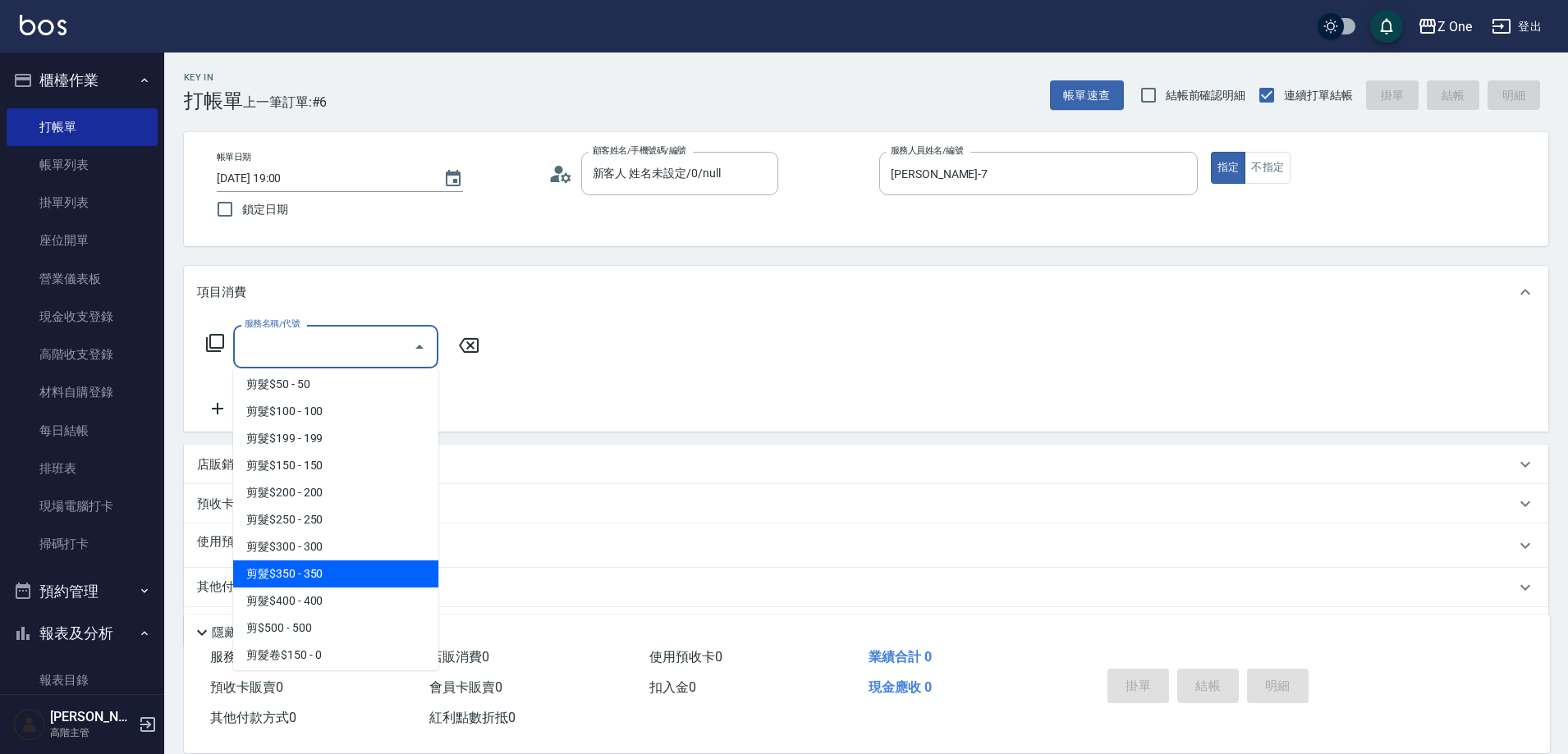
click at [333, 565] on span "剪髮$350 - 350" at bounding box center [335, 573] width 205 height 27
type input "剪髮$350(208)"
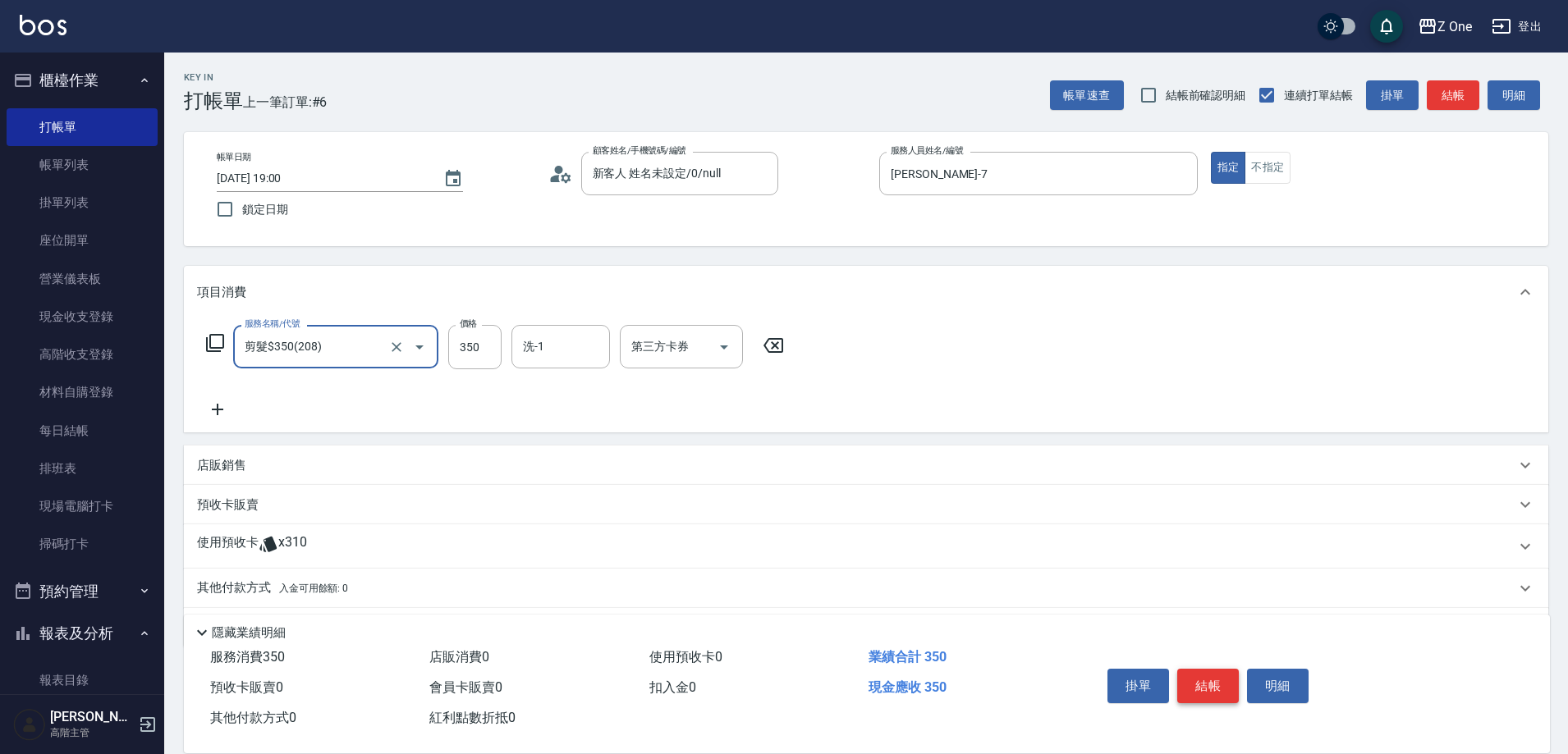
click at [1223, 679] on button "結帳" at bounding box center [1207, 686] width 62 height 35
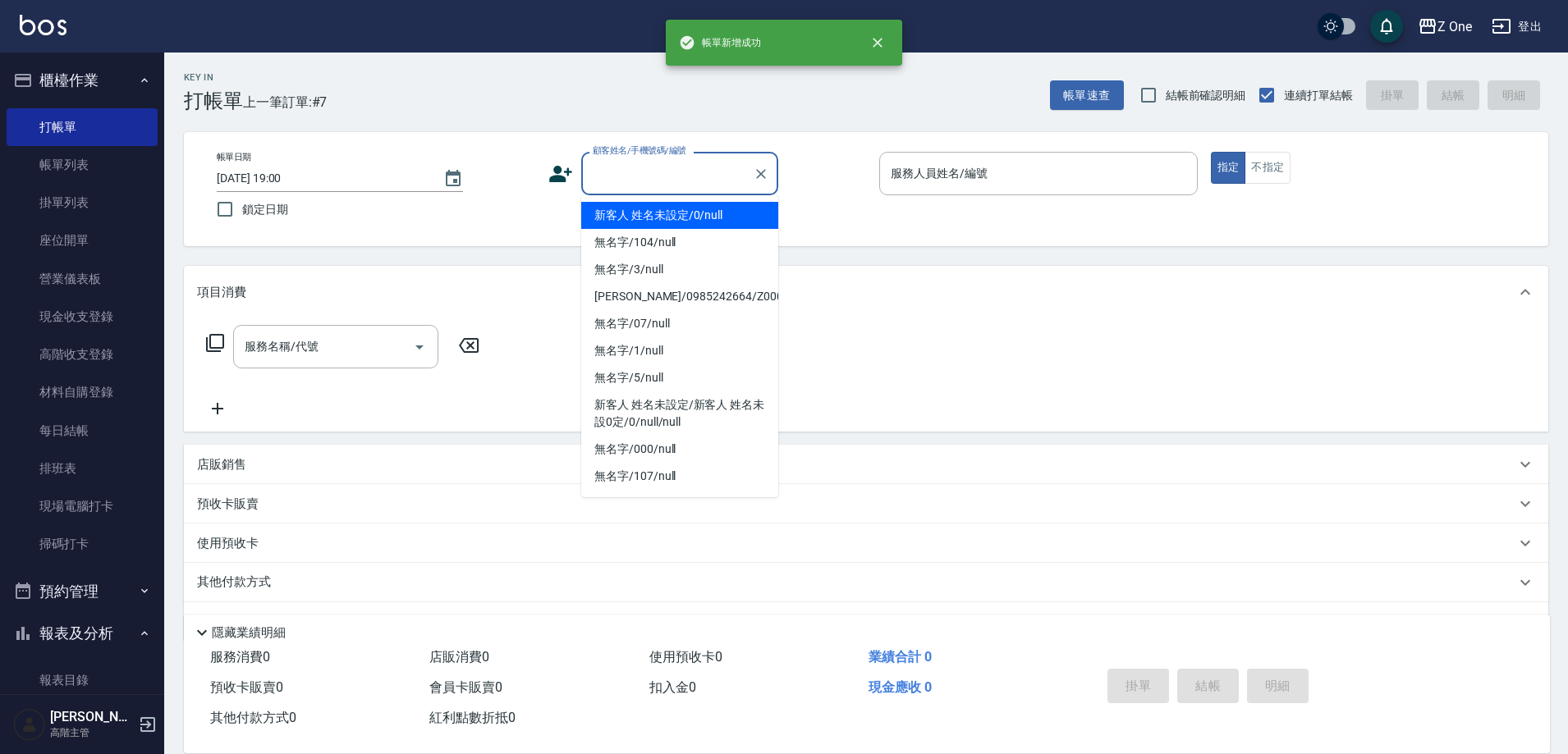
click at [691, 168] on input "顧客姓名/手機號碼/編號" at bounding box center [668, 174] width 158 height 29
click at [683, 219] on li "新客人 姓名未設定/0/null" at bounding box center [679, 216] width 197 height 27
type input "新客人 姓名未設定/0/null"
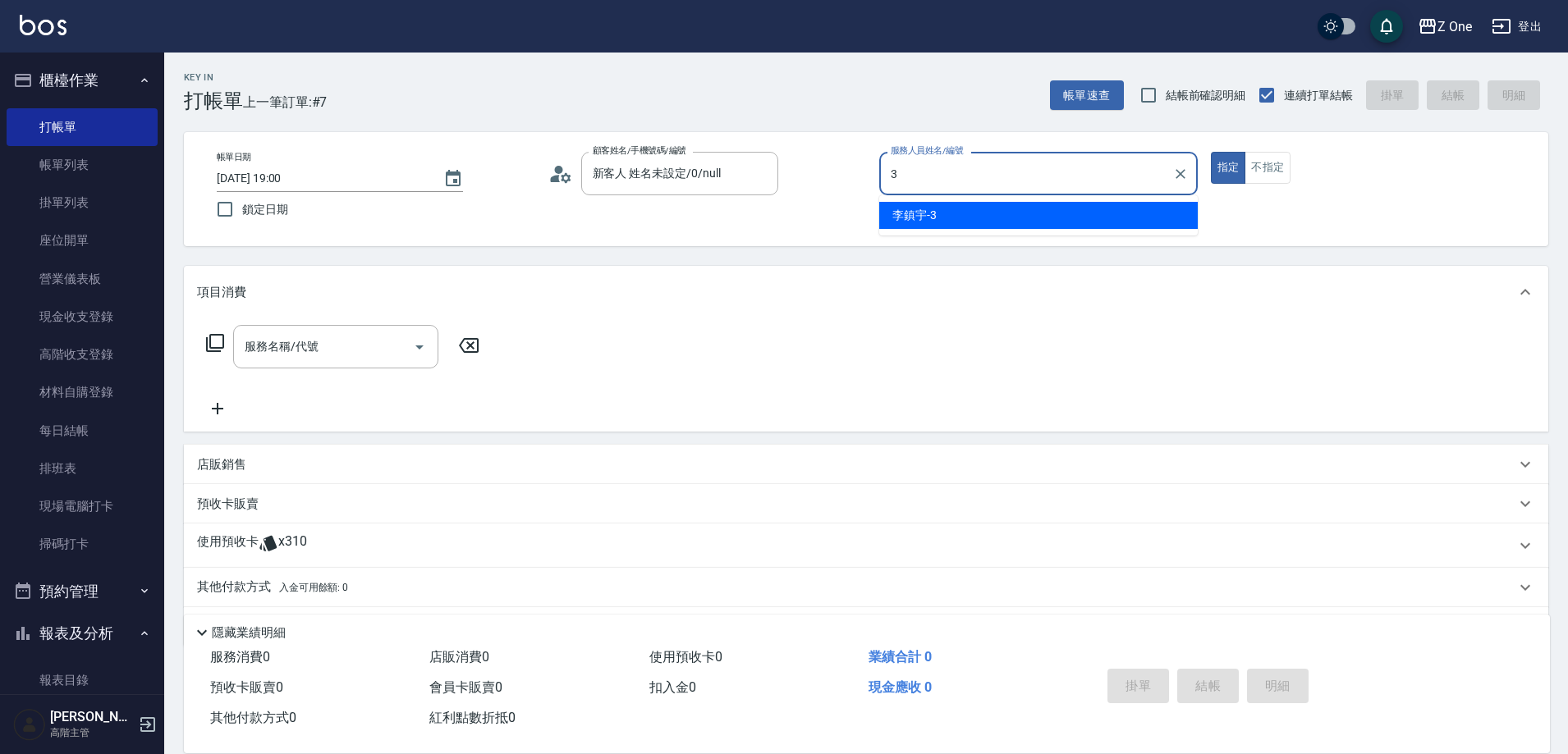
click at [905, 219] on span "[PERSON_NAME]-3" at bounding box center [915, 215] width 45 height 17
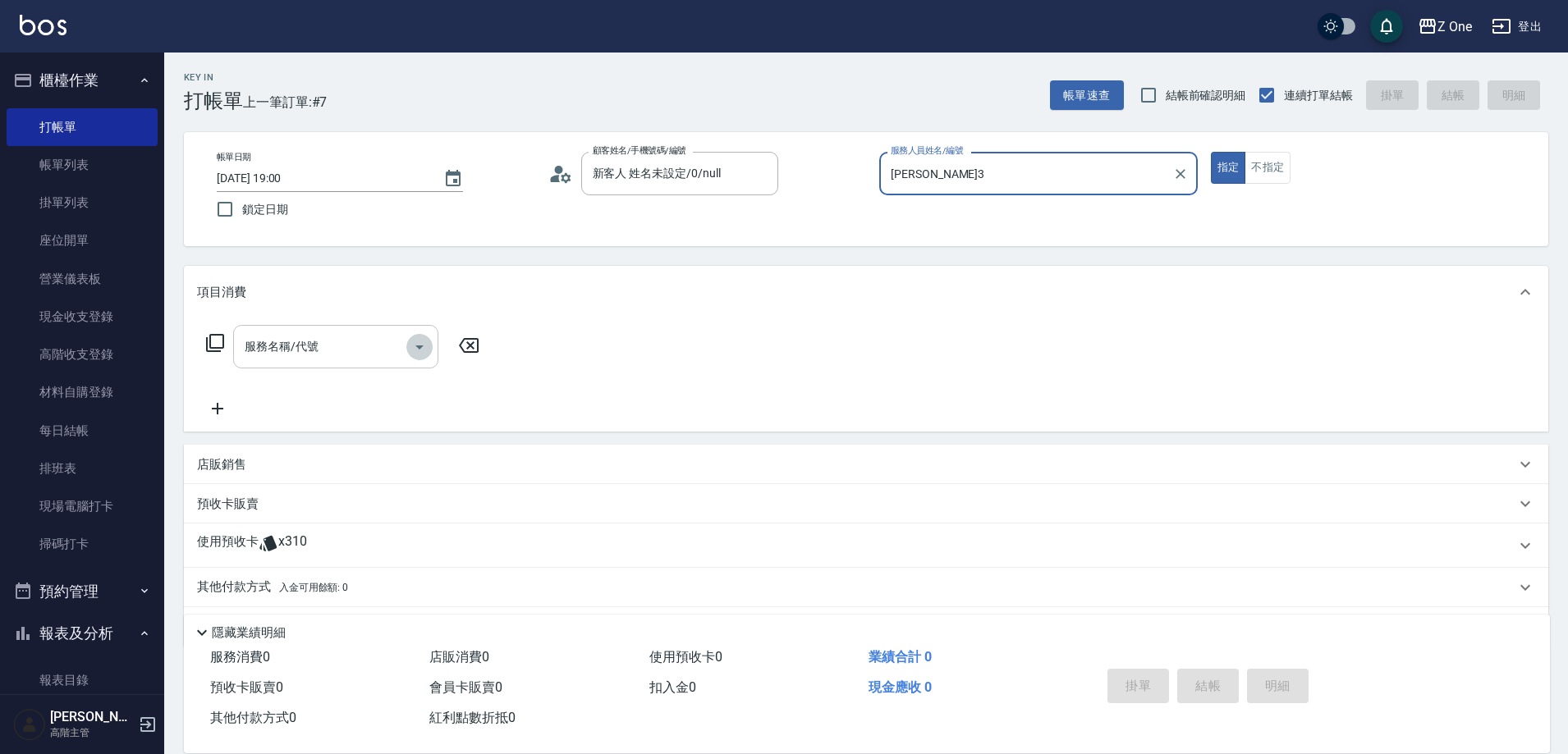
click at [420, 343] on icon "Open" at bounding box center [420, 347] width 20 height 20
type input "[PERSON_NAME]3"
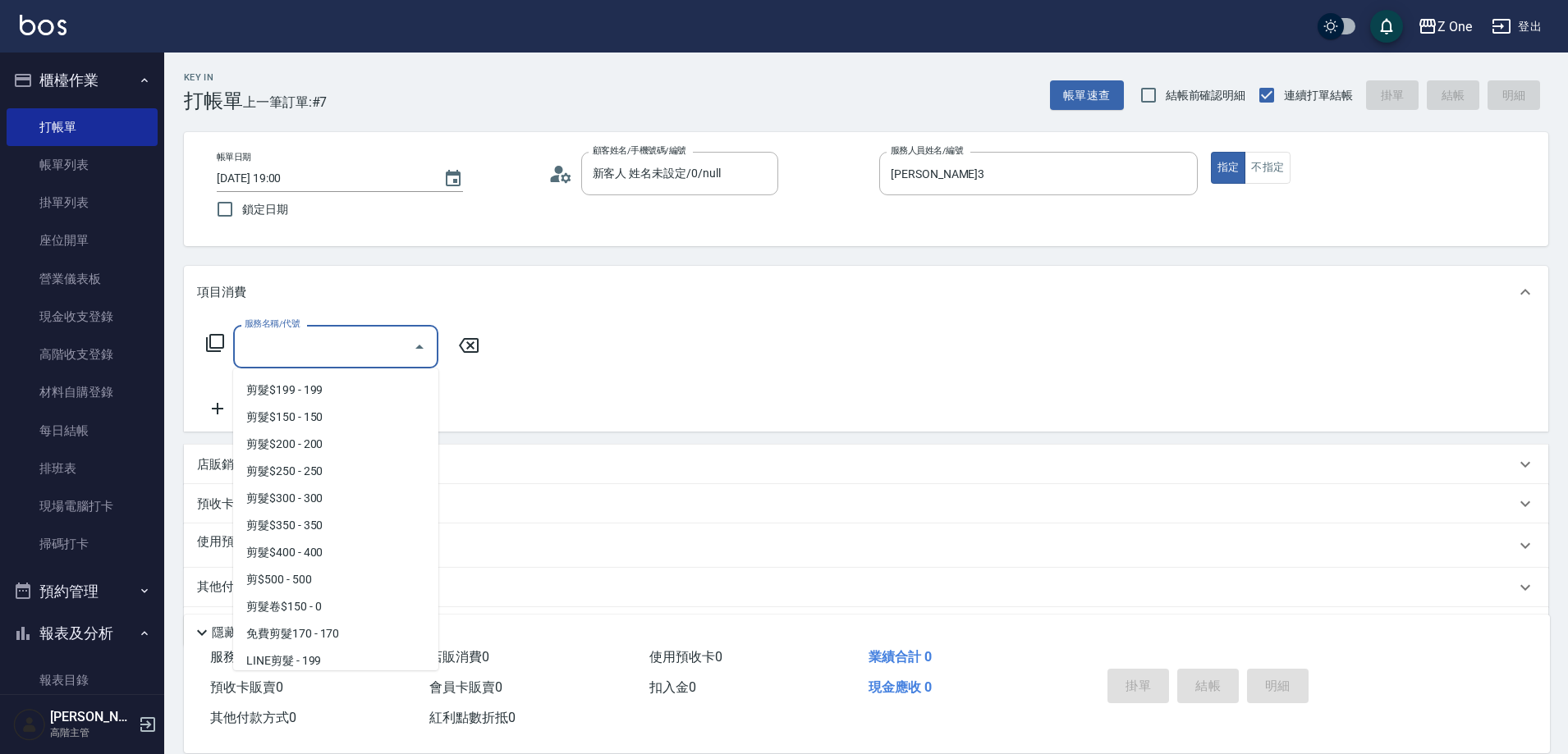
scroll to position [574, 0]
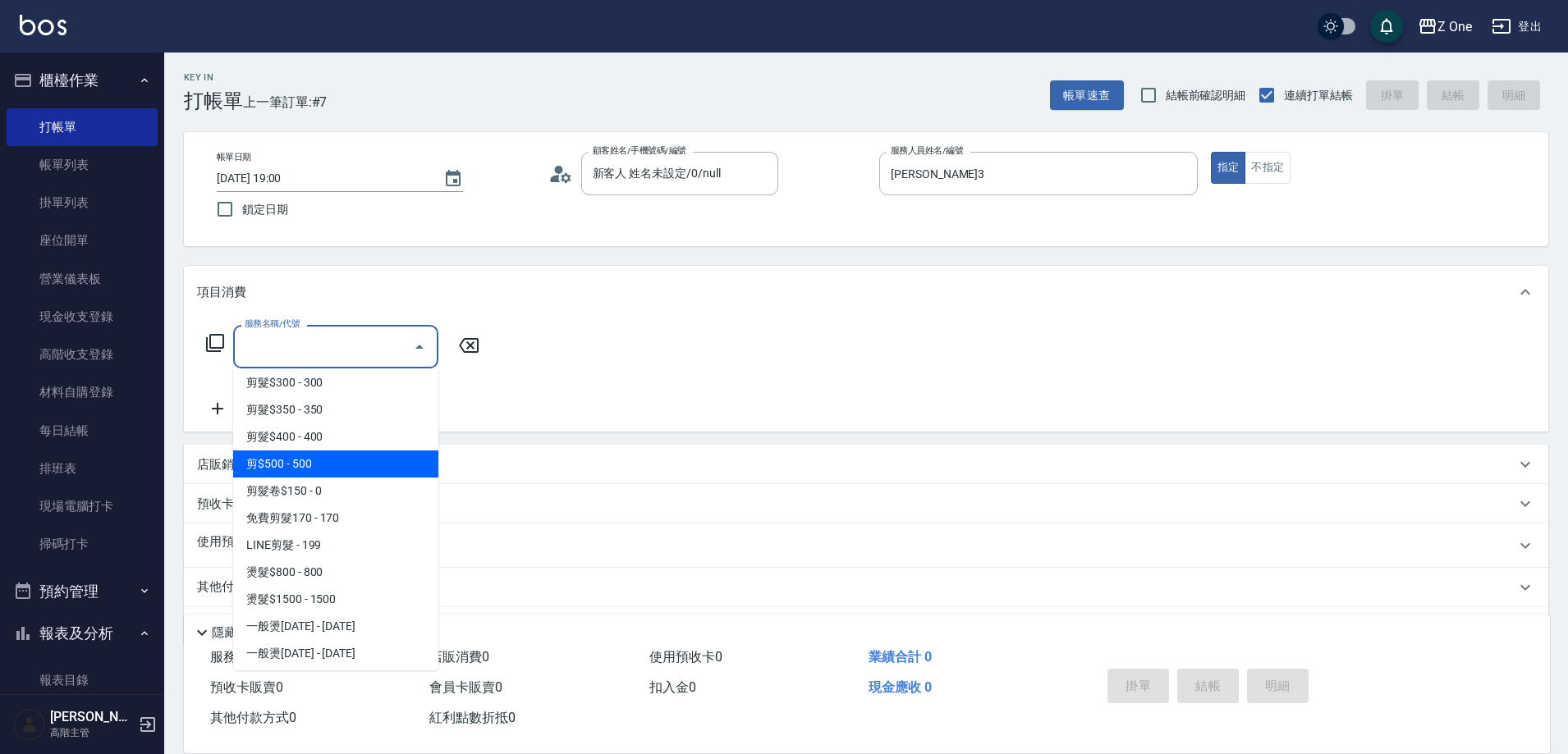
click at [350, 468] on span "剪$500 - 500" at bounding box center [335, 464] width 205 height 27
type input "剪$500(211)"
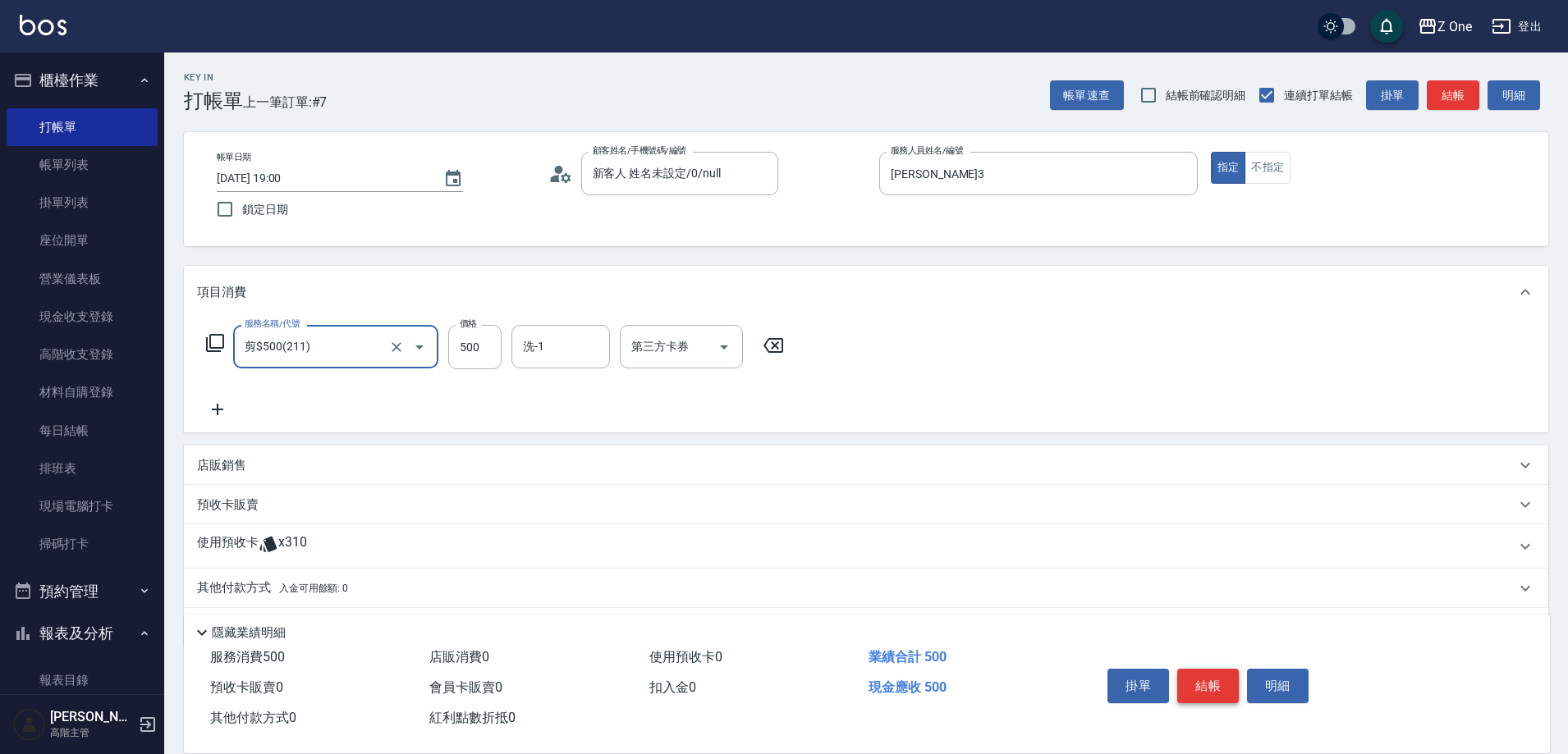
click at [1199, 669] on button "結帳" at bounding box center [1207, 686] width 62 height 35
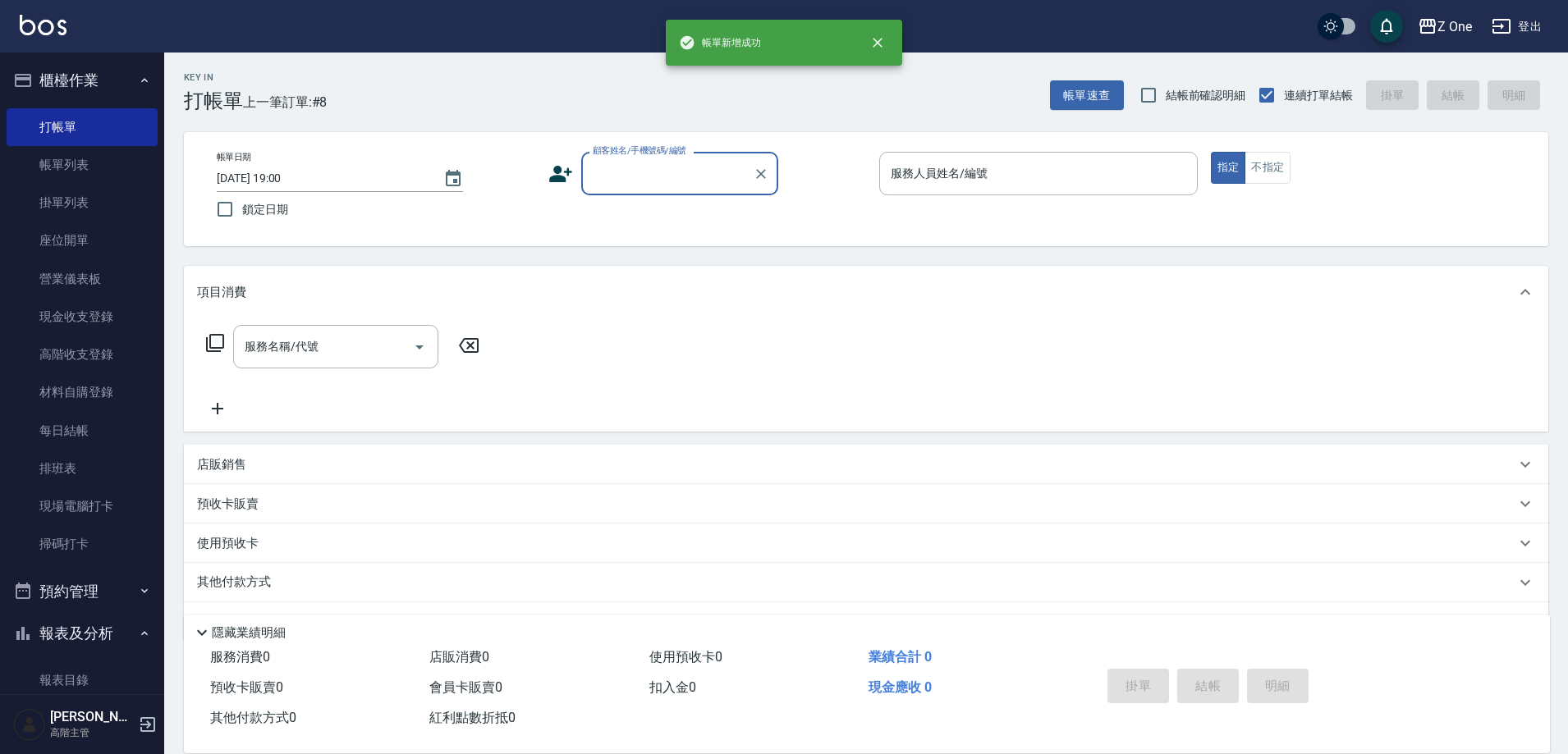
click at [676, 174] on input "顧客姓名/手機號碼/編號" at bounding box center [668, 174] width 158 height 29
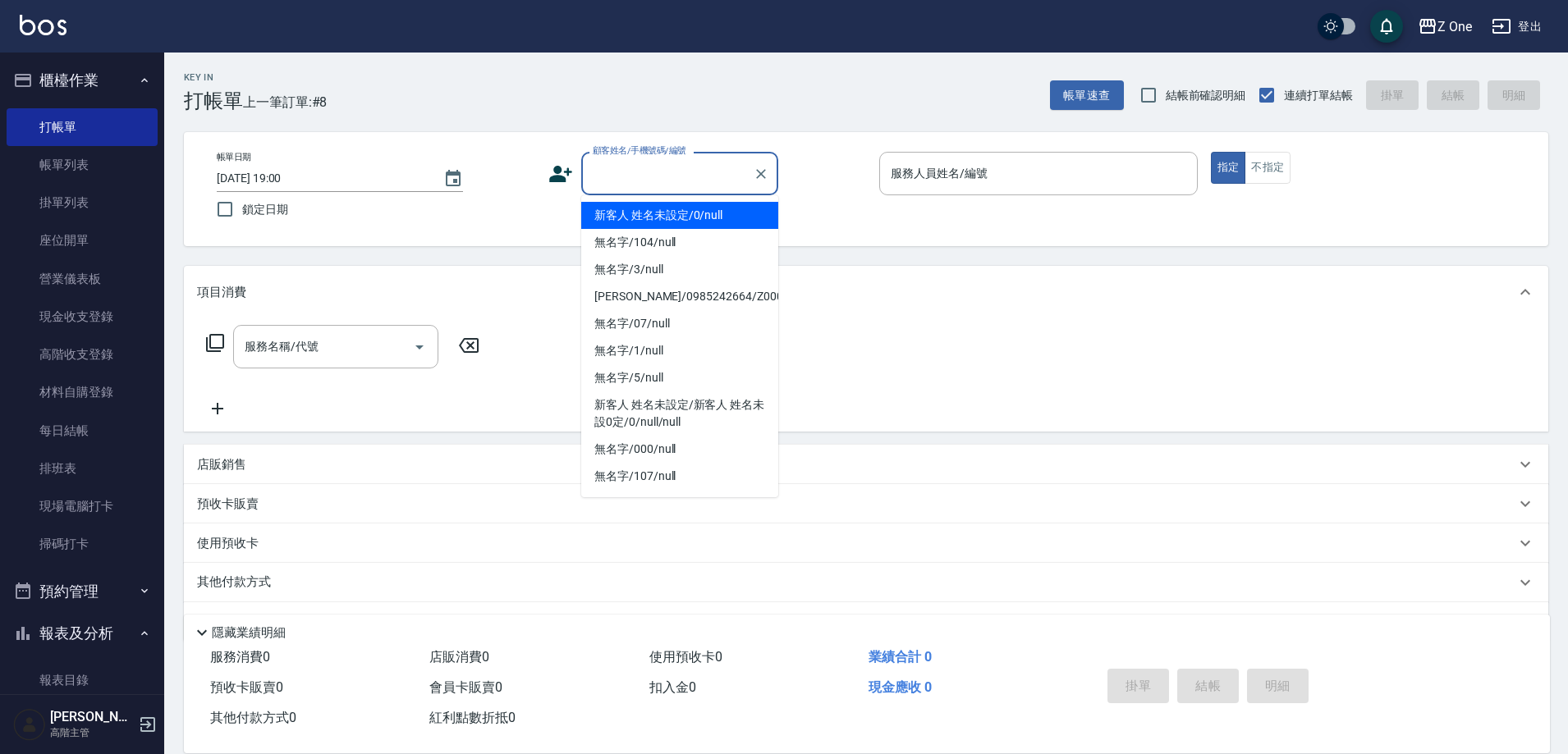
click at [661, 222] on li "新客人 姓名未設定/0/null" at bounding box center [679, 216] width 197 height 27
type input "新客人 姓名未設定/0/null"
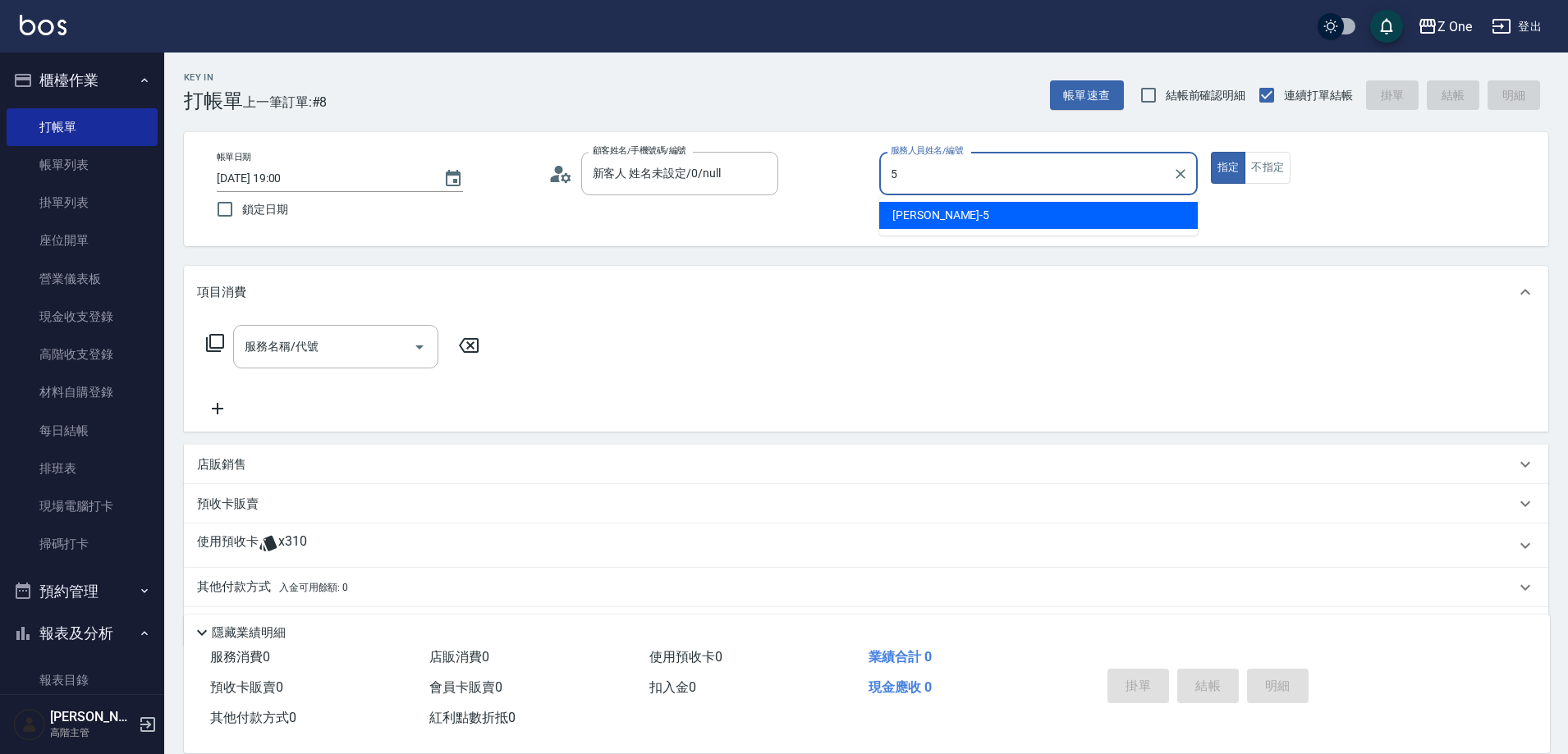
click at [911, 217] on span "[PERSON_NAME]-5" at bounding box center [941, 215] width 97 height 17
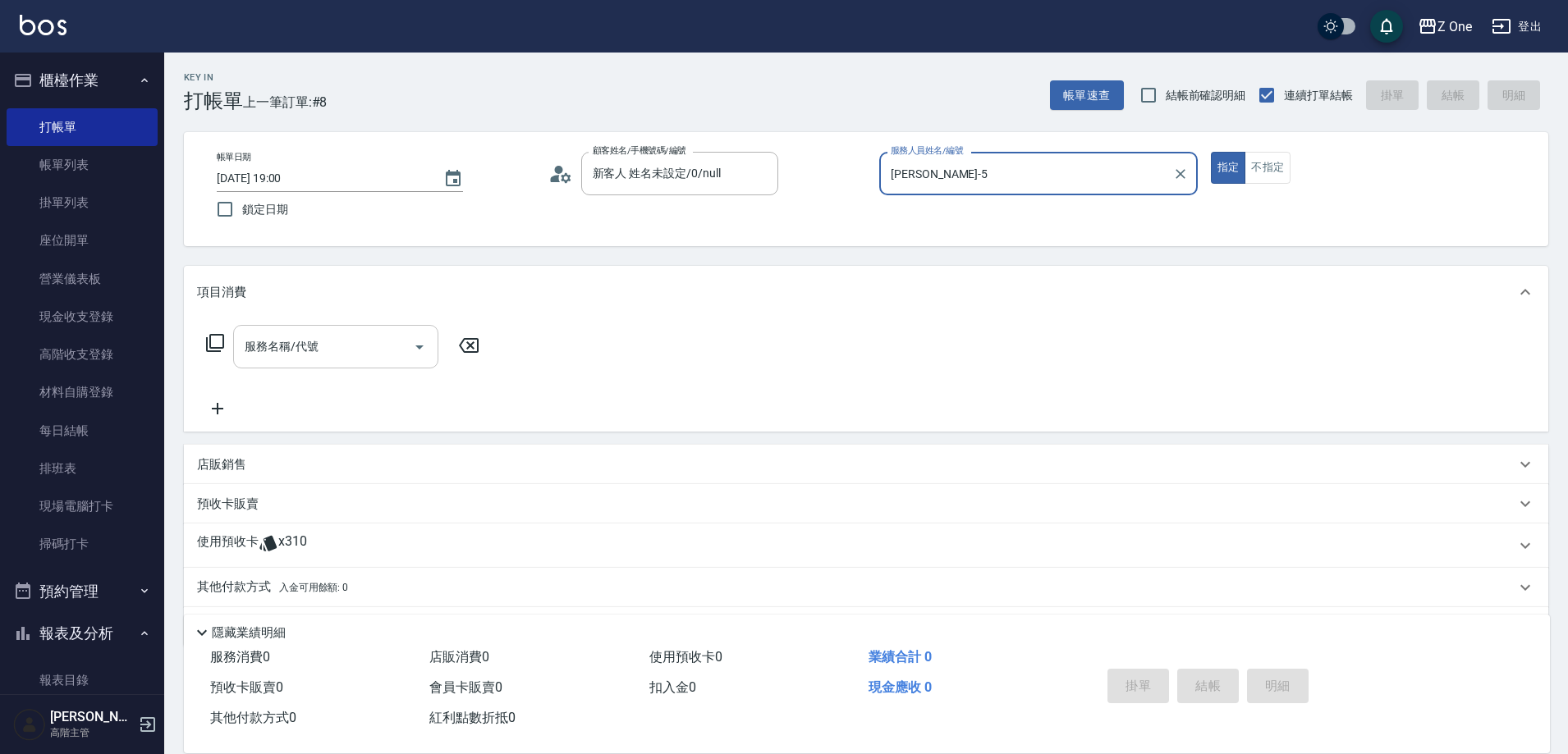
click at [422, 349] on icon "Open" at bounding box center [420, 347] width 20 height 20
type input "[PERSON_NAME]-5"
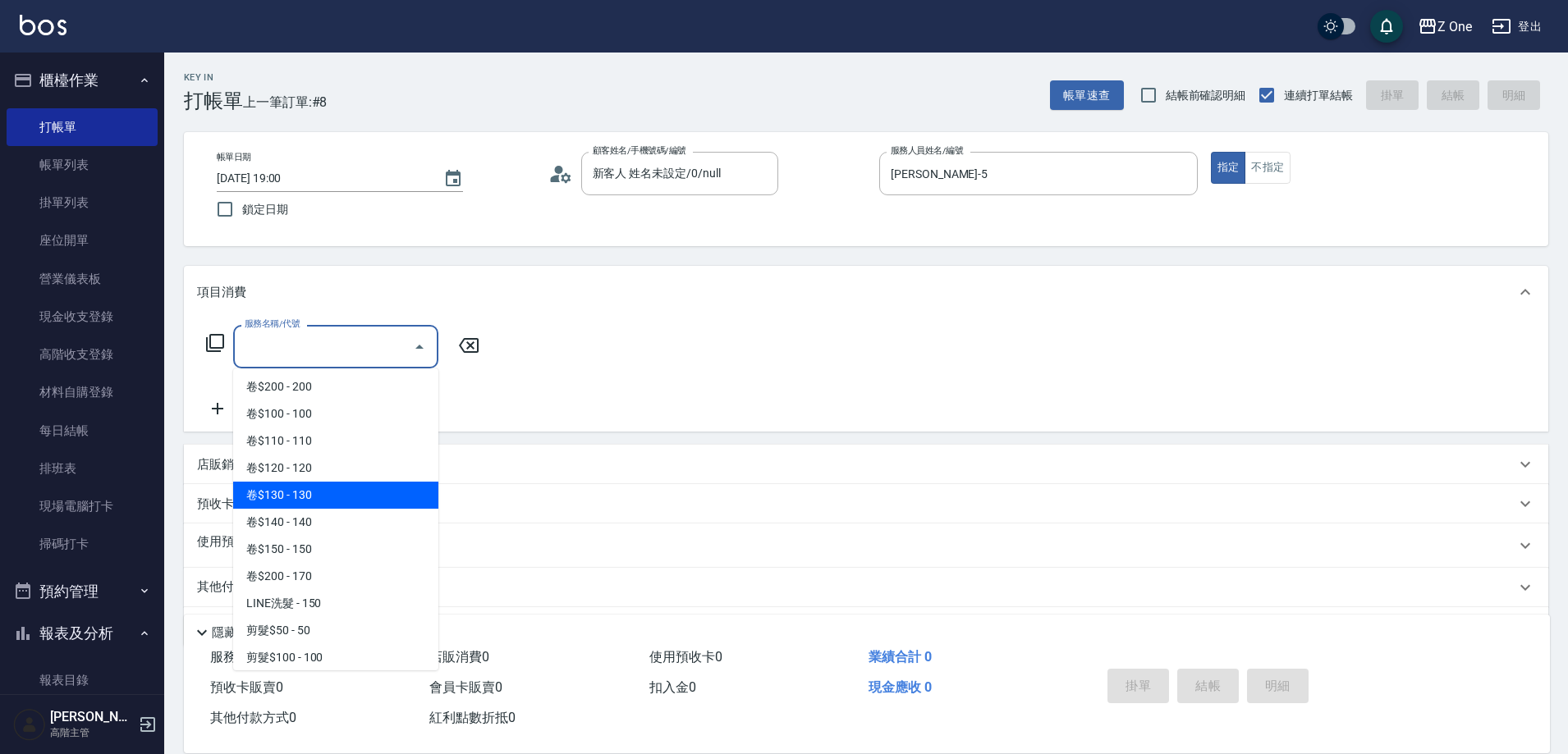
scroll to position [246, 0]
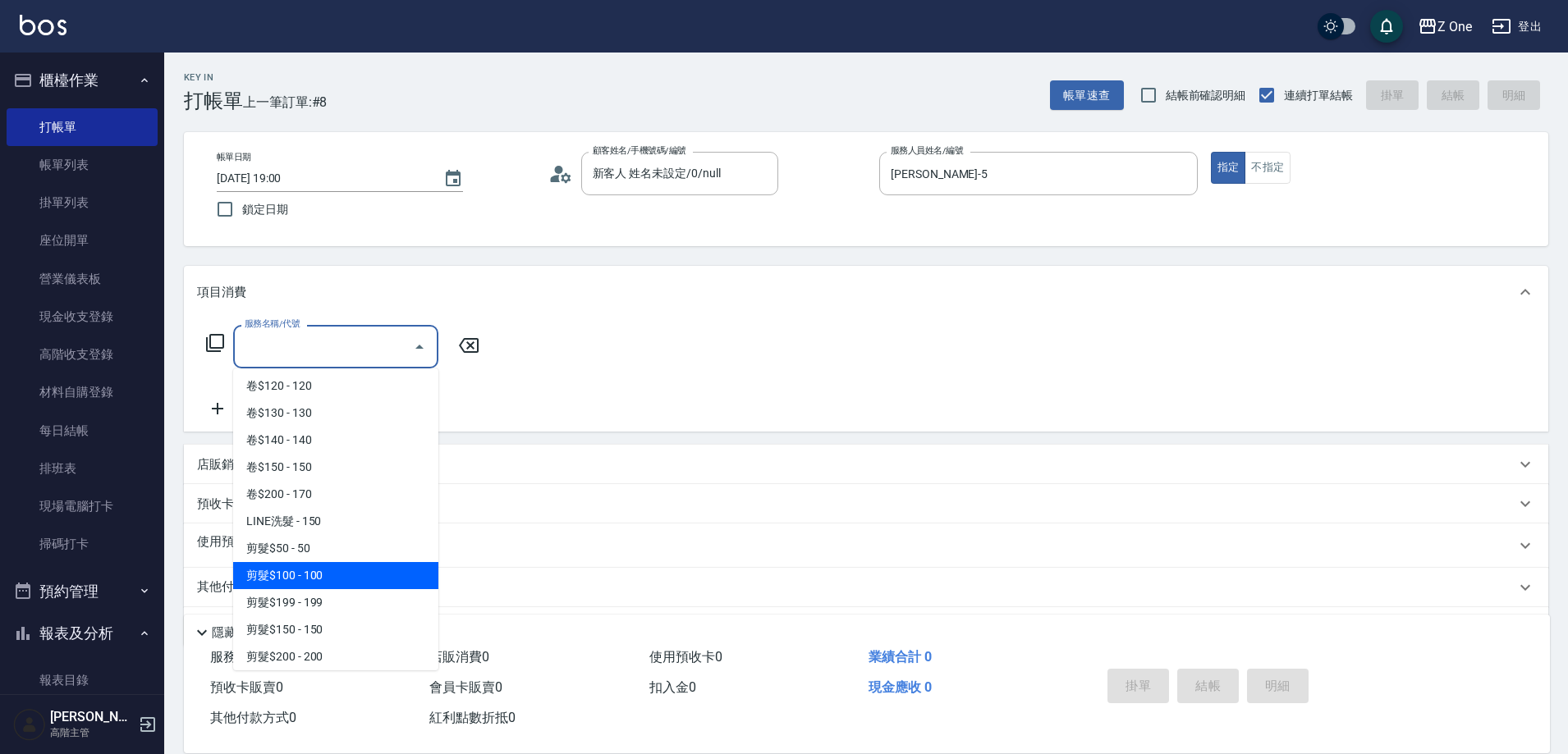
click at [328, 577] on span "剪髮$100 - 100" at bounding box center [335, 575] width 205 height 27
type input "剪髮$100(202)"
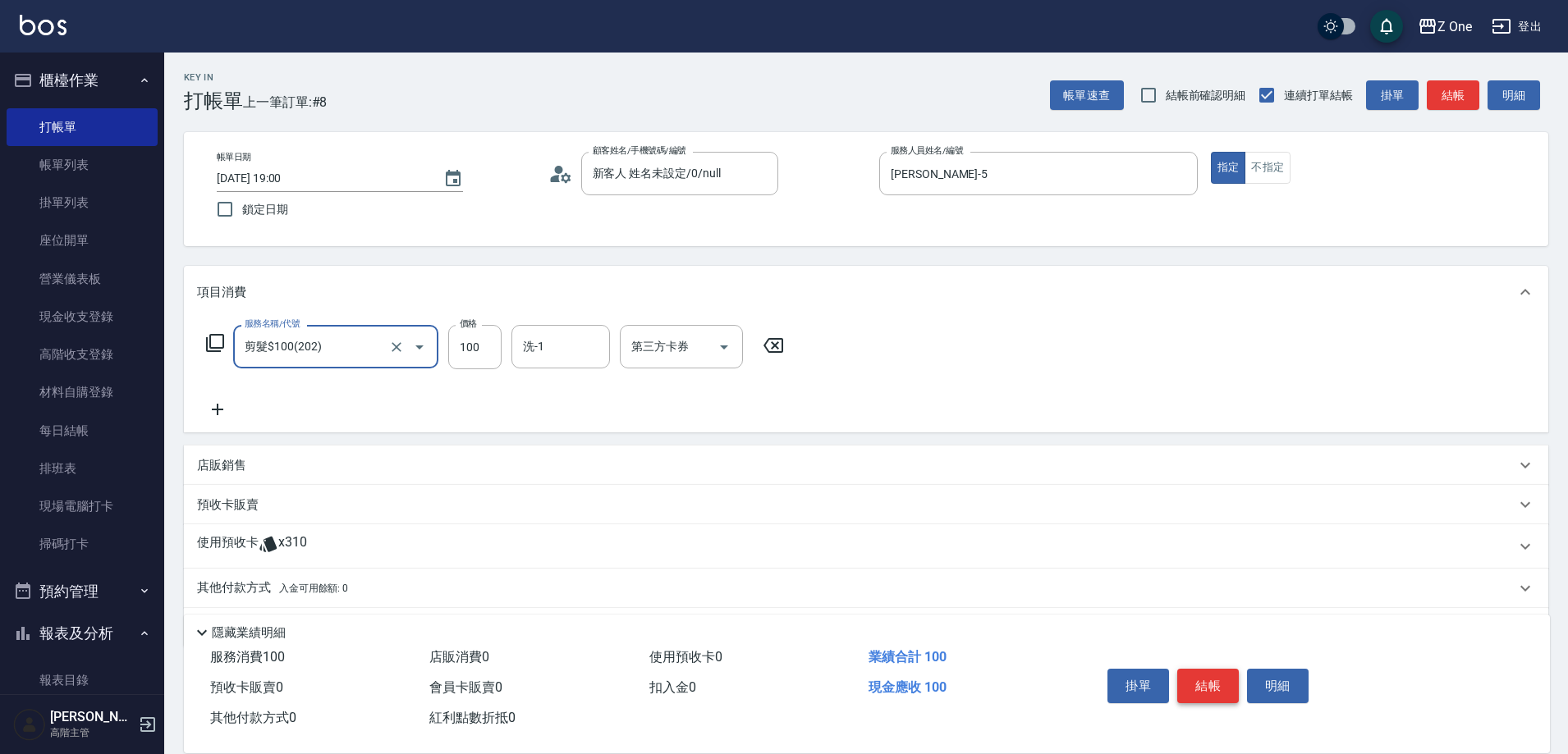
click at [1211, 678] on button "結帳" at bounding box center [1207, 686] width 62 height 35
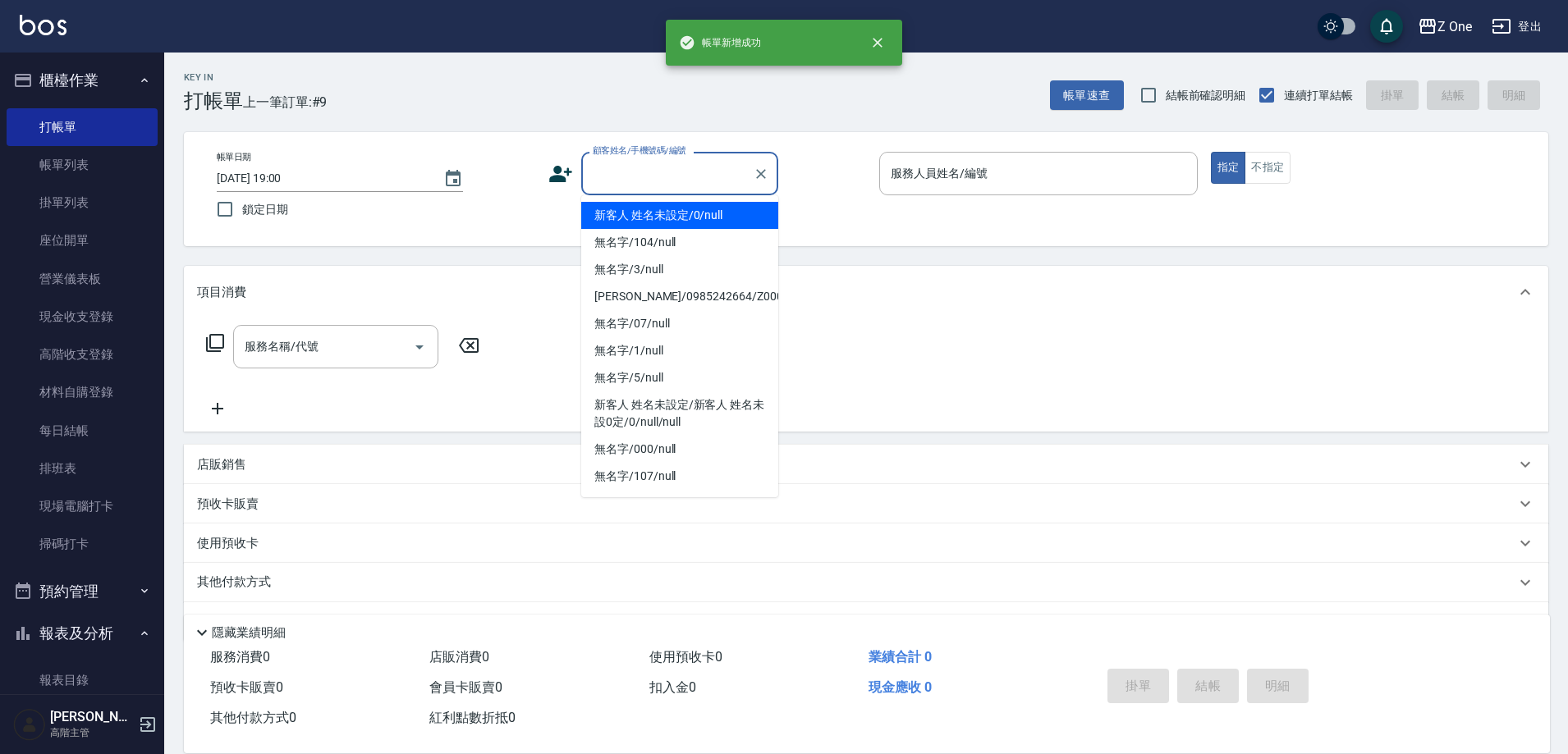
click at [697, 183] on input "顧客姓名/手機號碼/編號" at bounding box center [668, 174] width 158 height 29
click at [696, 223] on li "新客人 姓名未設定/0/null" at bounding box center [679, 216] width 197 height 27
type input "新客人 姓名未設定/0/null"
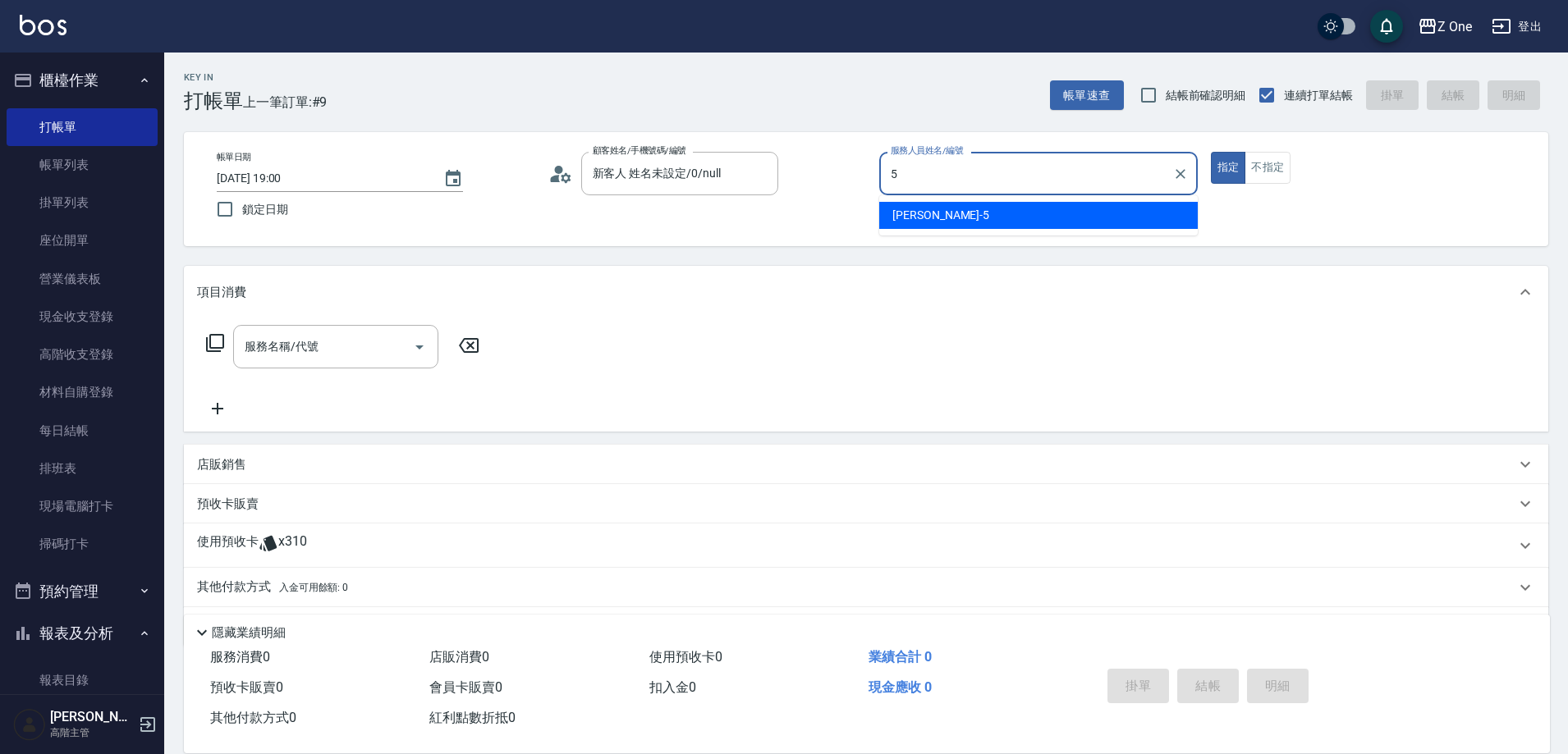
click at [1095, 233] on ul "[PERSON_NAME]-5" at bounding box center [1038, 215] width 319 height 40
click at [1078, 217] on div "[PERSON_NAME]-5" at bounding box center [1038, 216] width 319 height 27
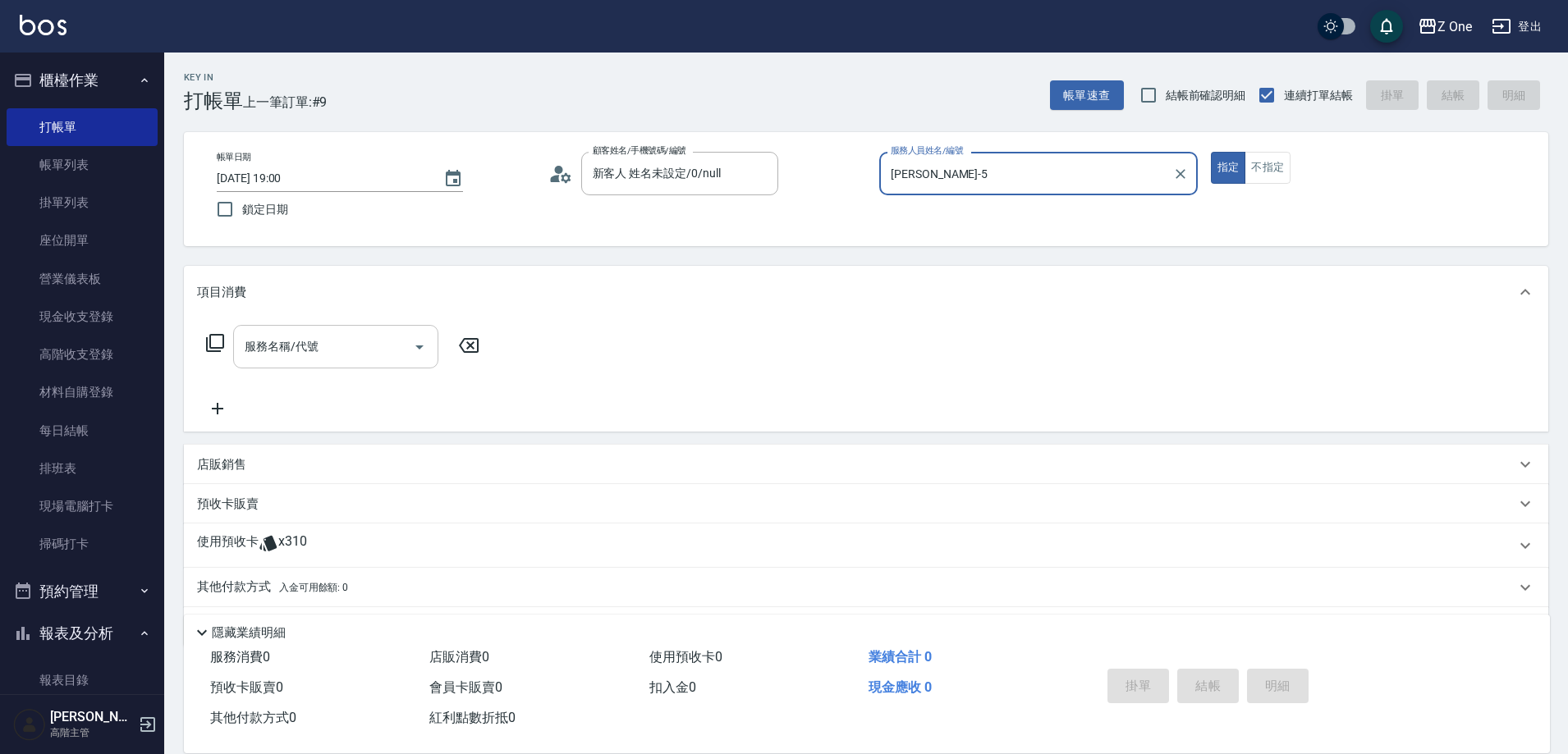
click at [417, 351] on icon "Open" at bounding box center [420, 347] width 20 height 20
type input "[PERSON_NAME]-5"
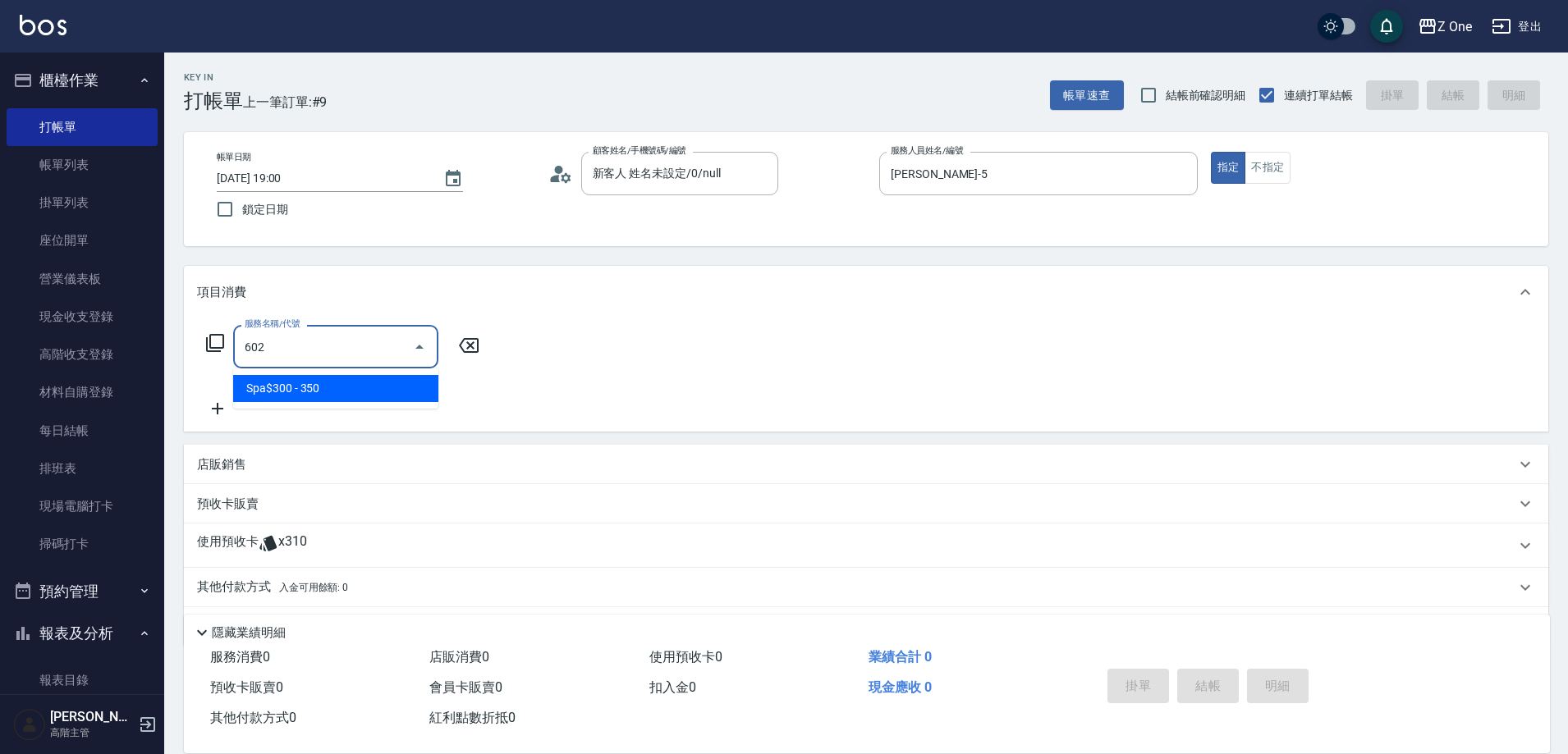
click at [406, 395] on span "Spa$300 - 350" at bounding box center [335, 388] width 205 height 27
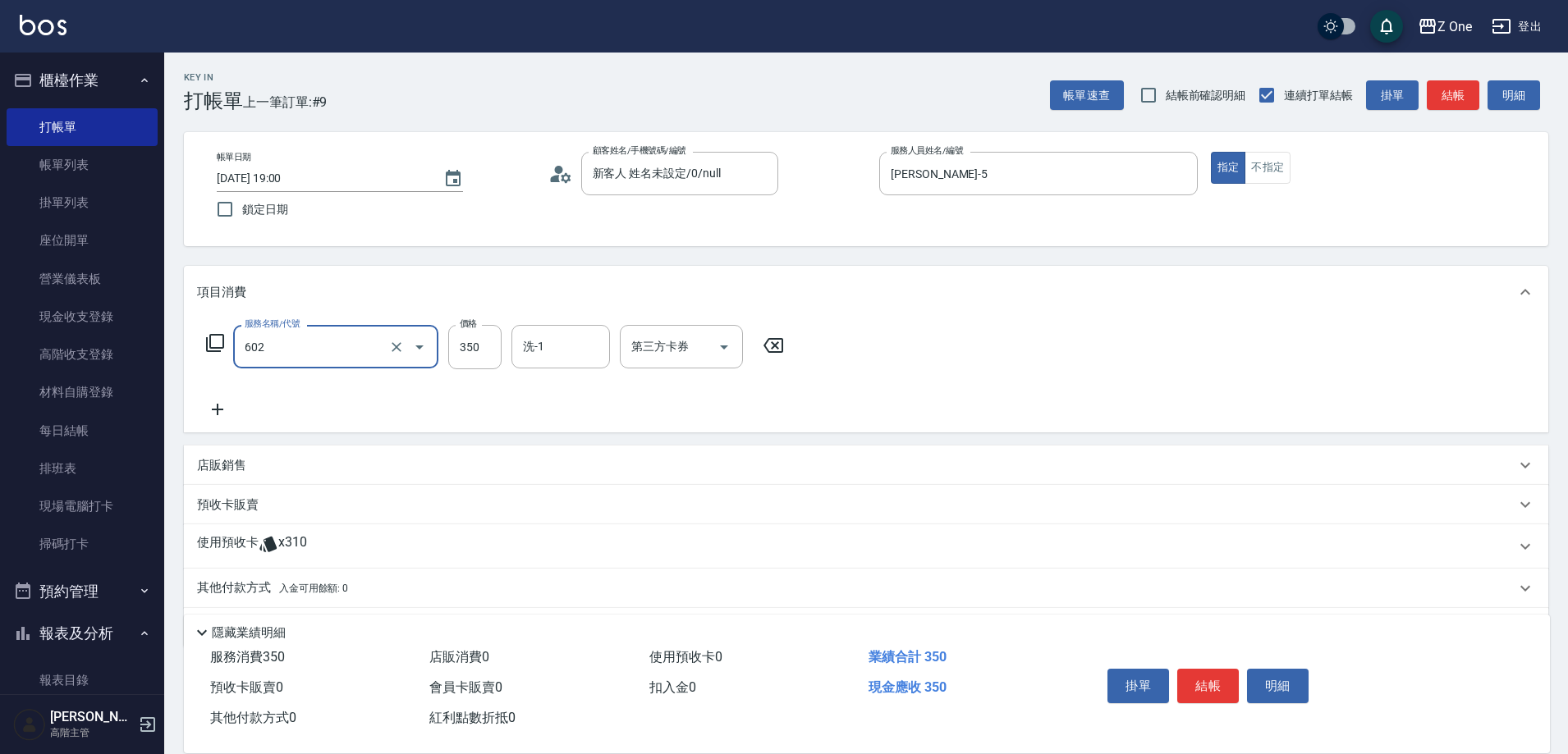
type input "Spa$300(602)"
click at [225, 411] on icon at bounding box center [217, 410] width 41 height 20
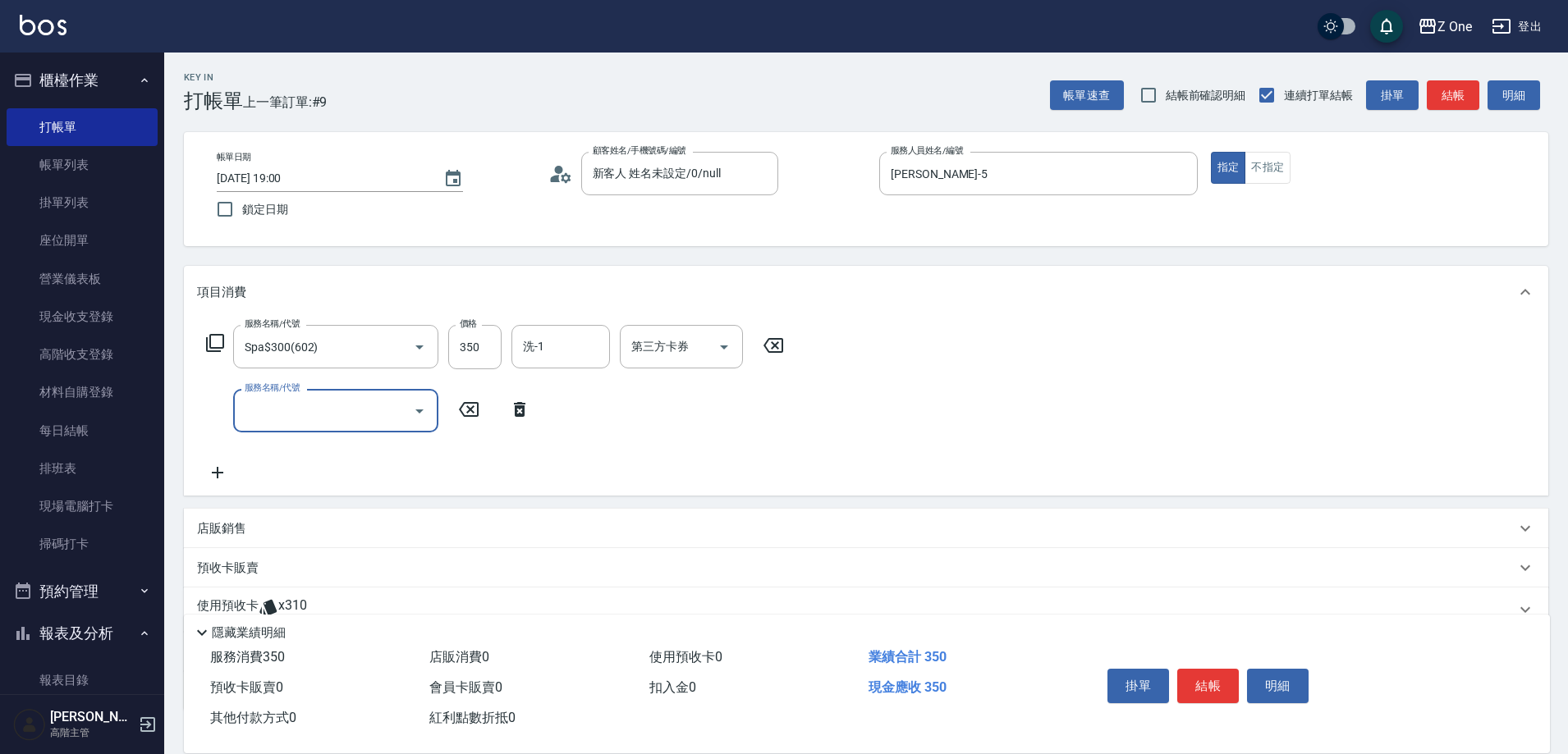
click at [424, 415] on icon "Open" at bounding box center [420, 411] width 20 height 20
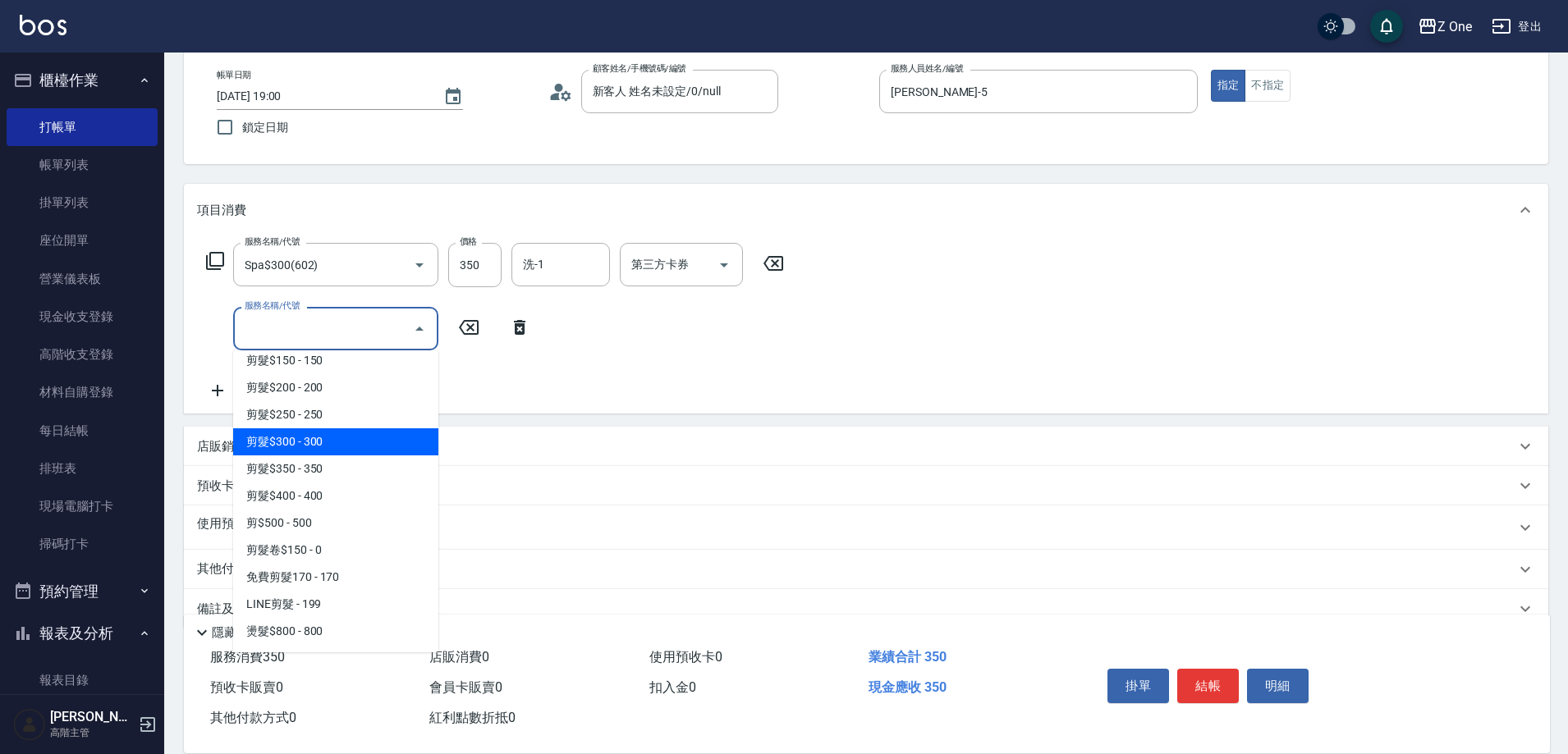
scroll to position [574, 0]
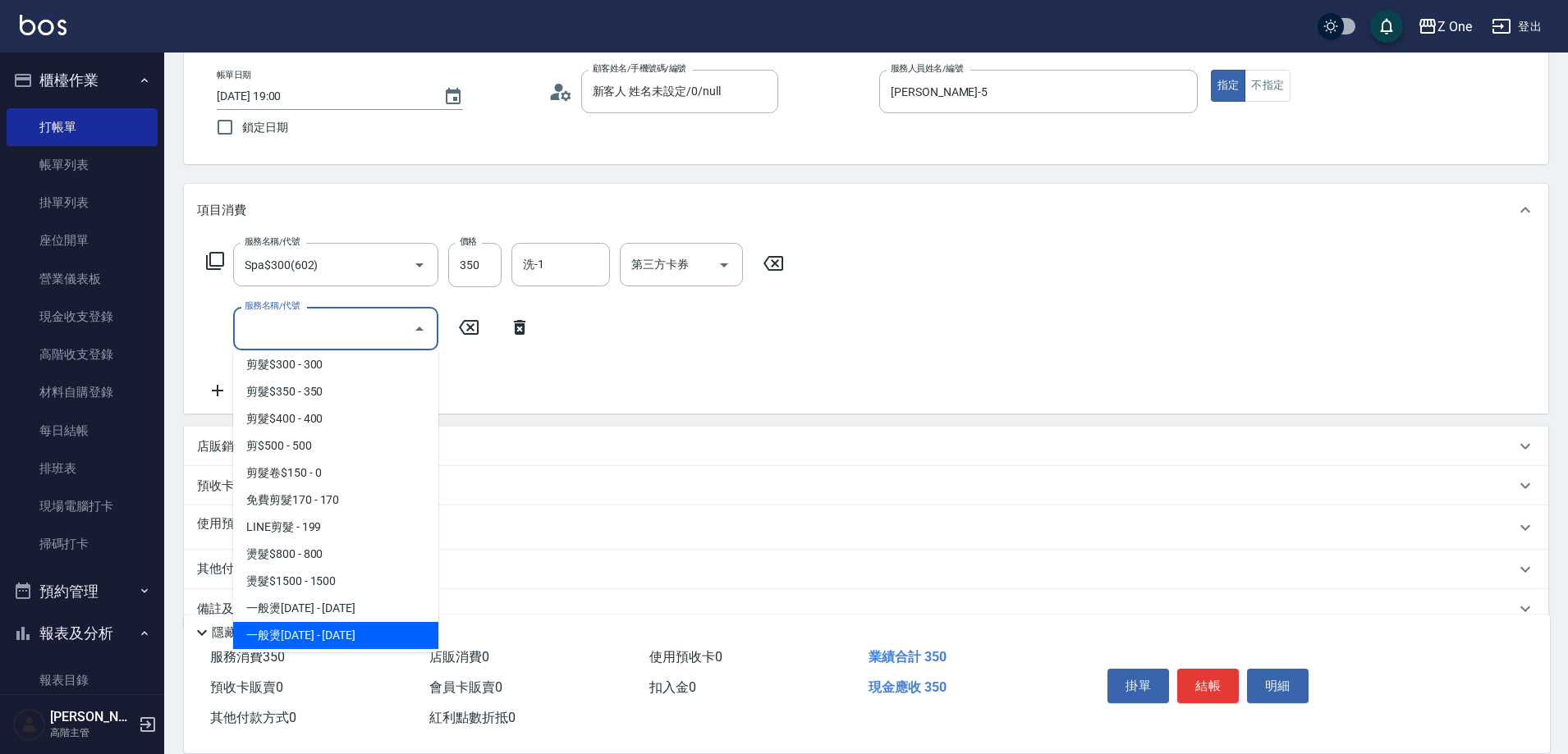
click at [352, 623] on span "一般燙[DATE] - [DATE]" at bounding box center [335, 635] width 205 height 27
type input "一般燙2000(304)"
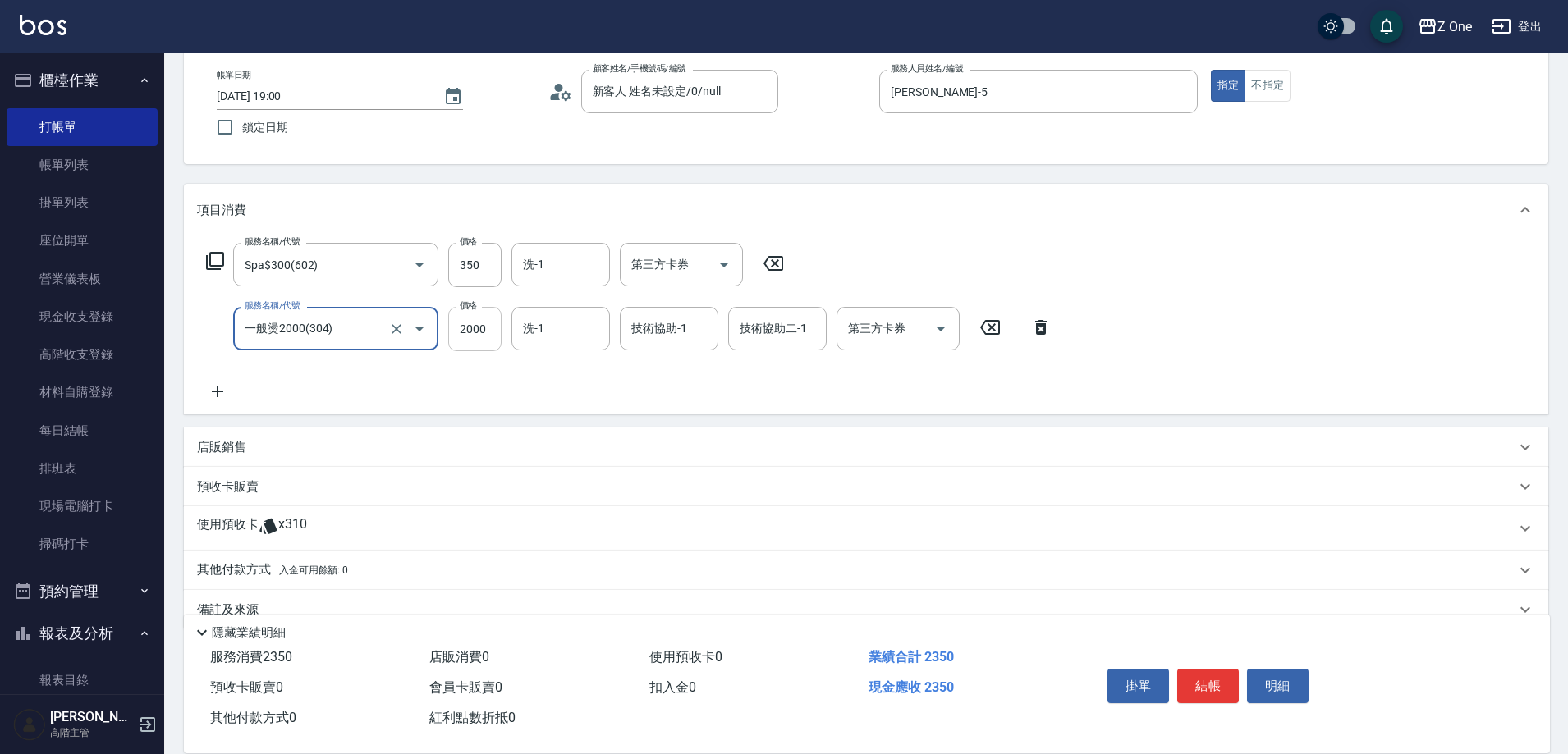
click at [496, 321] on input "2000" at bounding box center [475, 329] width 54 height 45
type input "2200"
click at [1223, 669] on button "結帳" at bounding box center [1207, 686] width 62 height 35
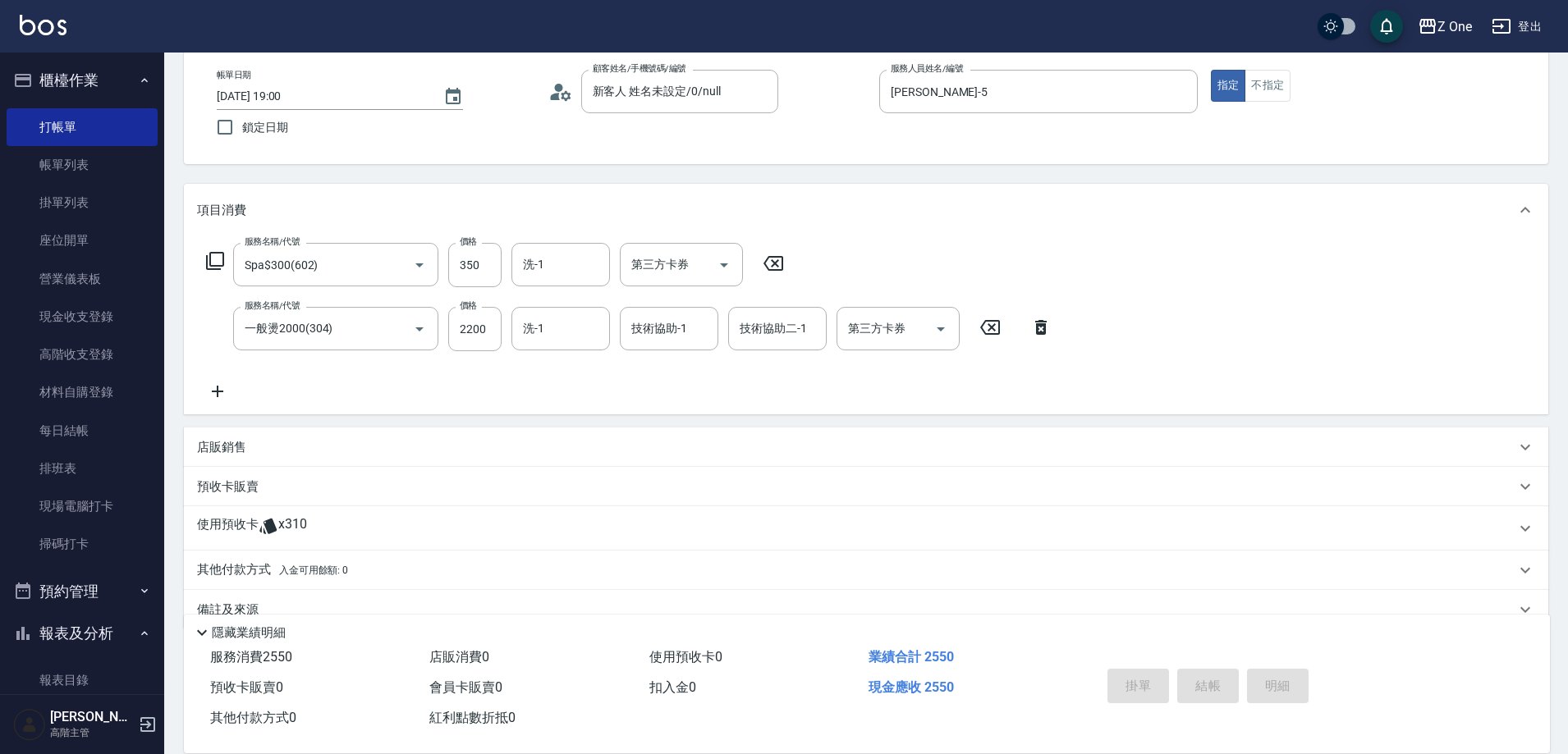
type input "[DATE] 19:01"
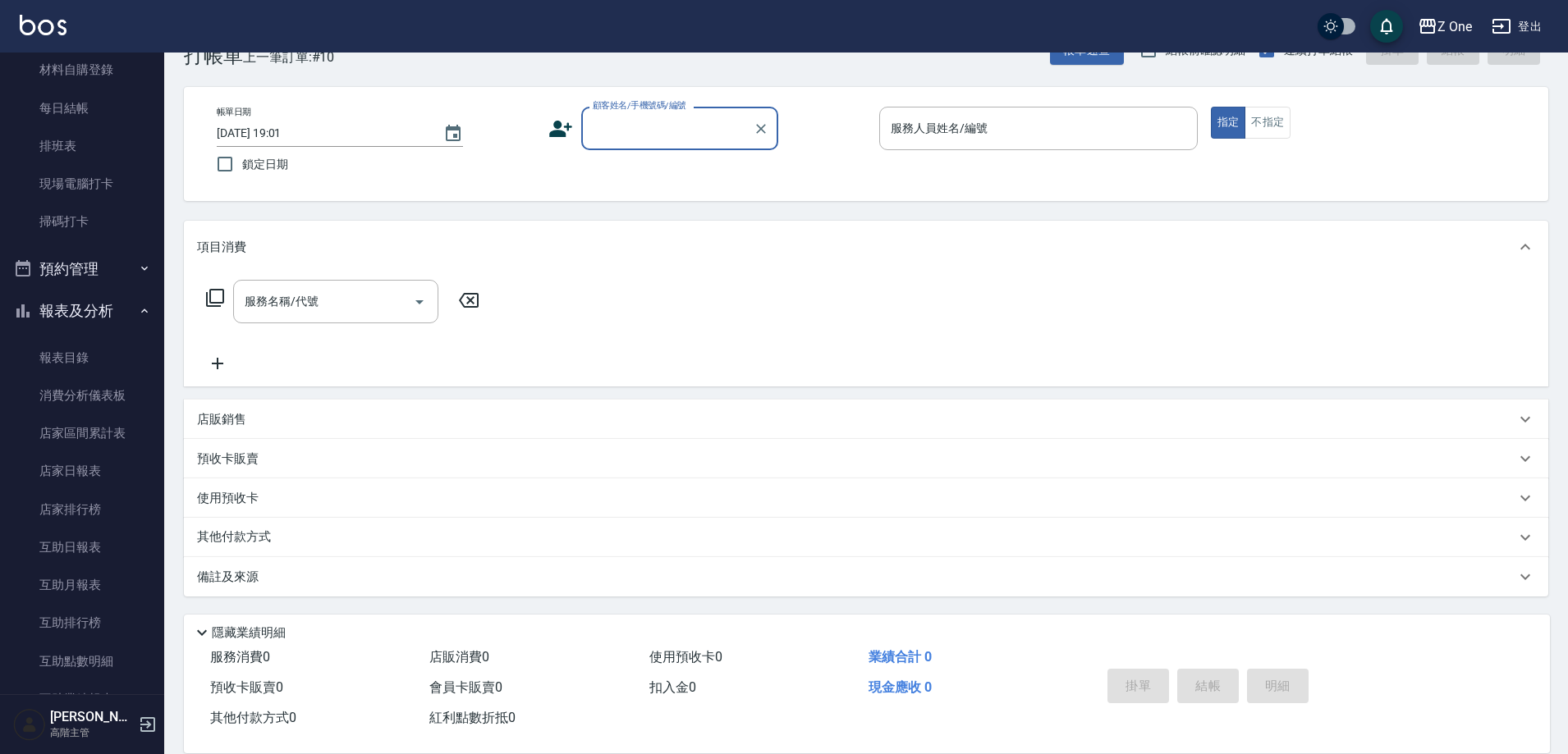
scroll to position [328, 0]
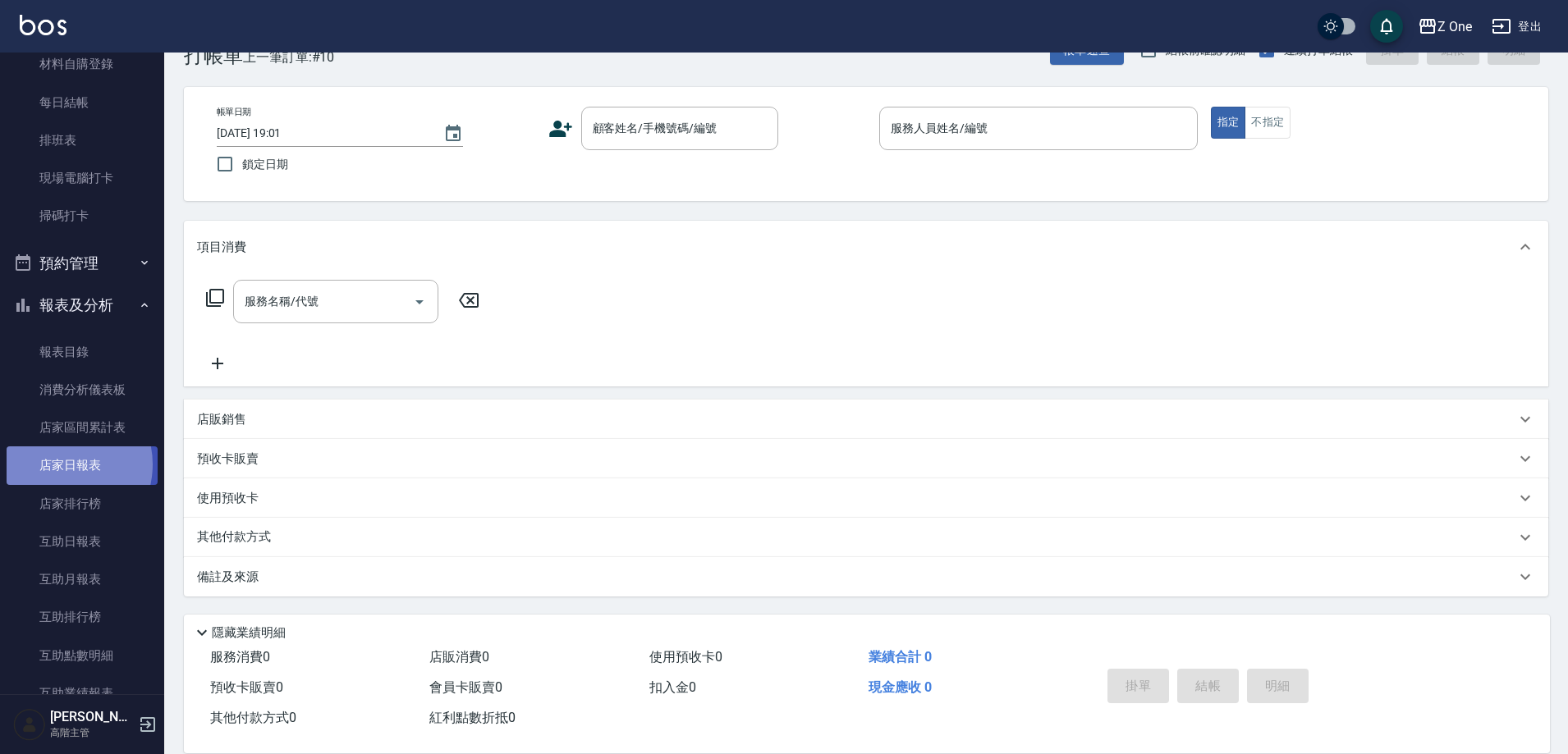
click at [60, 464] on link "店家日報表" at bounding box center [81, 465] width 151 height 38
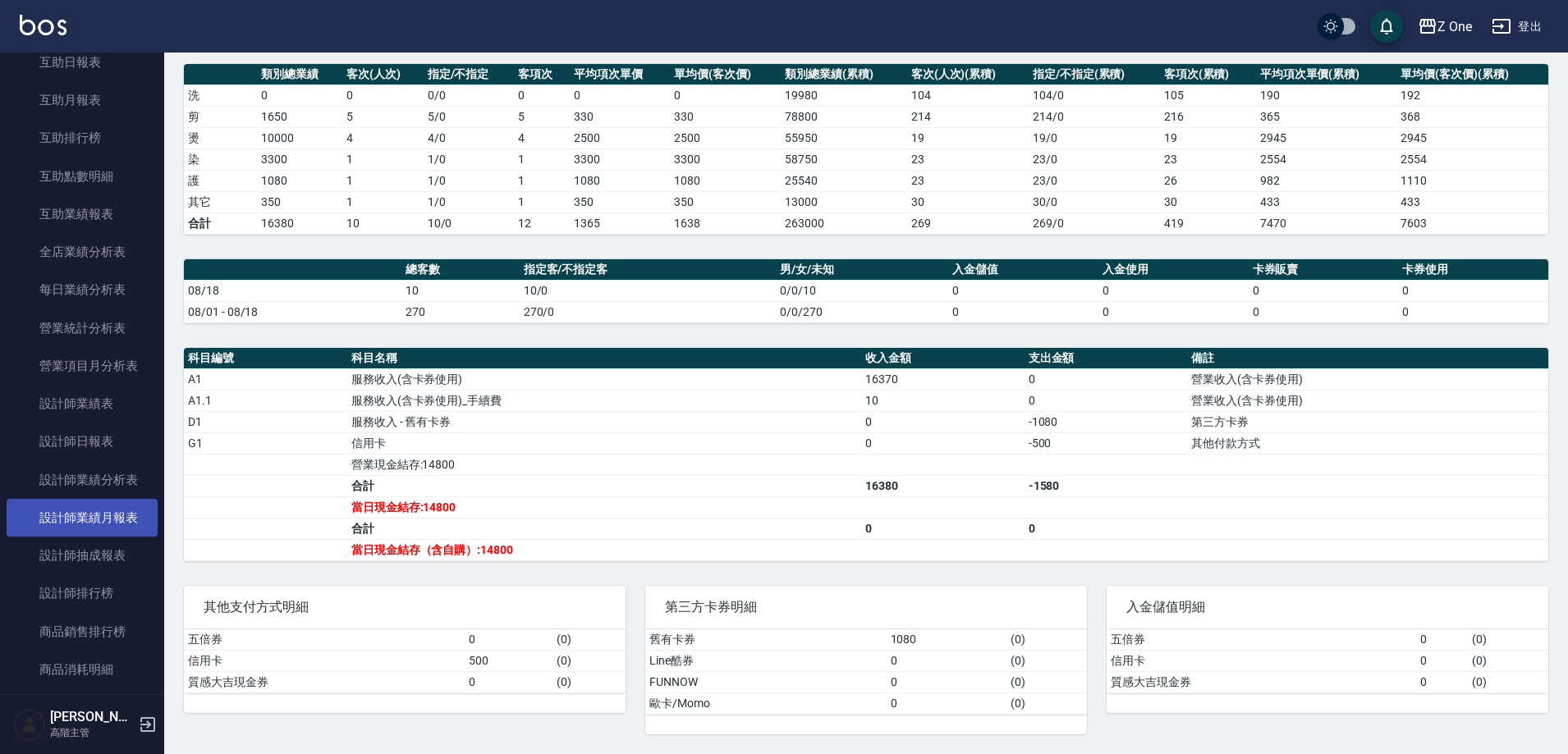
scroll to position [820, 0]
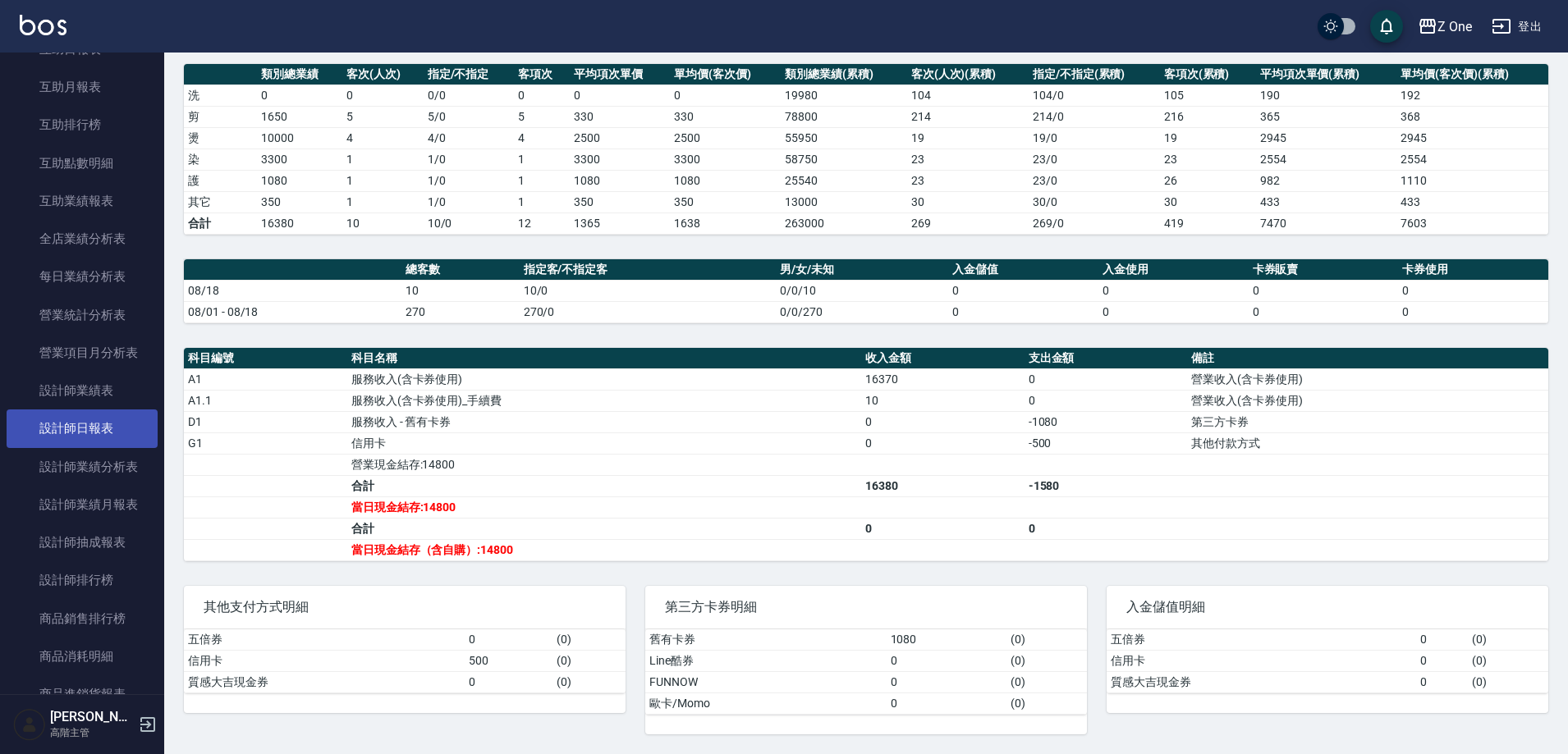
click at [72, 428] on link "設計師日報表" at bounding box center [81, 428] width 151 height 38
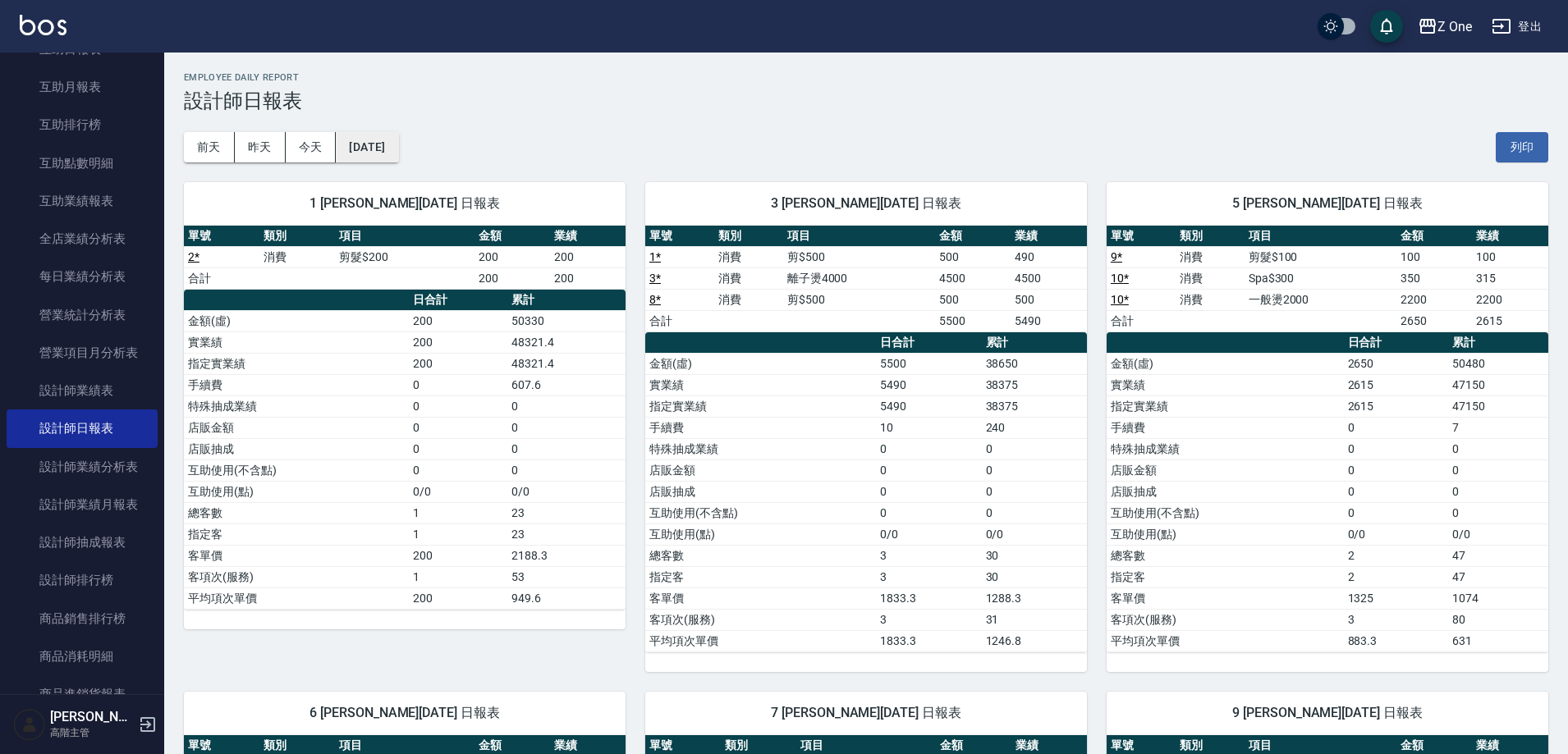
click at [398, 156] on button "[DATE]" at bounding box center [367, 148] width 63 height 30
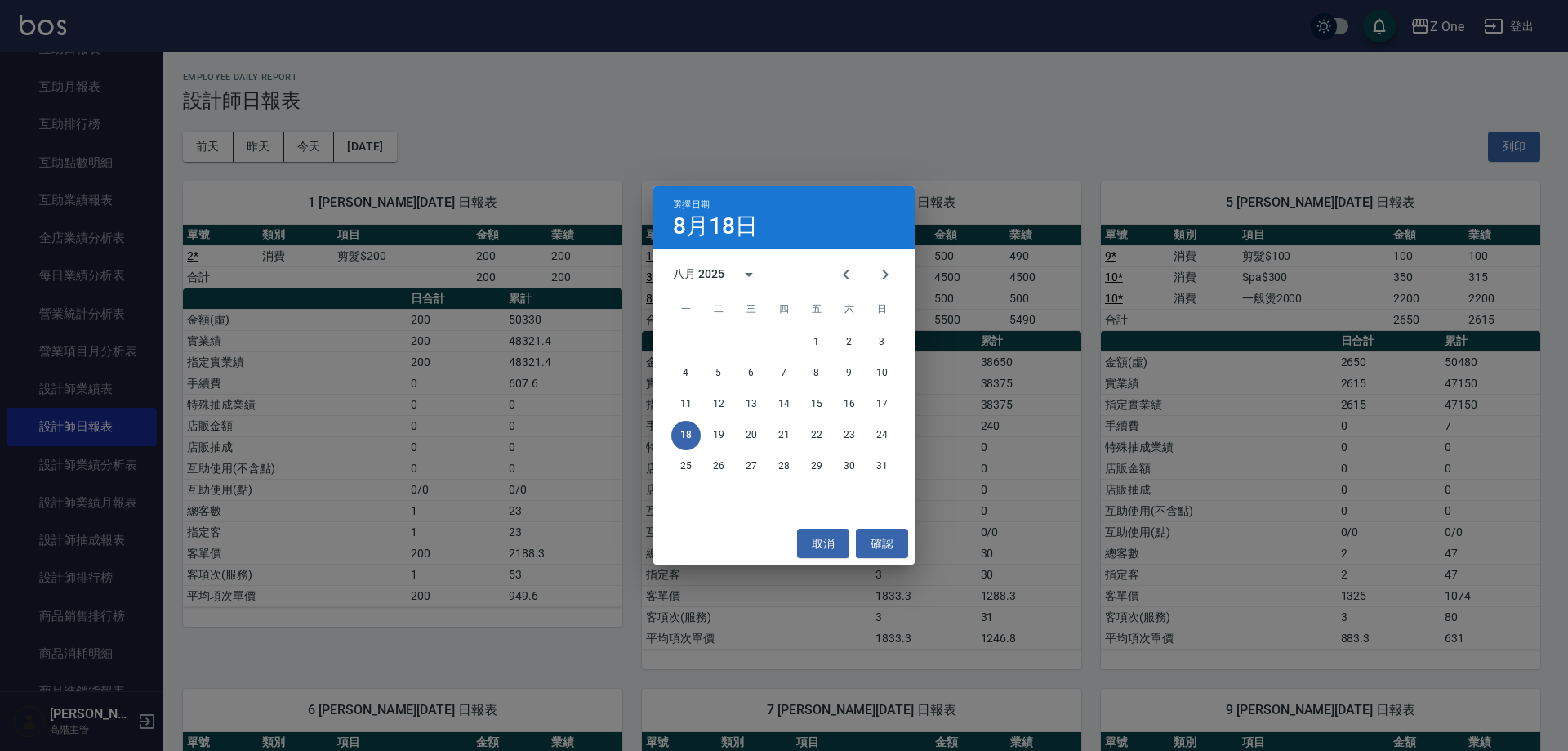
click at [754, 293] on span "三" at bounding box center [751, 309] width 29 height 33
click at [752, 282] on icon "calendar view is open, switch to year view" at bounding box center [749, 274] width 20 height 20
click at [787, 418] on button "2024" at bounding box center [784, 407] width 59 height 29
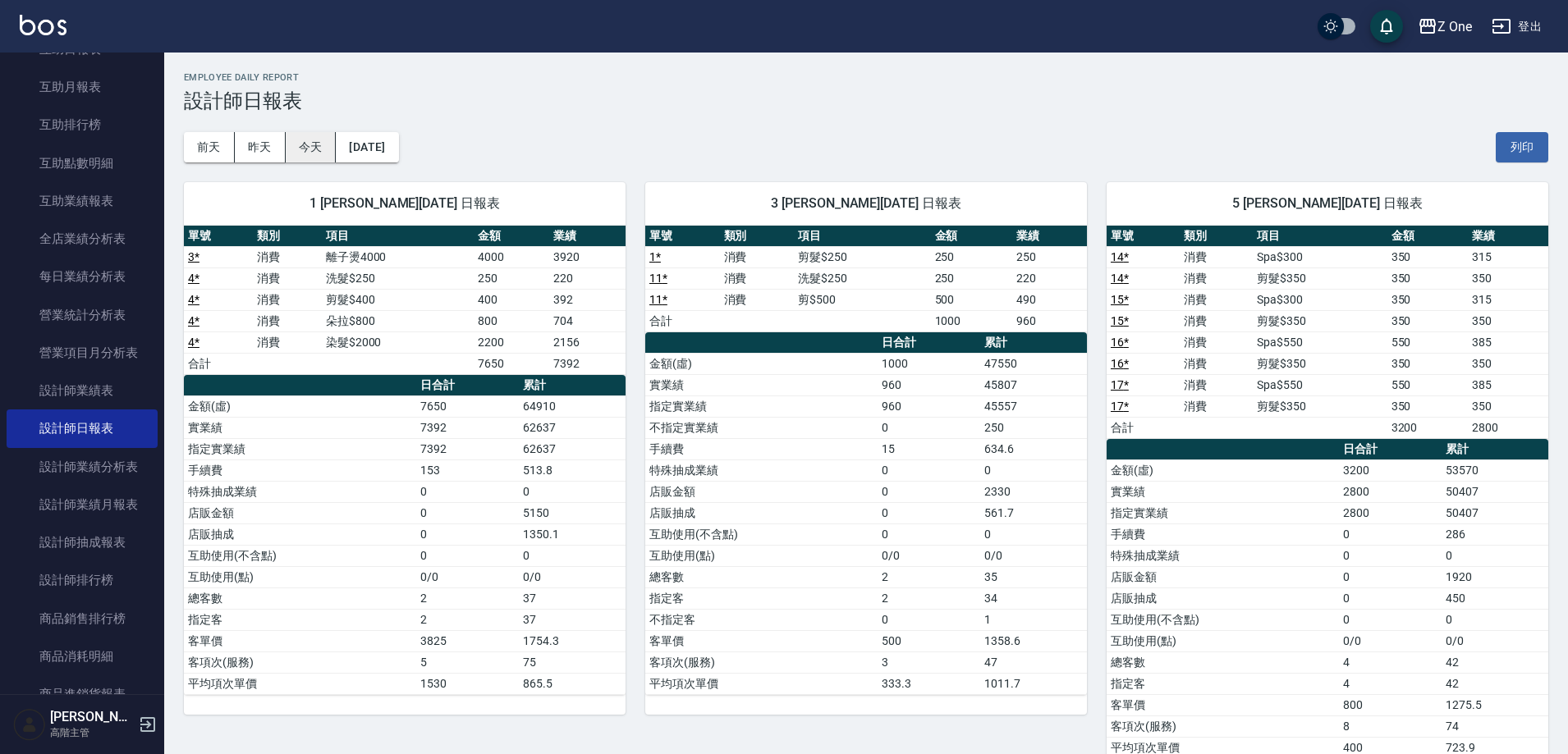
click at [297, 145] on button "今天" at bounding box center [311, 148] width 51 height 30
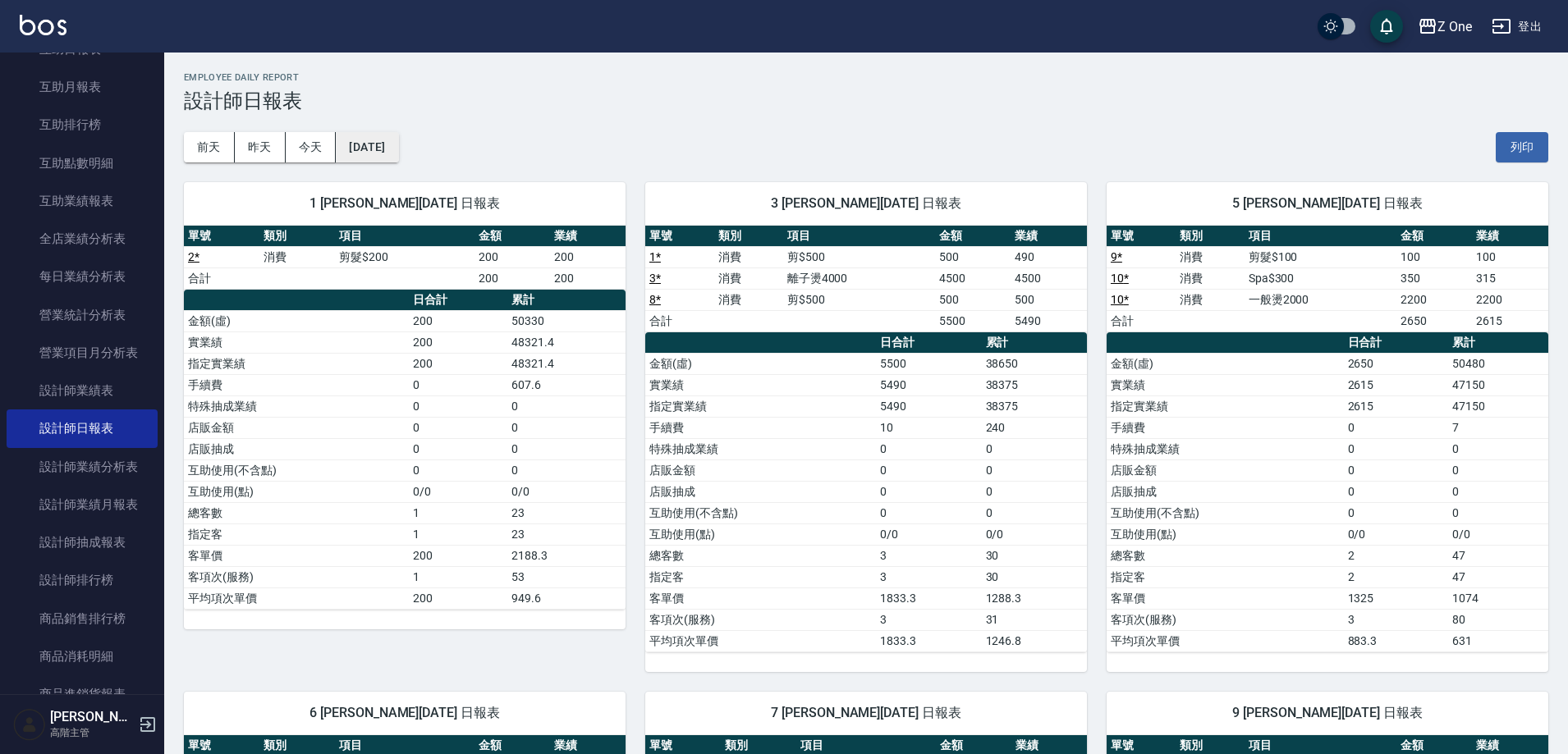
click at [388, 140] on button "[DATE]" at bounding box center [367, 148] width 63 height 30
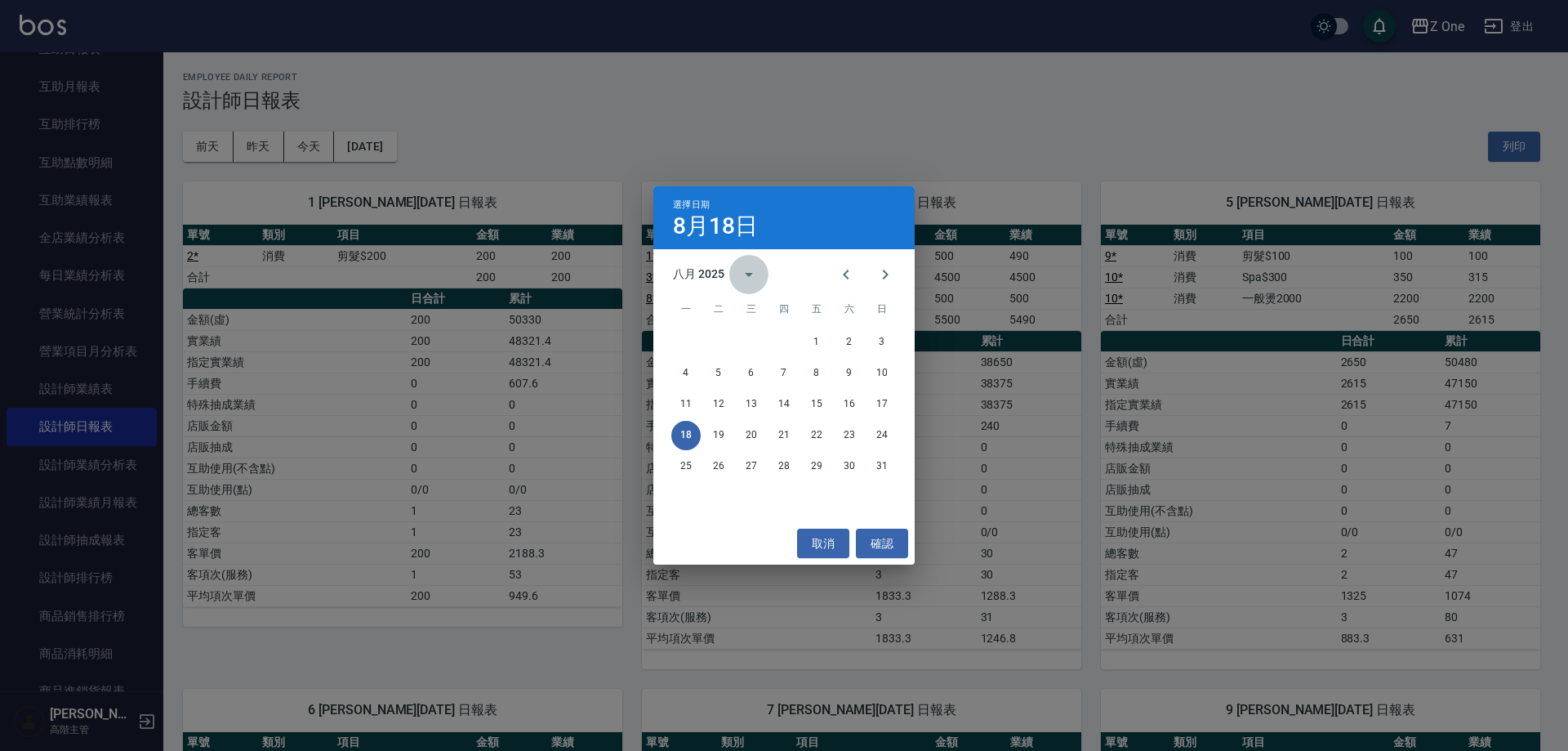
click at [748, 273] on icon "calendar view is open, switch to year view" at bounding box center [748, 274] width 8 height 4
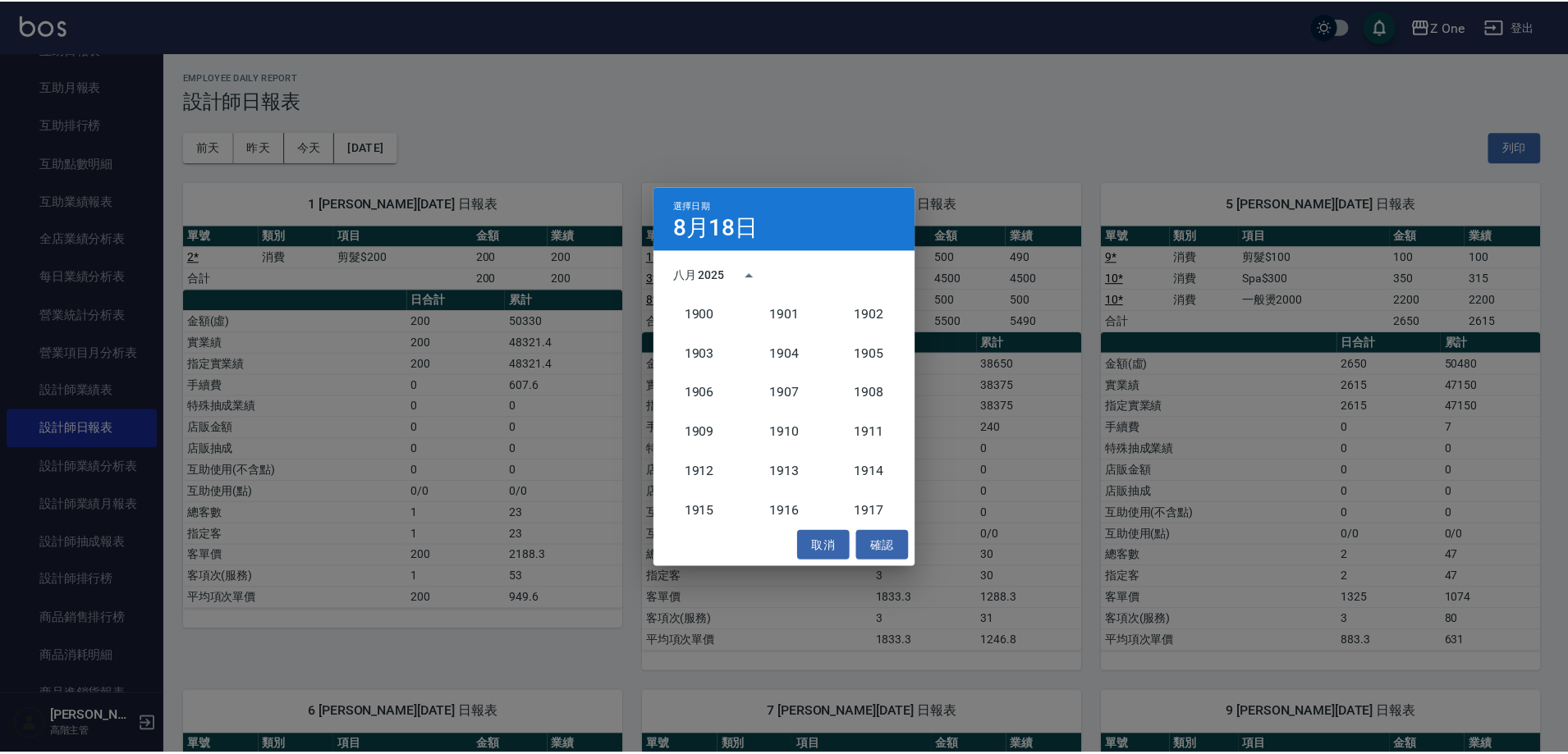
scroll to position [1520, 0]
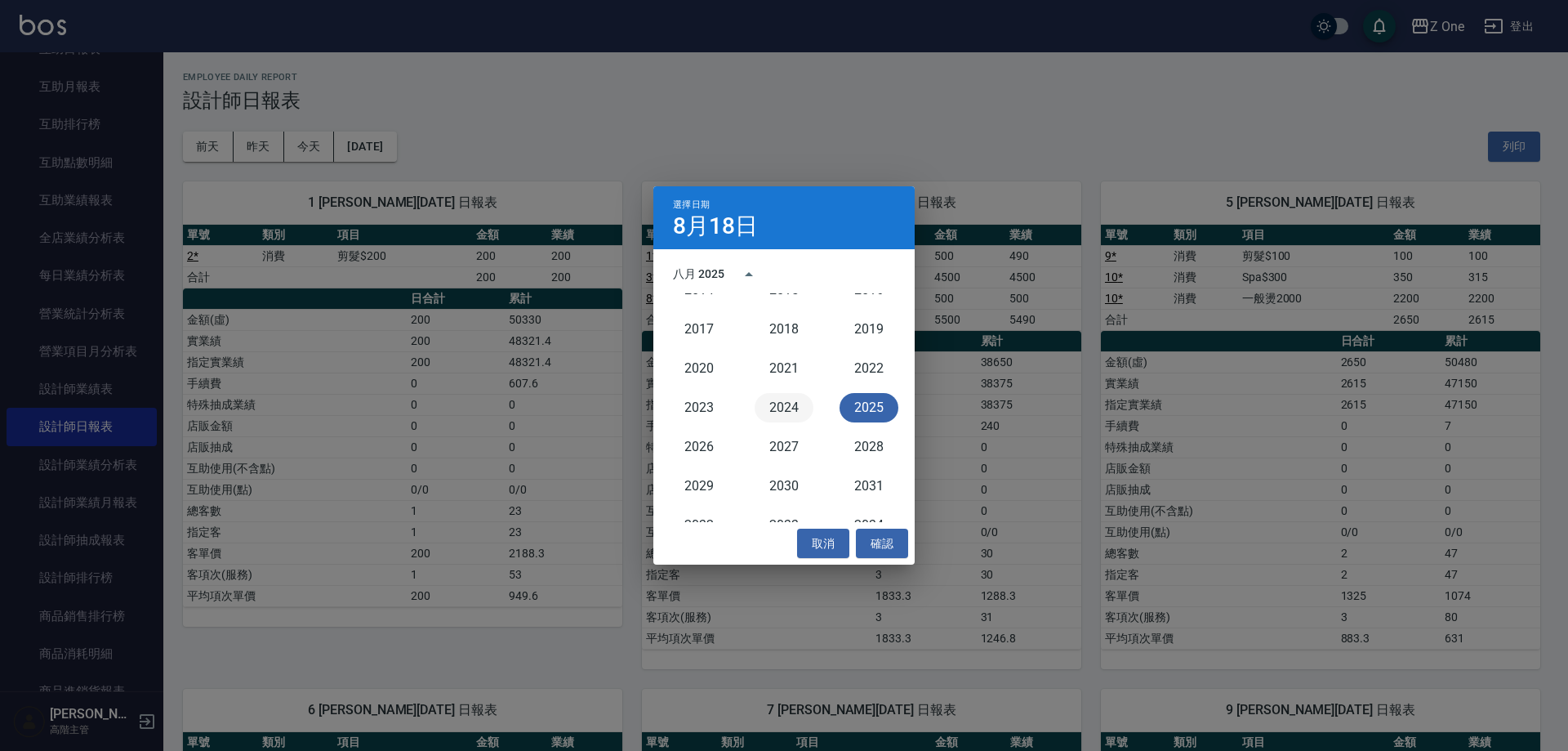
click at [783, 400] on button "2024" at bounding box center [784, 407] width 59 height 29
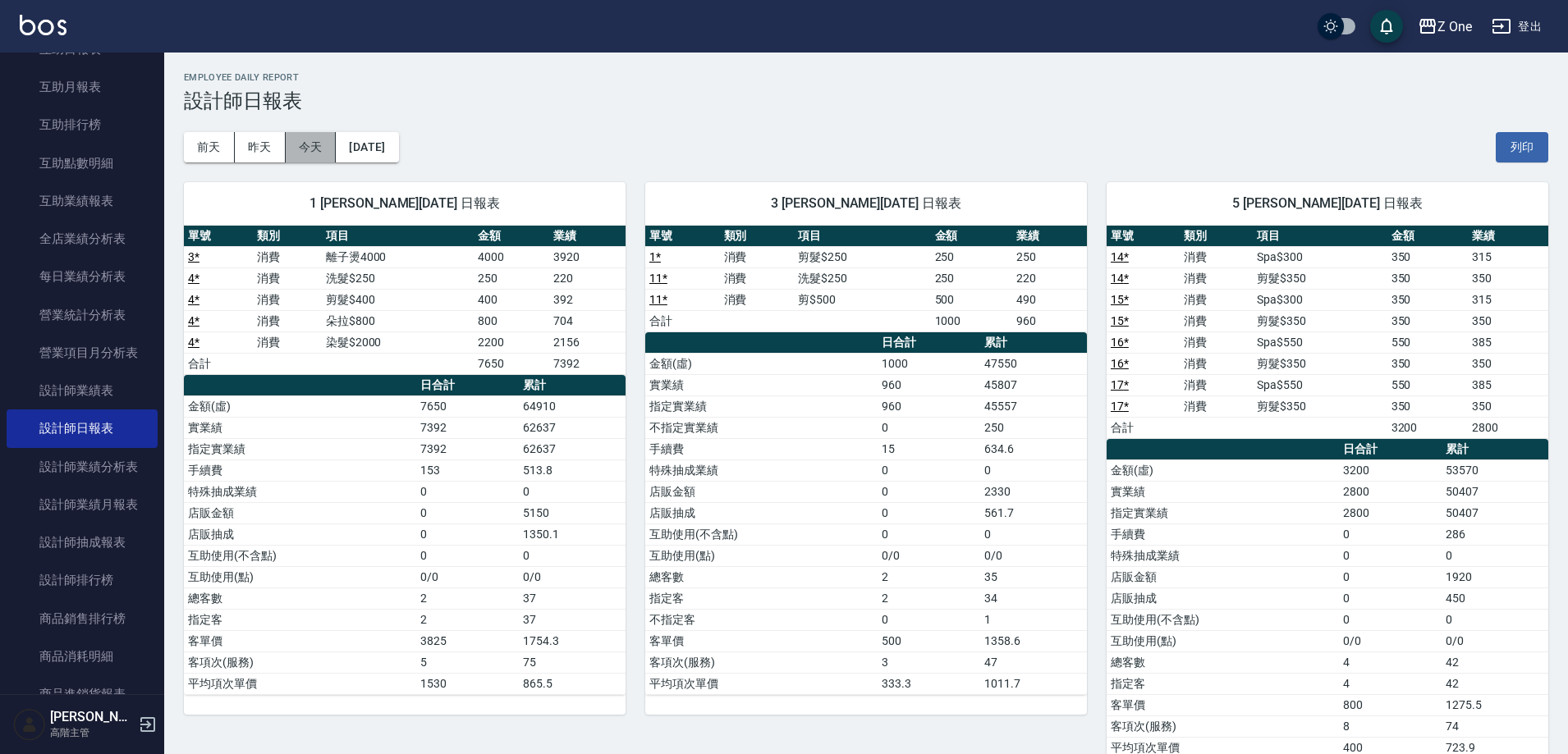
click at [305, 144] on button "今天" at bounding box center [311, 148] width 51 height 30
